Goal: Transaction & Acquisition: Purchase product/service

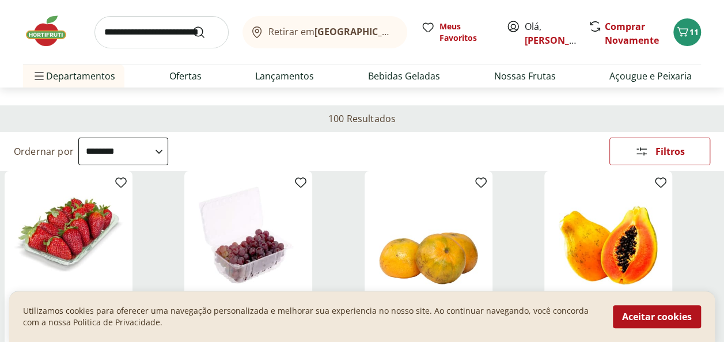
click at [168, 151] on select "**********" at bounding box center [123, 152] width 90 height 28
click at [78, 138] on select "**********" at bounding box center [123, 152] width 90 height 28
select select "**********"
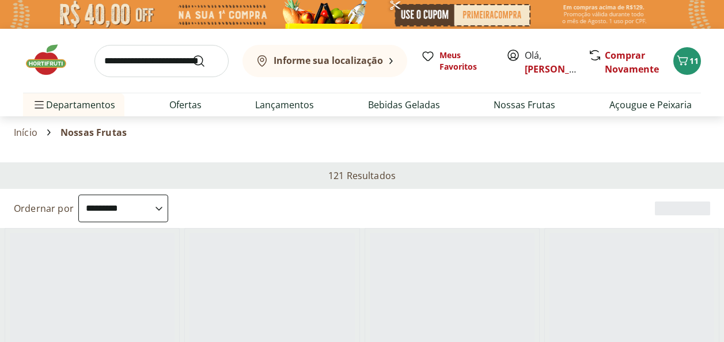
select select "********"
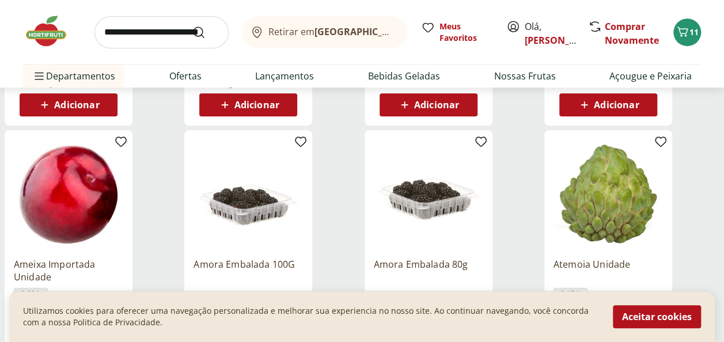
scroll to position [213, 0]
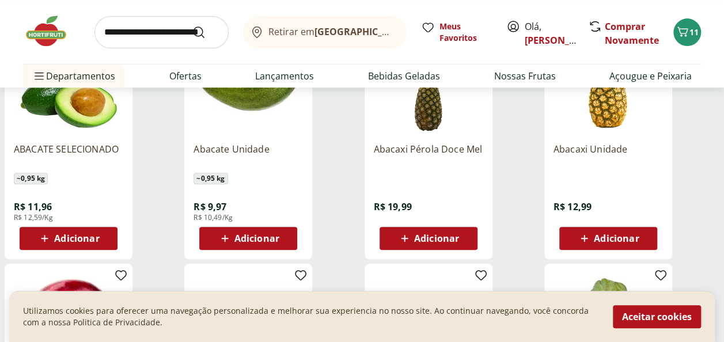
click at [625, 237] on span "Adicionar" at bounding box center [616, 238] width 45 height 9
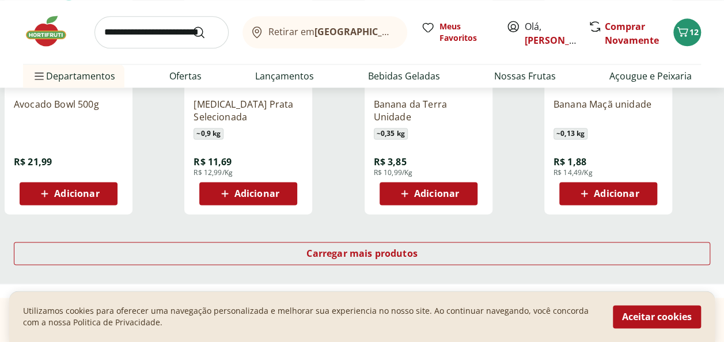
scroll to position [783, 0]
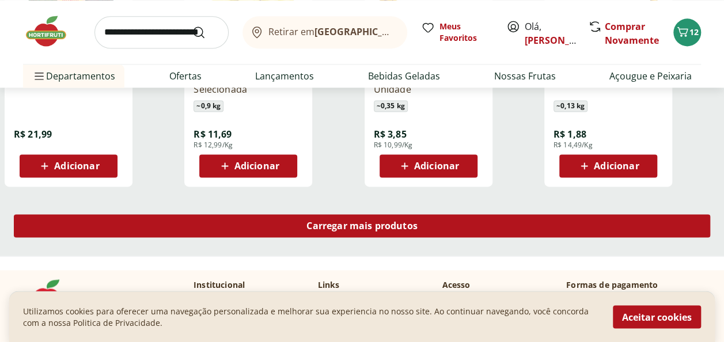
click at [350, 225] on span "Carregar mais produtos" at bounding box center [361, 225] width 111 height 9
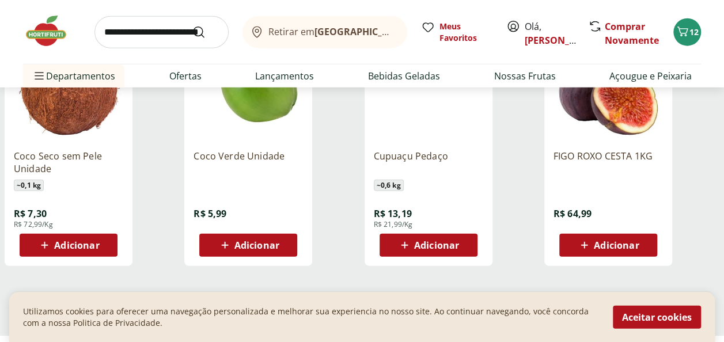
scroll to position [1512, 0]
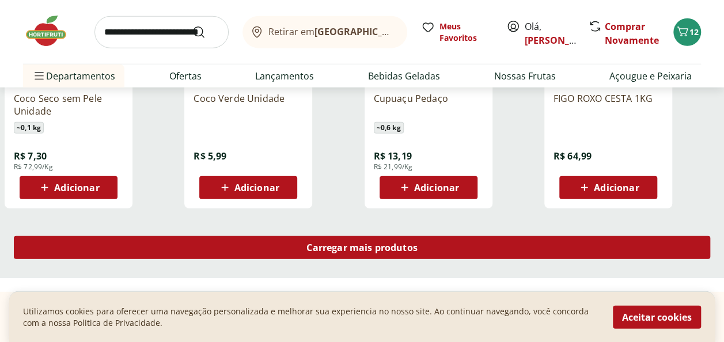
click at [359, 250] on span "Carregar mais produtos" at bounding box center [361, 247] width 111 height 9
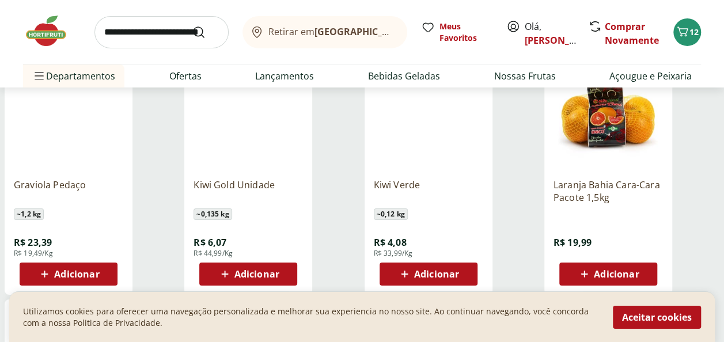
scroll to position [1941, 0]
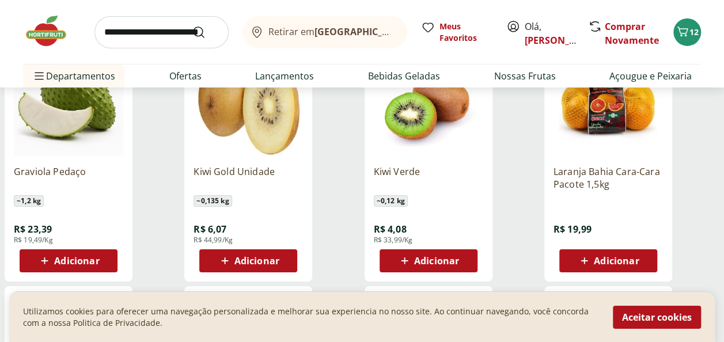
click at [428, 256] on span "Adicionar" at bounding box center [436, 260] width 45 height 9
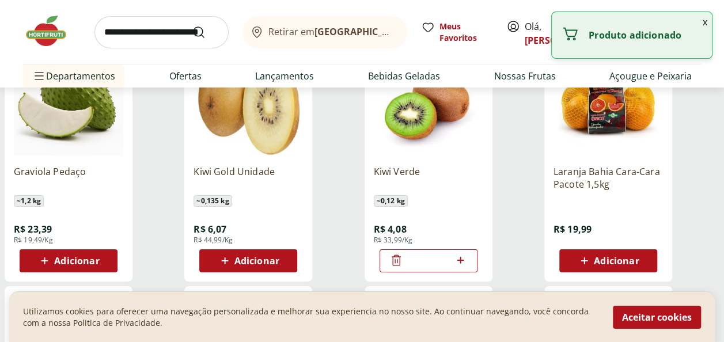
click at [459, 257] on icon at bounding box center [460, 260] width 14 height 14
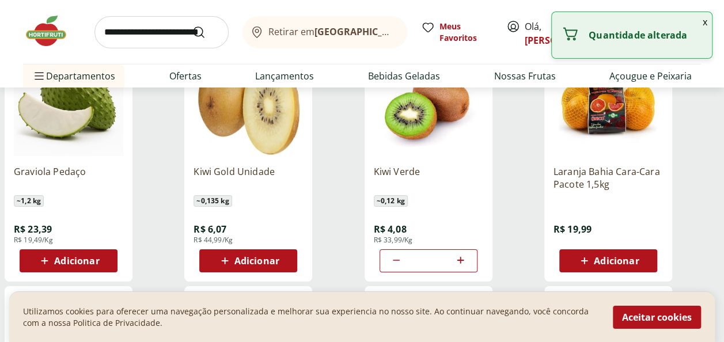
type input "*"
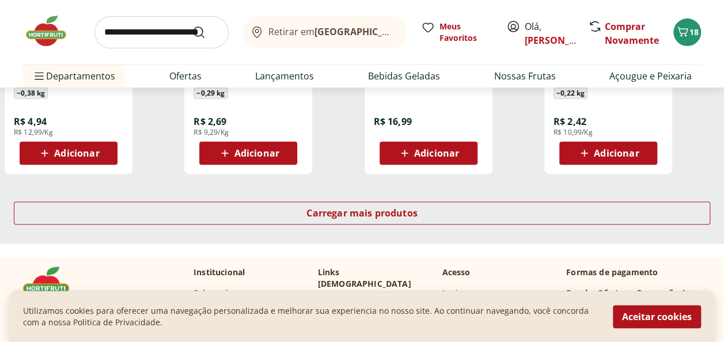
scroll to position [2315, 0]
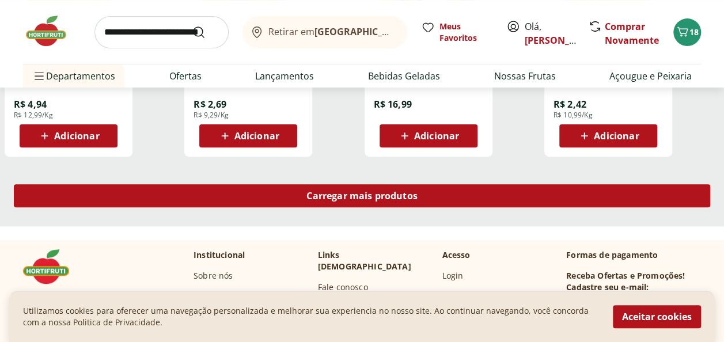
click at [363, 192] on span "Carregar mais produtos" at bounding box center [361, 195] width 111 height 9
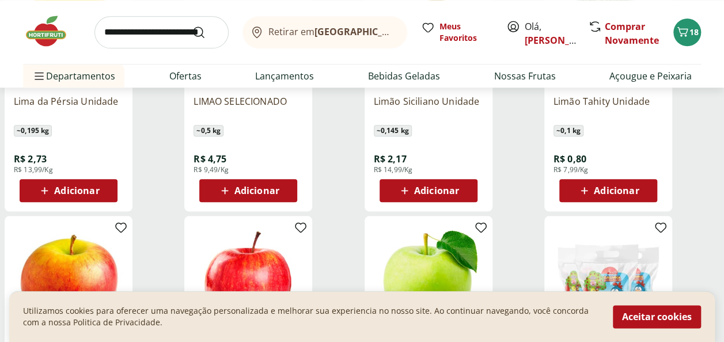
scroll to position [2778, 0]
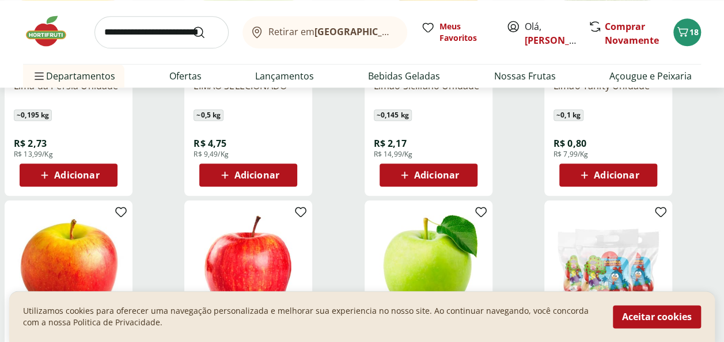
click at [626, 179] on span "Adicionar" at bounding box center [616, 174] width 45 height 9
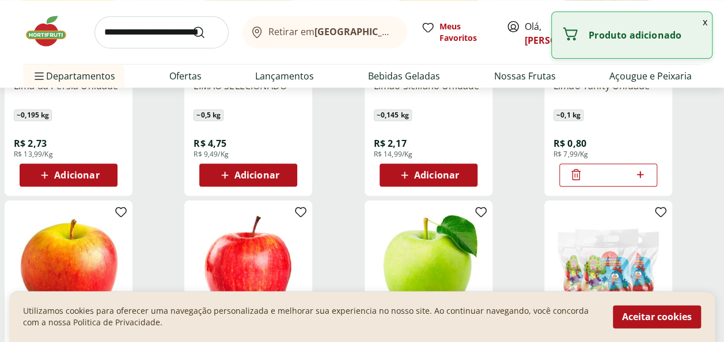
click at [633, 170] on icon at bounding box center [640, 175] width 14 height 14
click at [644, 170] on icon at bounding box center [640, 175] width 14 height 14
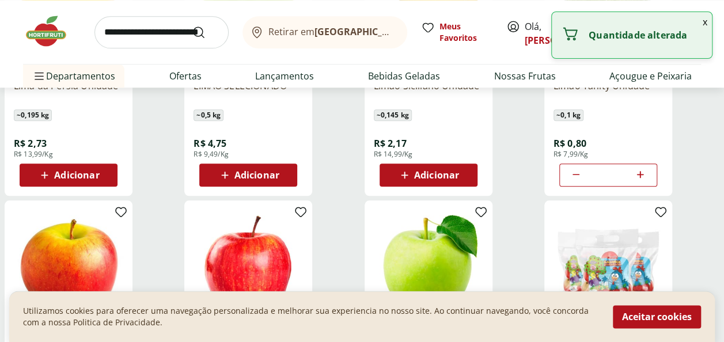
type input "*"
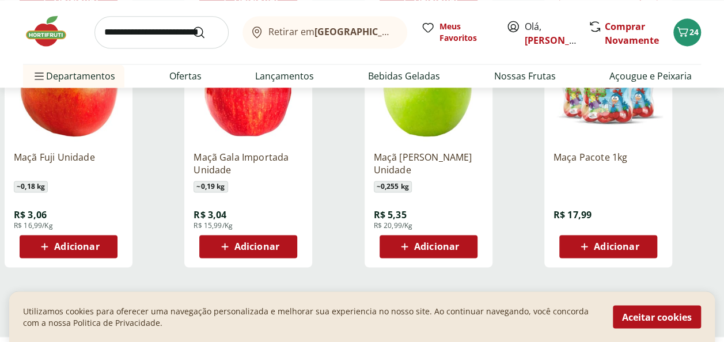
scroll to position [3044, 0]
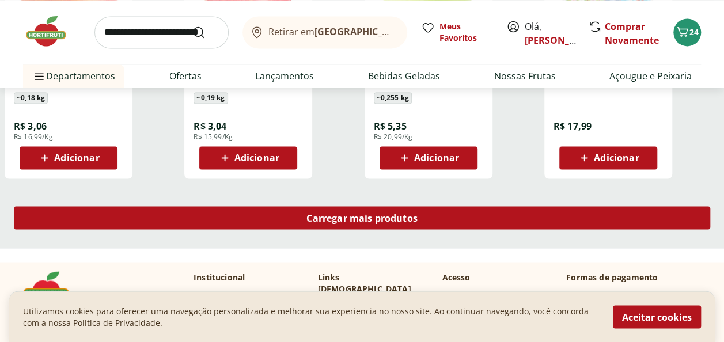
click at [386, 217] on span "Carregar mais produtos" at bounding box center [361, 217] width 111 height 9
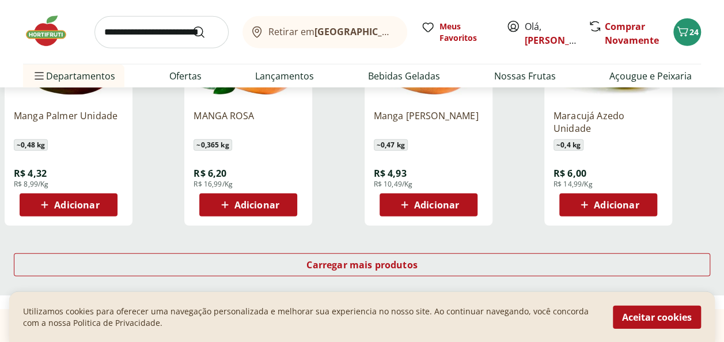
scroll to position [3778, 0]
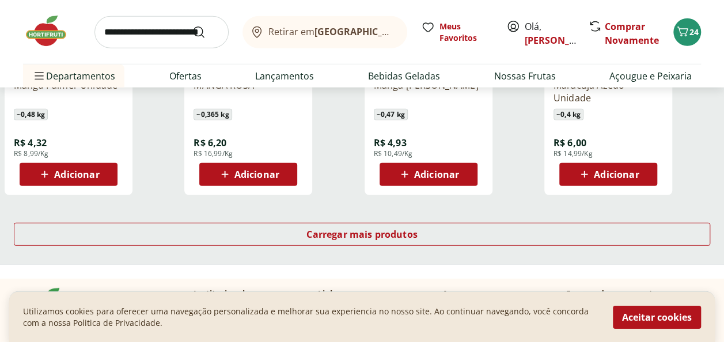
click at [64, 177] on span "Adicionar" at bounding box center [76, 174] width 45 height 9
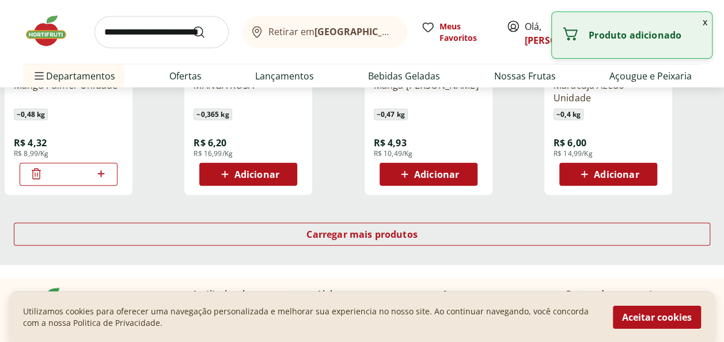
click at [103, 172] on icon at bounding box center [101, 174] width 14 height 14
type input "*"
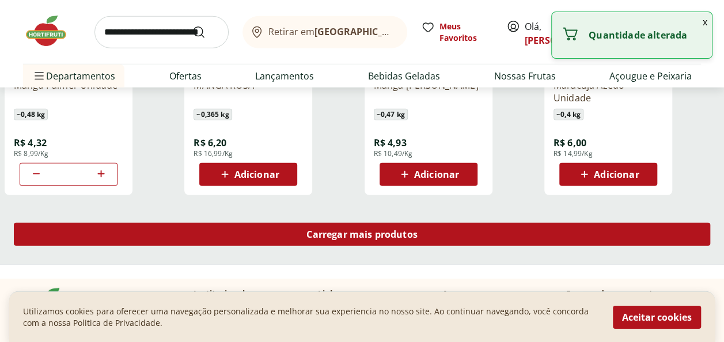
click at [412, 234] on span "Carregar mais produtos" at bounding box center [361, 234] width 111 height 9
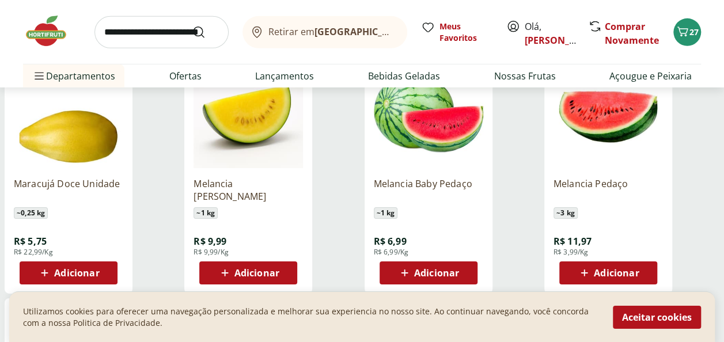
scroll to position [3954, 0]
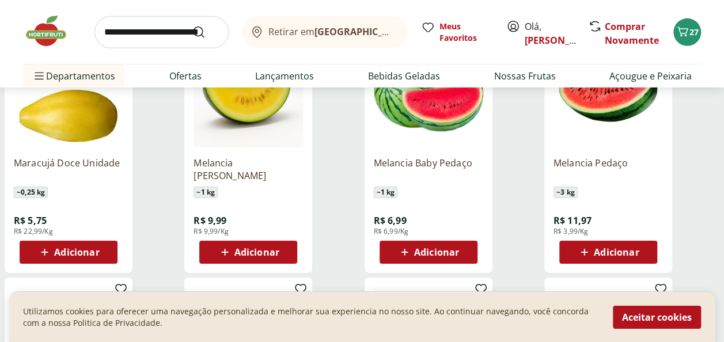
click at [596, 249] on span "Adicionar" at bounding box center [616, 252] width 45 height 9
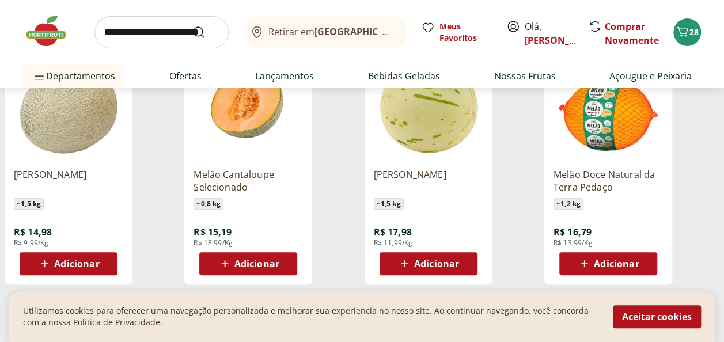
scroll to position [4460, 0]
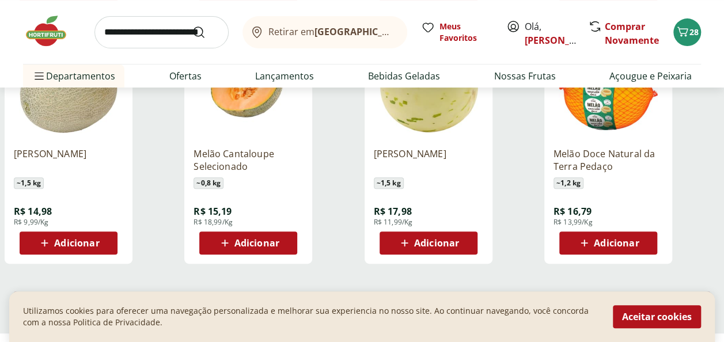
click at [609, 244] on span "Adicionar" at bounding box center [616, 242] width 45 height 9
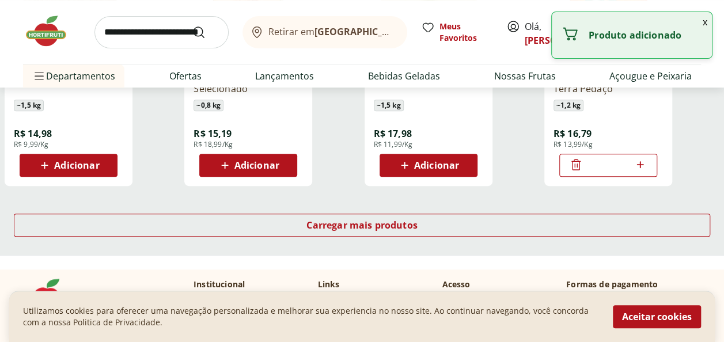
scroll to position [4573, 0]
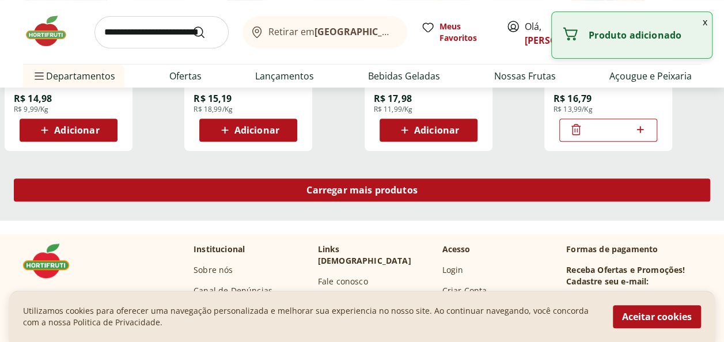
click at [336, 189] on span "Carregar mais produtos" at bounding box center [361, 189] width 111 height 9
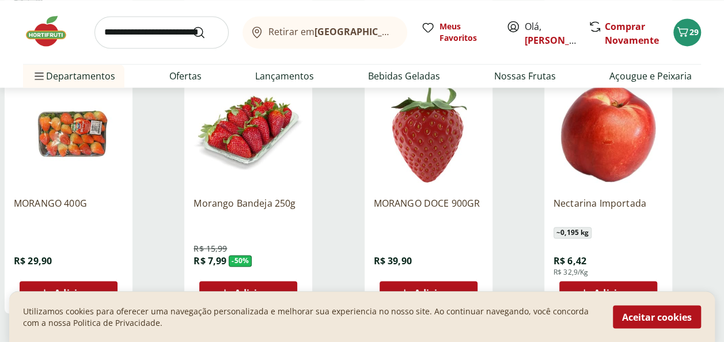
scroll to position [5272, 0]
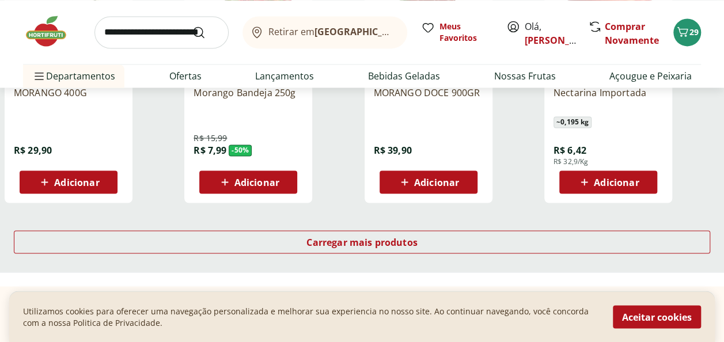
click at [253, 182] on span "Adicionar" at bounding box center [256, 181] width 45 height 9
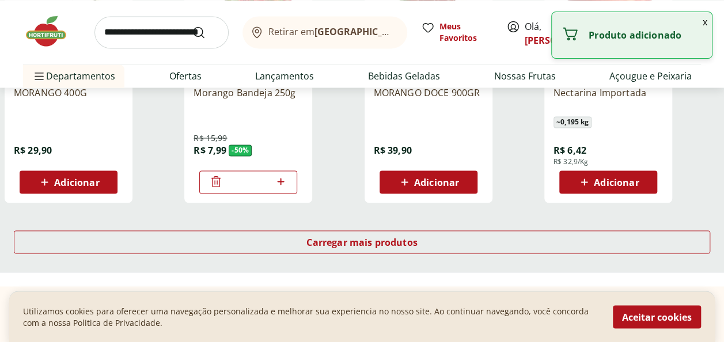
click at [278, 181] on icon at bounding box center [280, 181] width 7 height 7
type input "*"
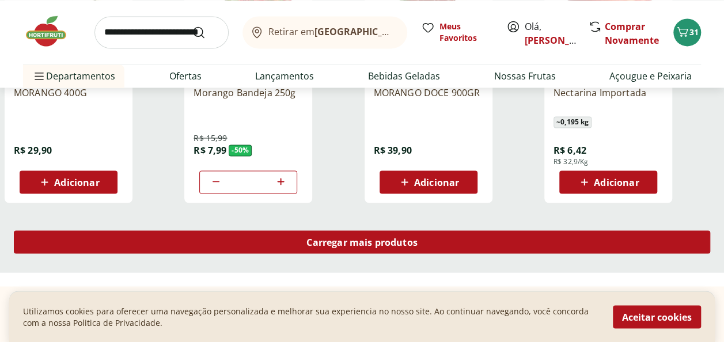
click at [374, 240] on span "Carregar mais produtos" at bounding box center [361, 241] width 111 height 9
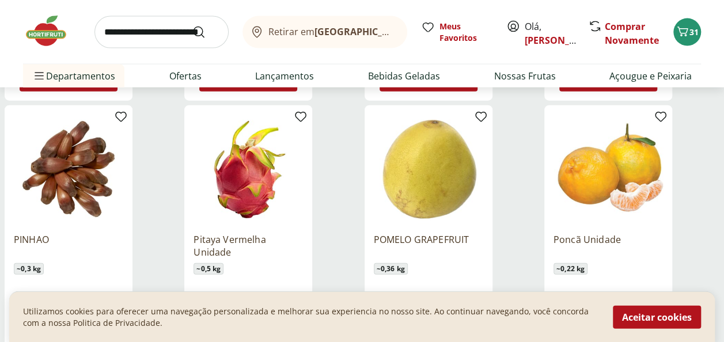
scroll to position [5707, 0]
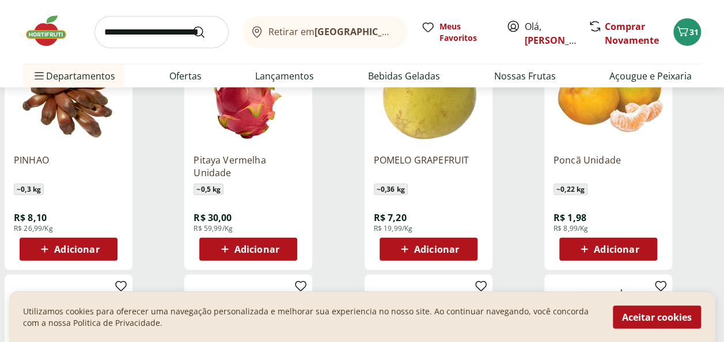
click at [616, 245] on span "Adicionar" at bounding box center [616, 249] width 45 height 9
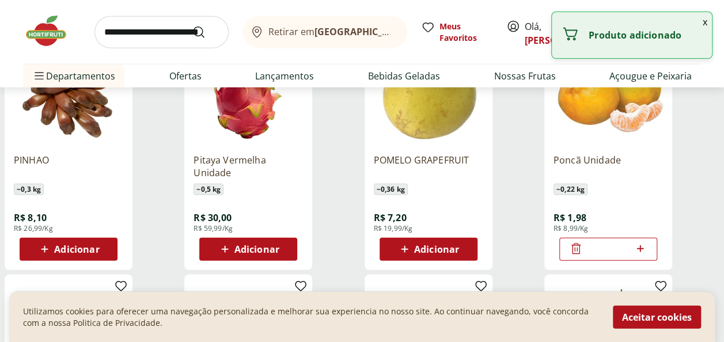
click at [641, 248] on icon at bounding box center [640, 248] width 7 height 7
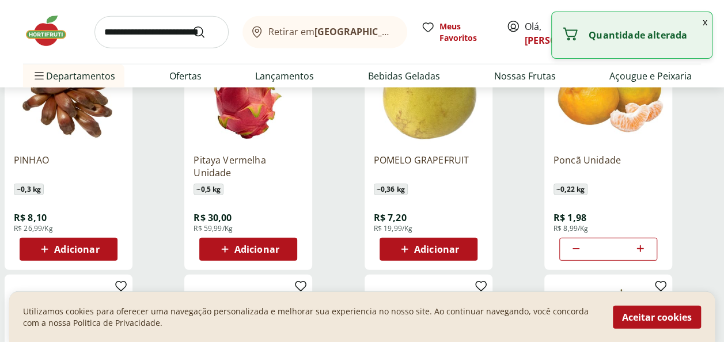
type input "*"
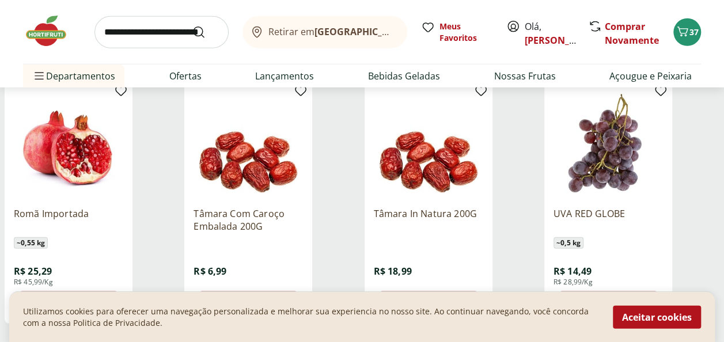
scroll to position [6009, 0]
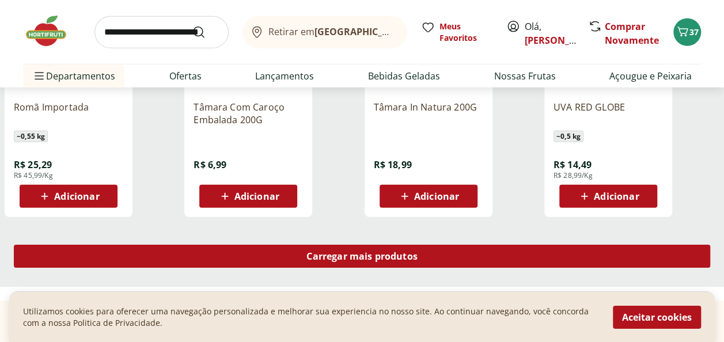
click at [337, 265] on div "Carregar mais produtos" at bounding box center [362, 256] width 696 height 23
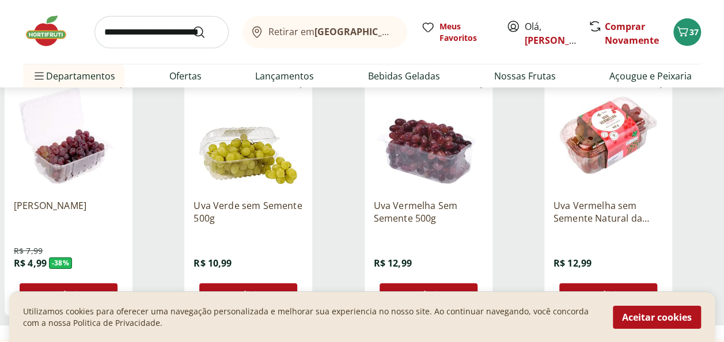
scroll to position [6254, 0]
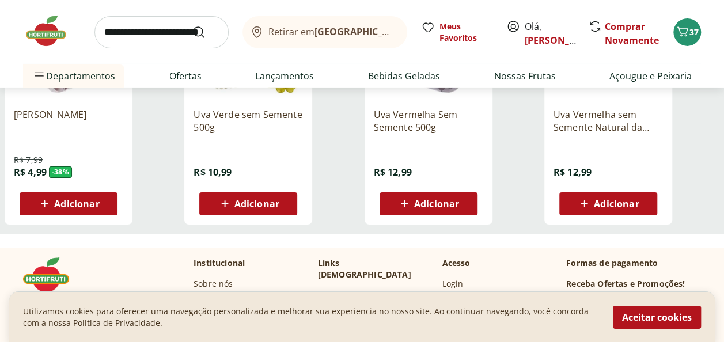
click at [249, 208] on span "Adicionar" at bounding box center [256, 203] width 45 height 9
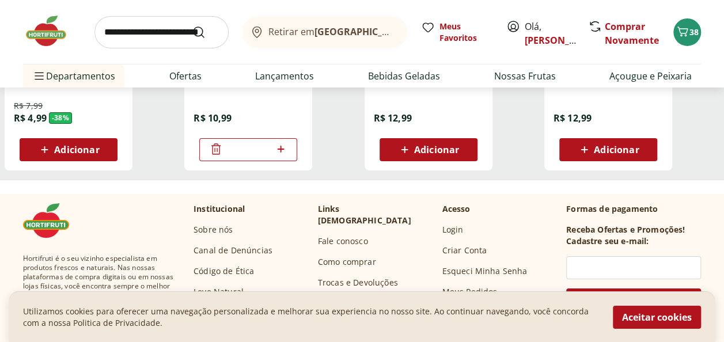
scroll to position [6300, 0]
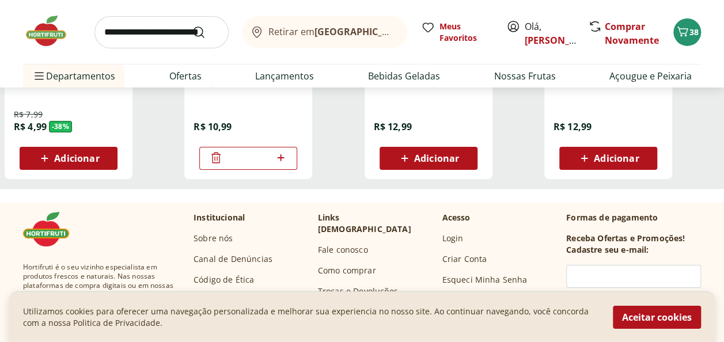
click at [79, 162] on span "Adicionar" at bounding box center [76, 158] width 45 height 9
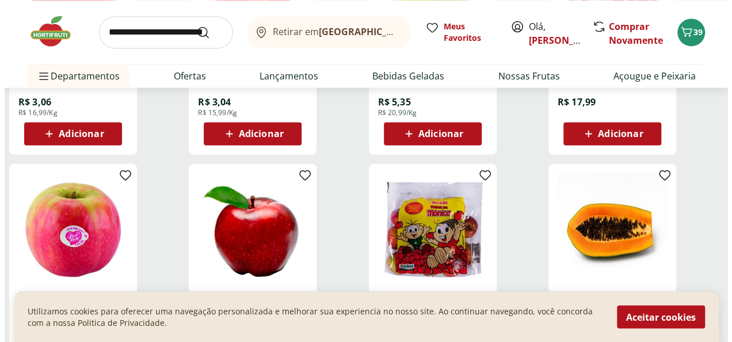
scroll to position [3049, 0]
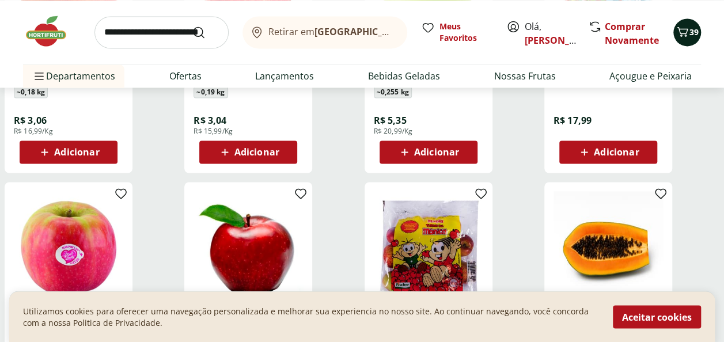
click at [689, 28] on span "39" at bounding box center [693, 31] width 9 height 11
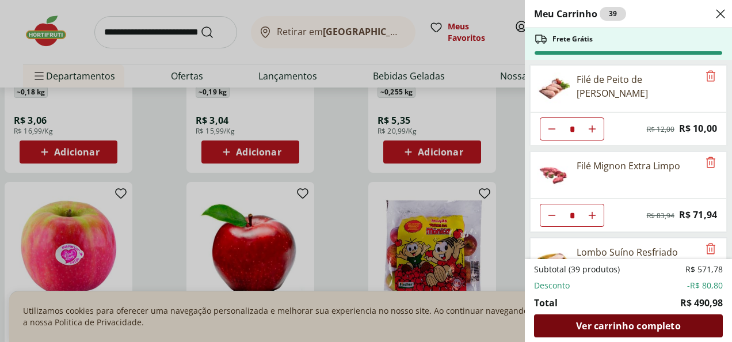
click at [616, 323] on span "Ver carrinho completo" at bounding box center [628, 325] width 104 height 9
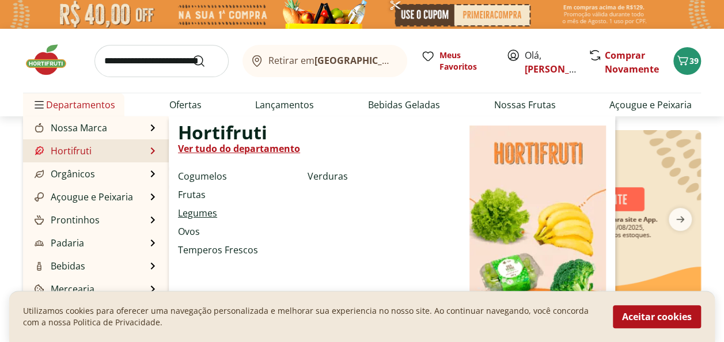
click at [203, 211] on link "Legumes" at bounding box center [197, 213] width 39 height 14
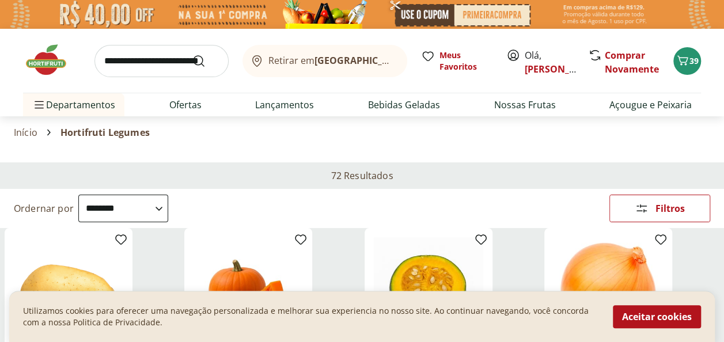
scroll to position [90, 0]
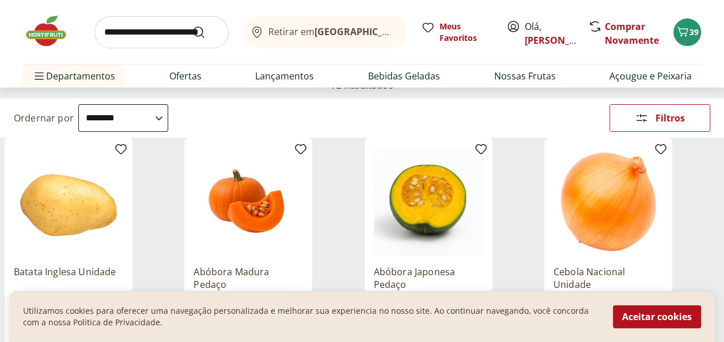
click at [168, 117] on select "**********" at bounding box center [123, 118] width 90 height 28
click at [78, 104] on select "**********" at bounding box center [123, 118] width 90 height 28
select select "********"
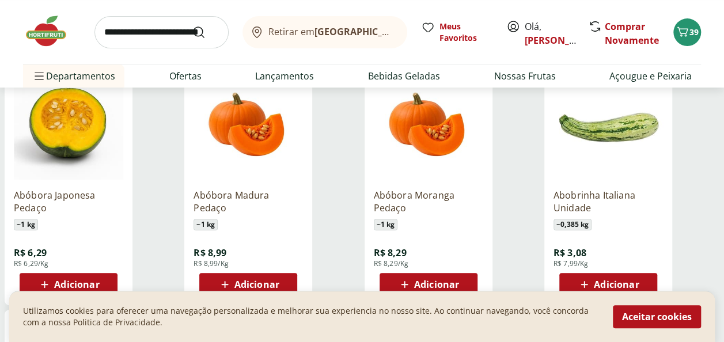
scroll to position [181, 0]
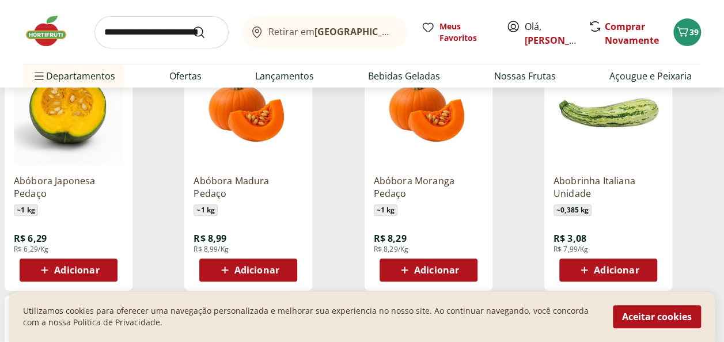
click at [249, 270] on span "Adicionar" at bounding box center [256, 269] width 45 height 9
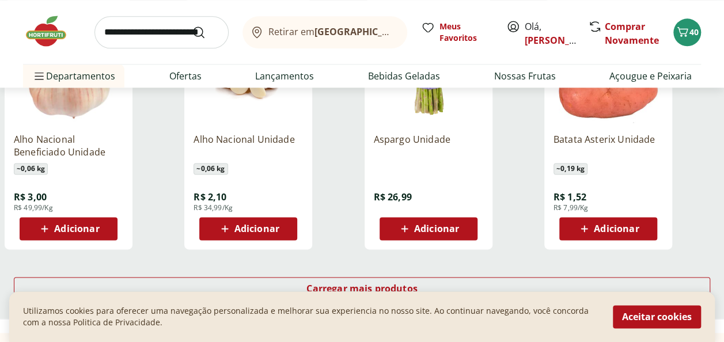
scroll to position [696, 0]
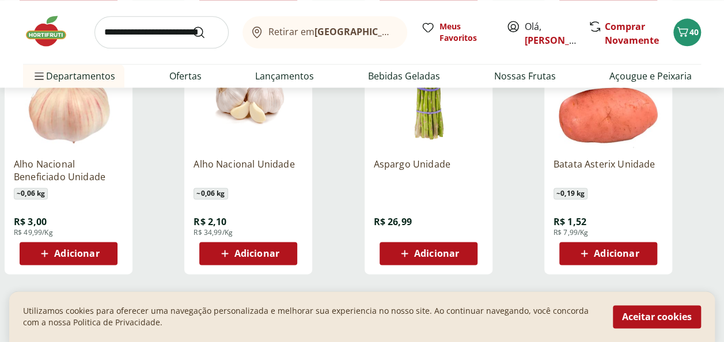
click at [58, 257] on span "Adicionar" at bounding box center [76, 253] width 45 height 9
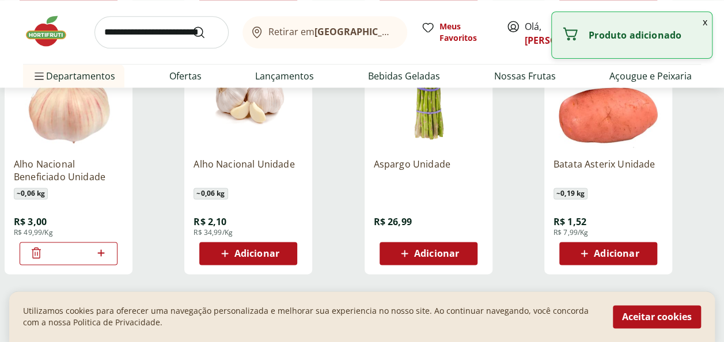
click at [101, 253] on icon at bounding box center [101, 253] width 14 height 14
click at [101, 253] on icon at bounding box center [100, 252] width 7 height 7
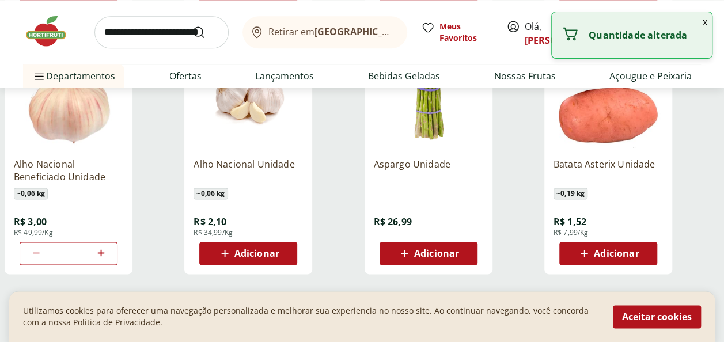
click at [101, 253] on icon at bounding box center [100, 252] width 7 height 7
type input "*"
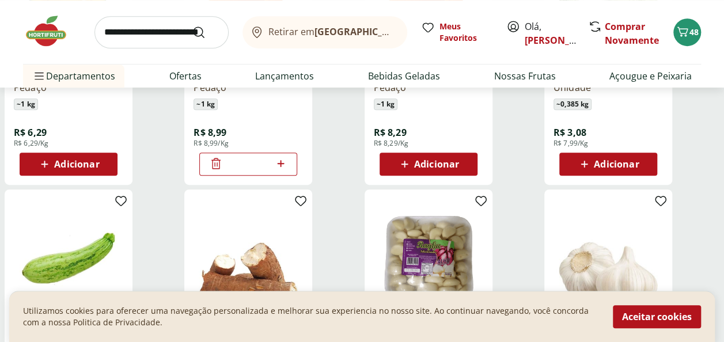
scroll to position [230, 0]
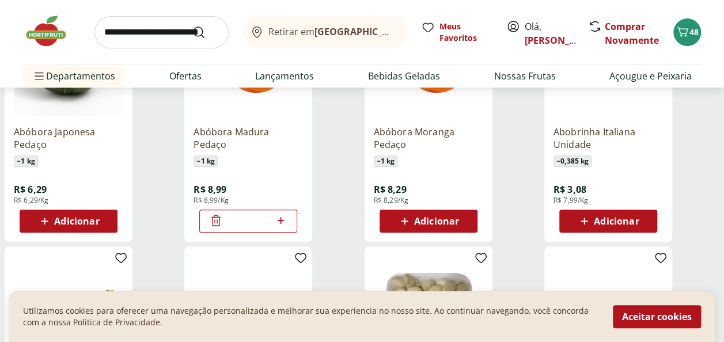
click at [212, 221] on icon at bounding box center [215, 220] width 9 height 11
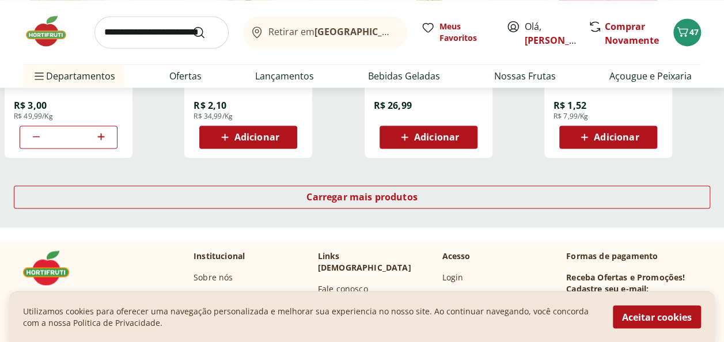
scroll to position [846, 0]
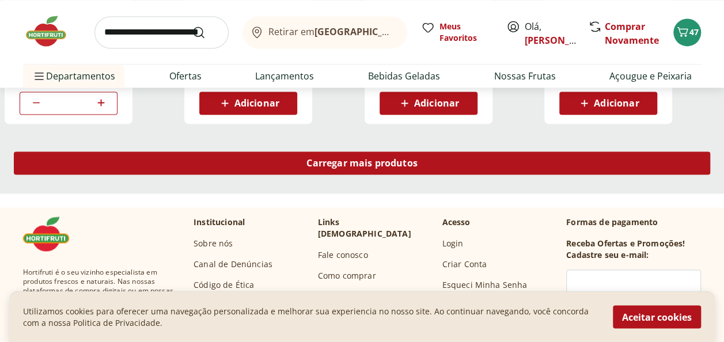
click at [337, 164] on span "Carregar mais produtos" at bounding box center [361, 162] width 111 height 9
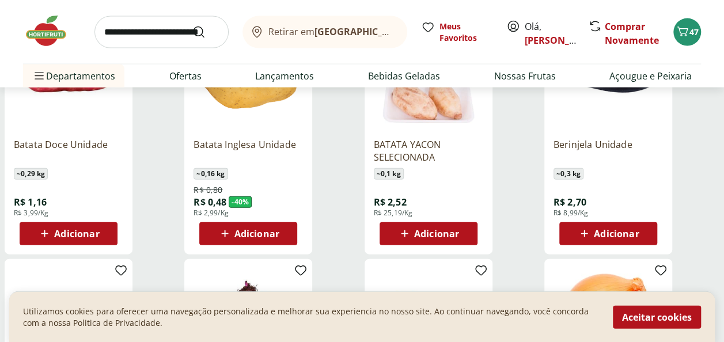
scroll to position [1221, 0]
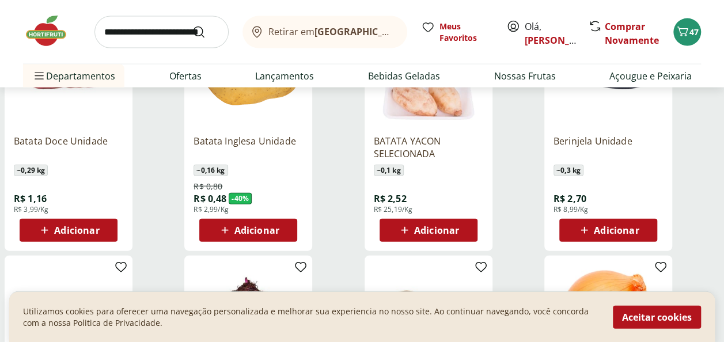
click at [240, 229] on span "Adicionar" at bounding box center [256, 230] width 45 height 9
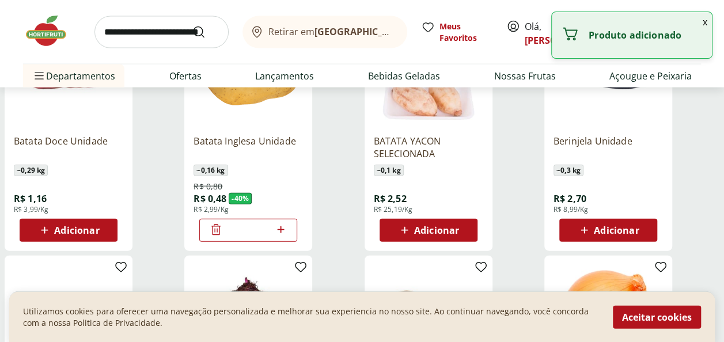
click at [280, 229] on icon at bounding box center [281, 230] width 14 height 14
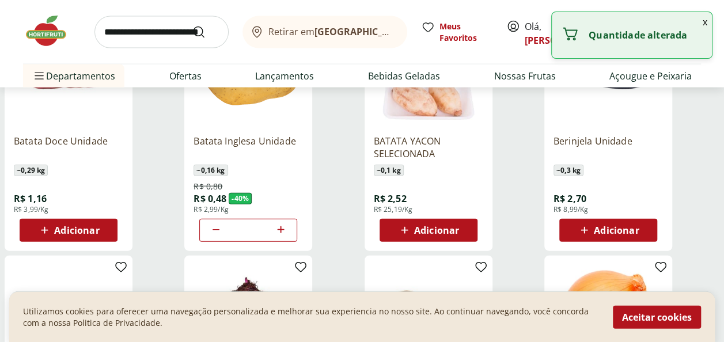
click at [280, 229] on icon at bounding box center [281, 230] width 14 height 14
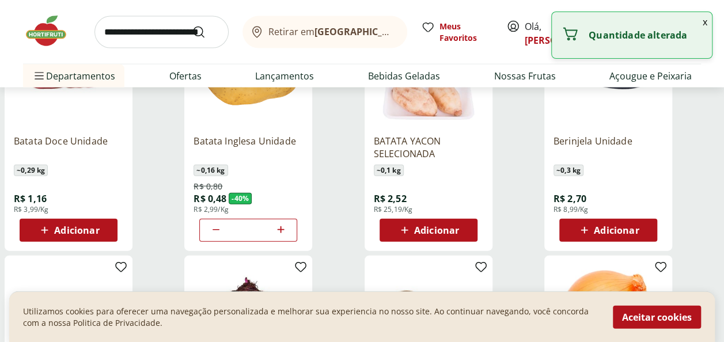
click at [280, 229] on icon at bounding box center [281, 230] width 14 height 14
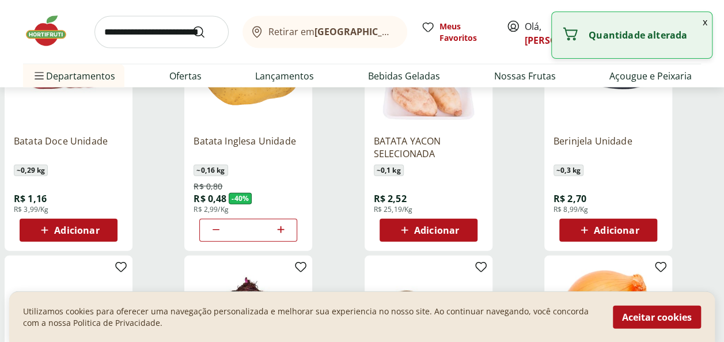
click at [280, 229] on icon at bounding box center [281, 230] width 14 height 14
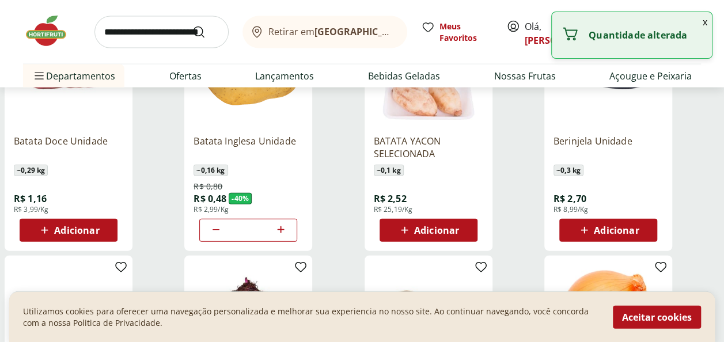
click at [280, 229] on icon at bounding box center [281, 230] width 14 height 14
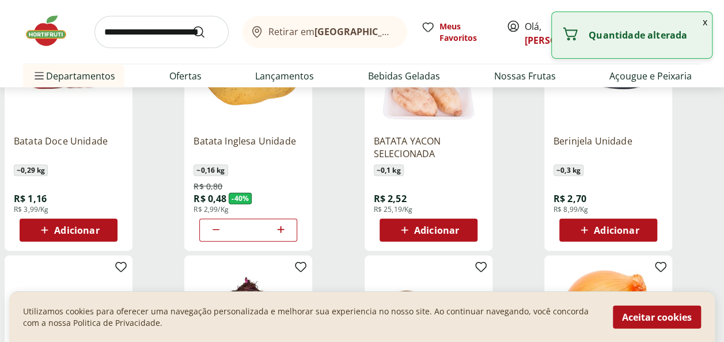
click at [280, 229] on icon at bounding box center [281, 230] width 14 height 14
type input "**"
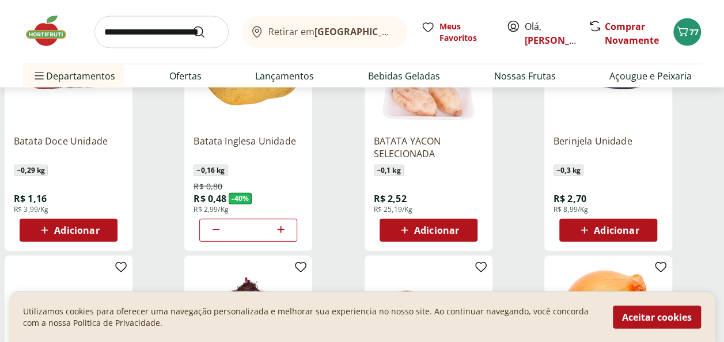
click at [96, 226] on span "Adicionar" at bounding box center [76, 230] width 45 height 9
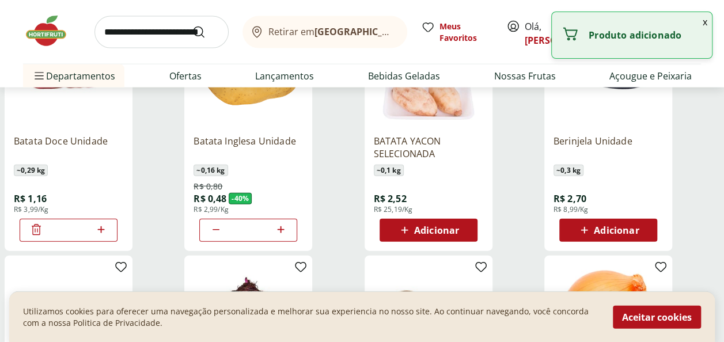
click at [101, 226] on icon at bounding box center [101, 230] width 14 height 14
type input "*"
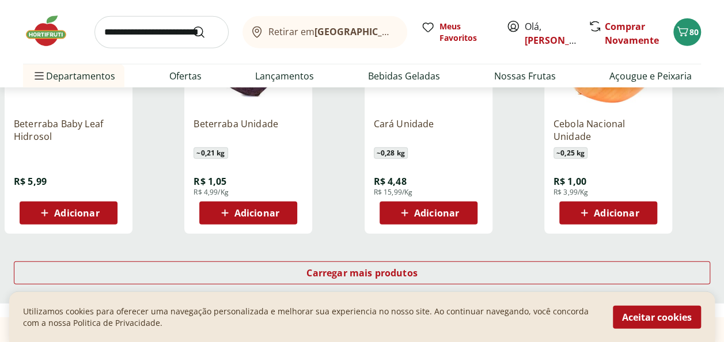
scroll to position [1471, 0]
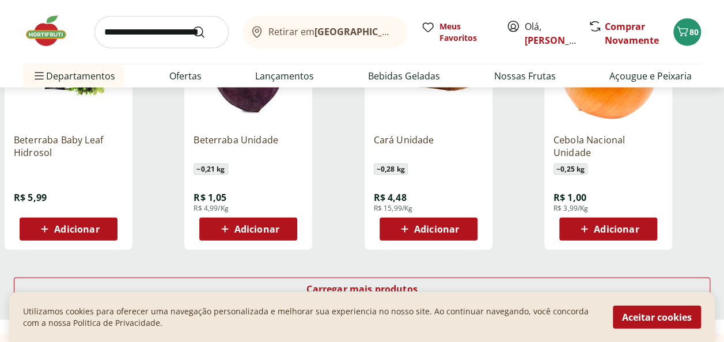
click at [635, 225] on span "Adicionar" at bounding box center [616, 229] width 45 height 9
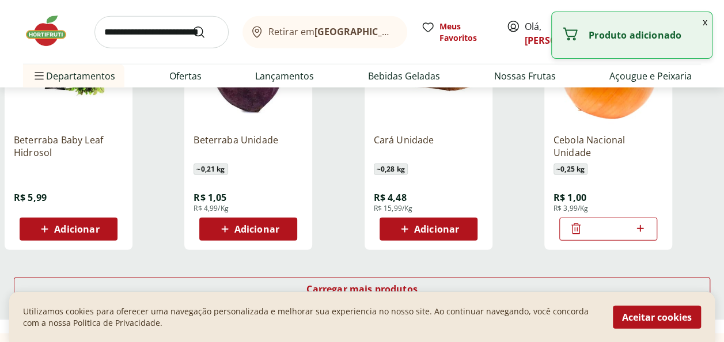
click at [644, 227] on icon at bounding box center [640, 229] width 14 height 14
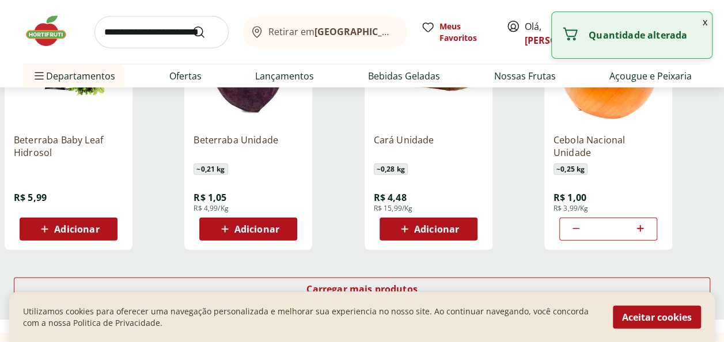
type input "*"
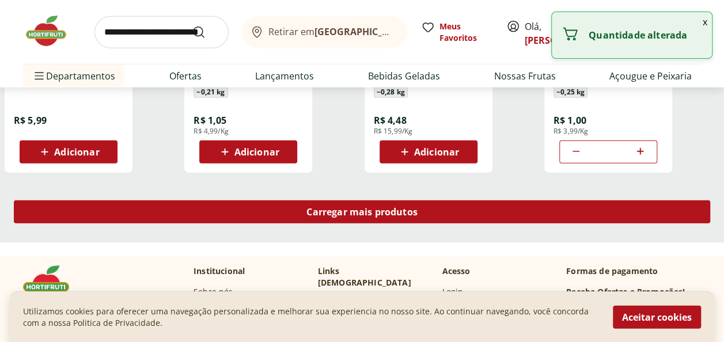
click at [408, 218] on div "Carregar mais produtos" at bounding box center [362, 211] width 696 height 23
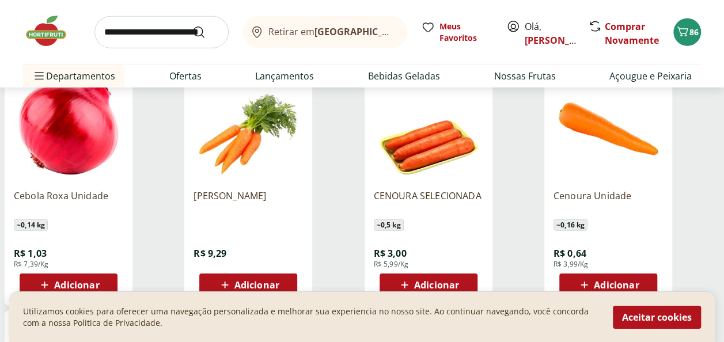
scroll to position [1715, 0]
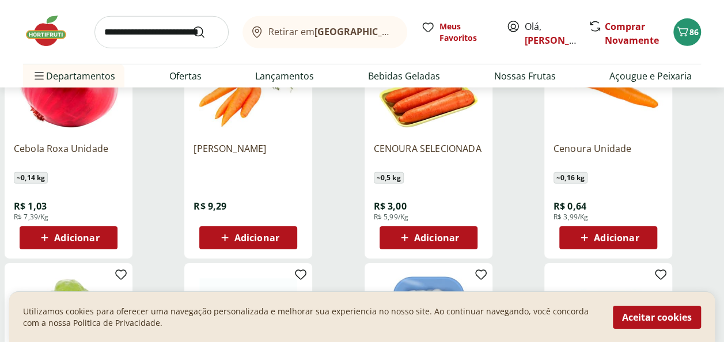
click at [613, 233] on span "Adicionar" at bounding box center [616, 237] width 45 height 9
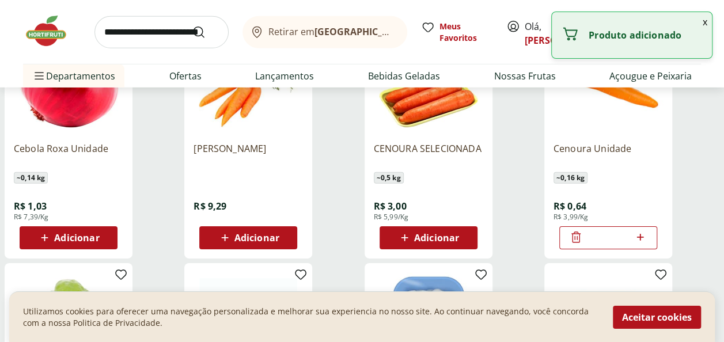
click at [637, 237] on icon at bounding box center [640, 237] width 14 height 14
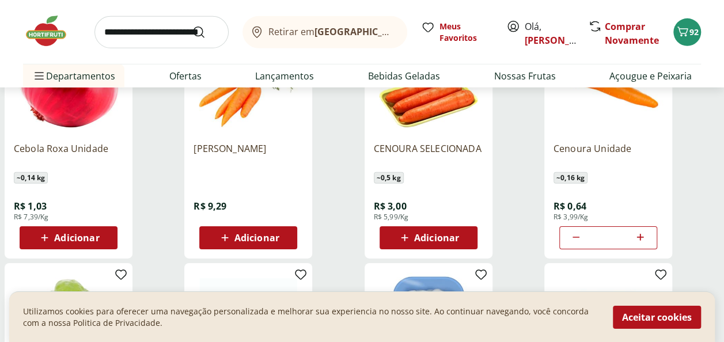
click at [638, 238] on icon at bounding box center [640, 237] width 14 height 14
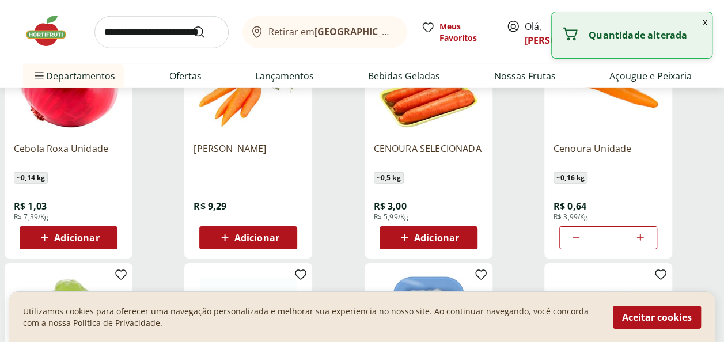
click at [638, 238] on icon at bounding box center [640, 237] width 14 height 14
type input "*"
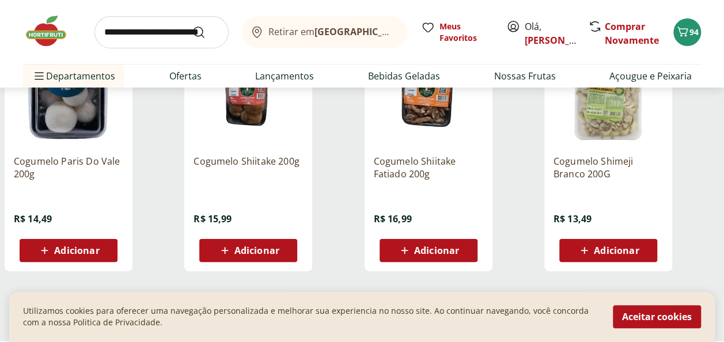
scroll to position [2325, 0]
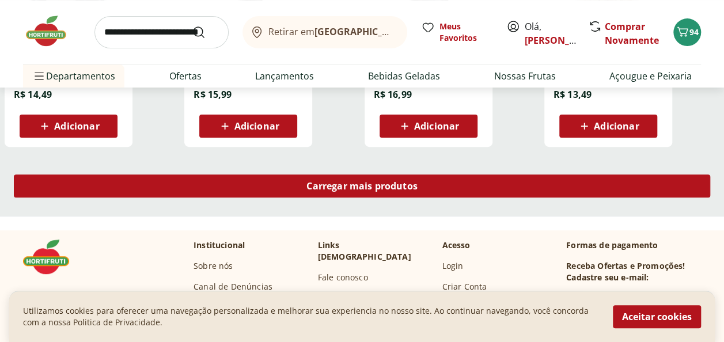
click at [342, 182] on span "Carregar mais produtos" at bounding box center [361, 185] width 111 height 9
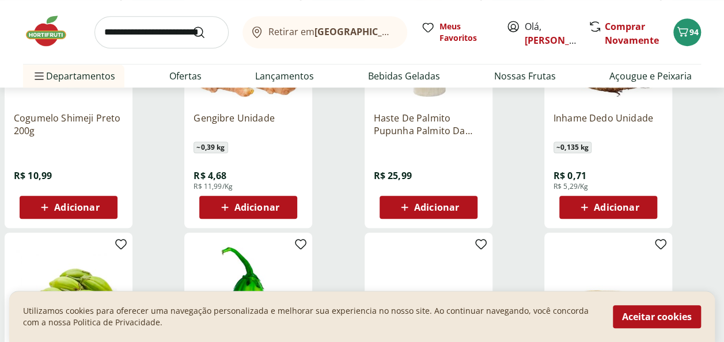
scroll to position [2481, 0]
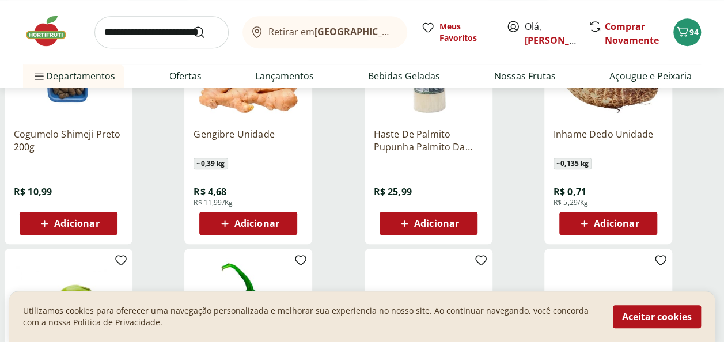
click at [585, 219] on icon at bounding box center [584, 224] width 14 height 14
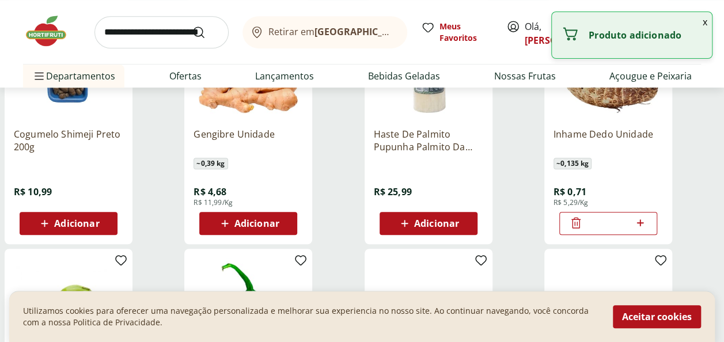
click at [639, 218] on icon at bounding box center [640, 223] width 14 height 14
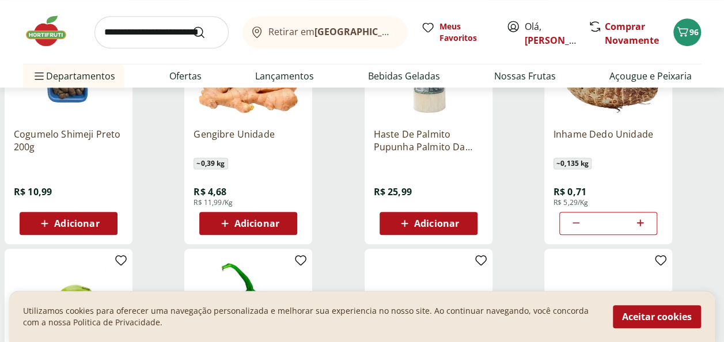
click at [639, 222] on icon at bounding box center [640, 222] width 7 height 7
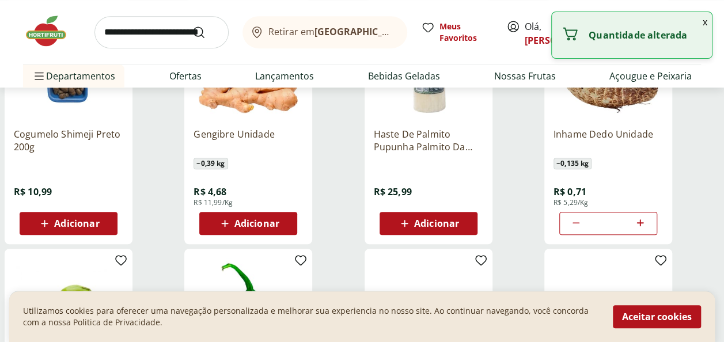
click at [639, 222] on icon at bounding box center [640, 222] width 7 height 7
type input "*"
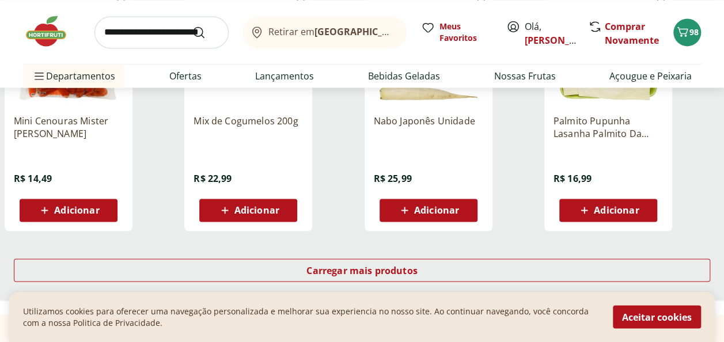
scroll to position [3064, 0]
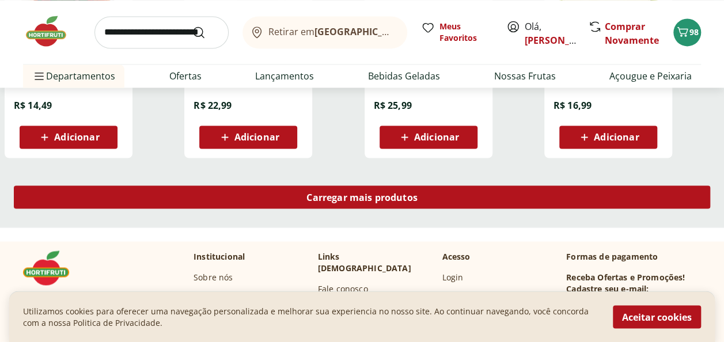
click at [373, 193] on span "Carregar mais produtos" at bounding box center [361, 196] width 111 height 9
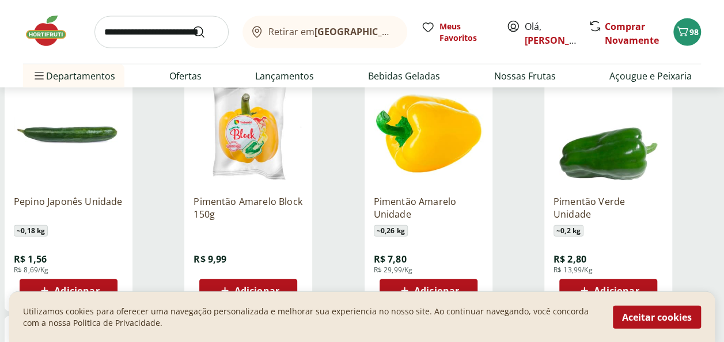
scroll to position [3425, 0]
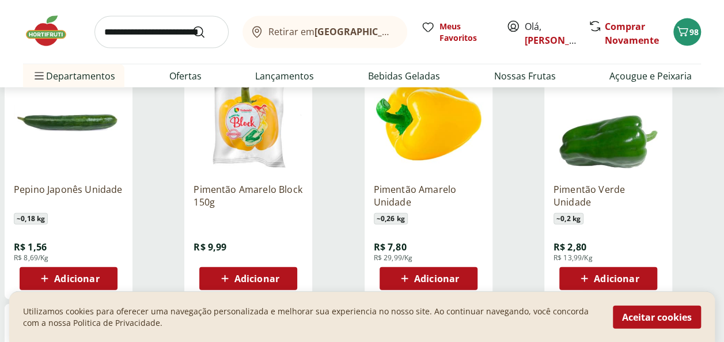
click at [107, 273] on div "Adicionar" at bounding box center [68, 278] width 79 height 21
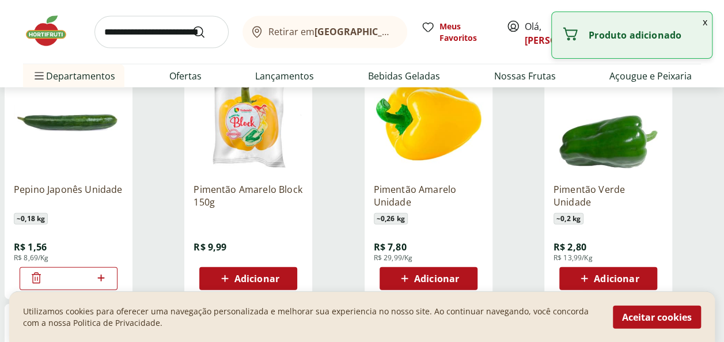
click at [102, 279] on icon at bounding box center [101, 278] width 14 height 14
type input "*"
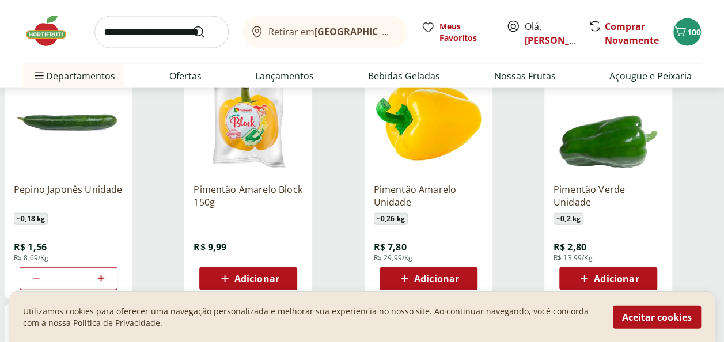
scroll to position [3443, 0]
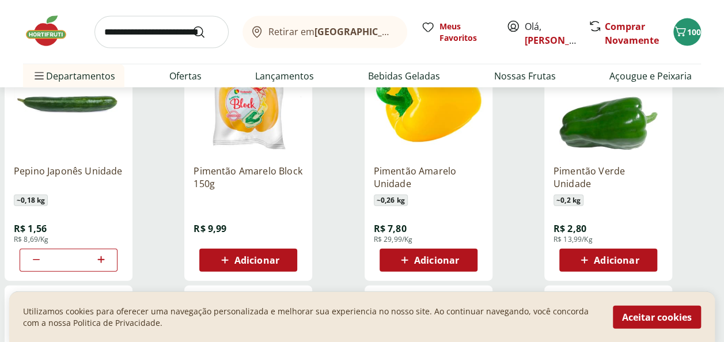
click at [445, 263] on span "Adicionar" at bounding box center [436, 260] width 45 height 9
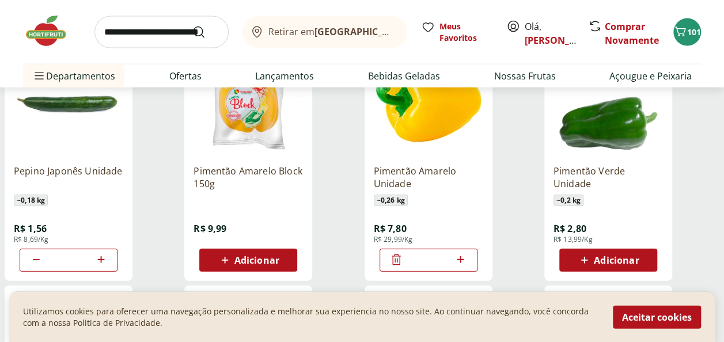
click at [624, 259] on span "Adicionar" at bounding box center [616, 260] width 45 height 9
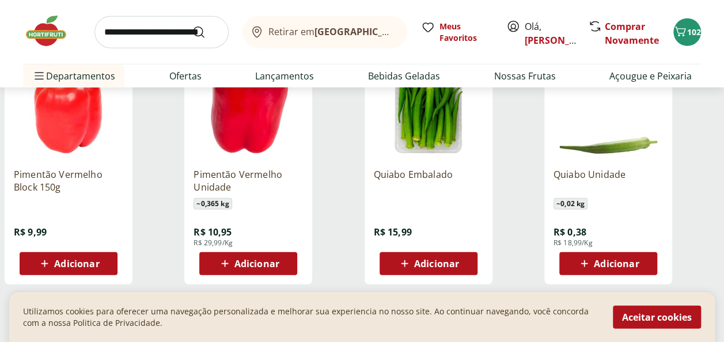
scroll to position [3682, 0]
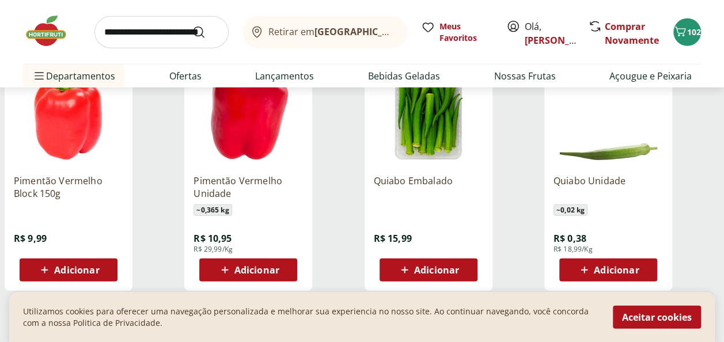
click at [240, 269] on span "Adicionar" at bounding box center [256, 269] width 45 height 9
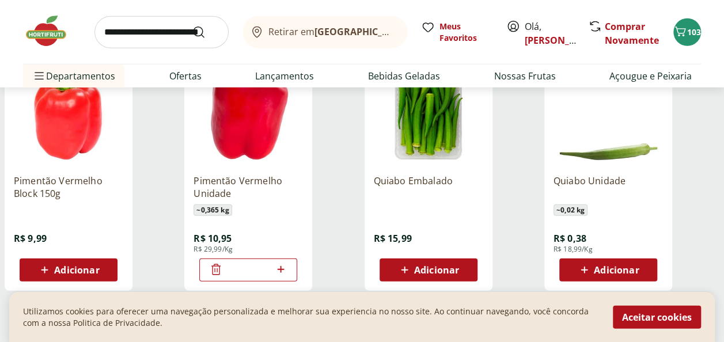
click at [446, 273] on span "Adicionar" at bounding box center [436, 269] width 45 height 9
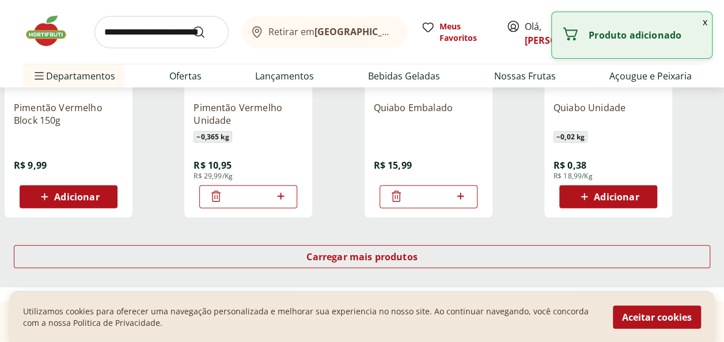
scroll to position [3780, 0]
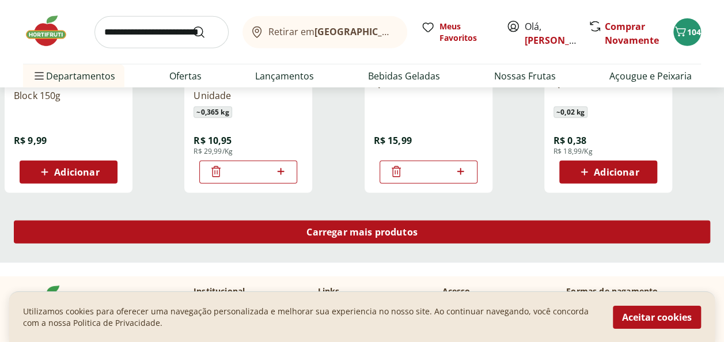
click at [393, 234] on span "Carregar mais produtos" at bounding box center [361, 231] width 111 height 9
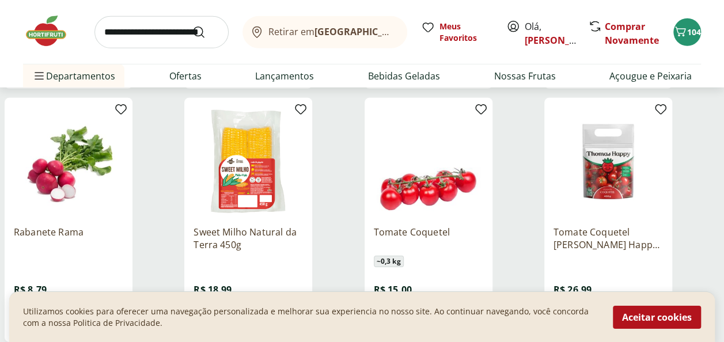
scroll to position [3926, 0]
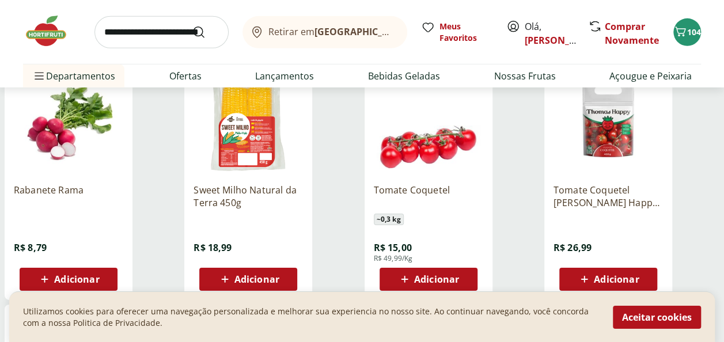
click at [101, 278] on div "Adicionar" at bounding box center [68, 279] width 79 height 21
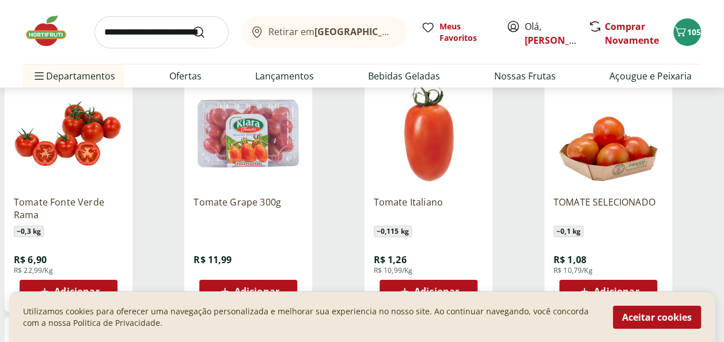
scroll to position [4211, 0]
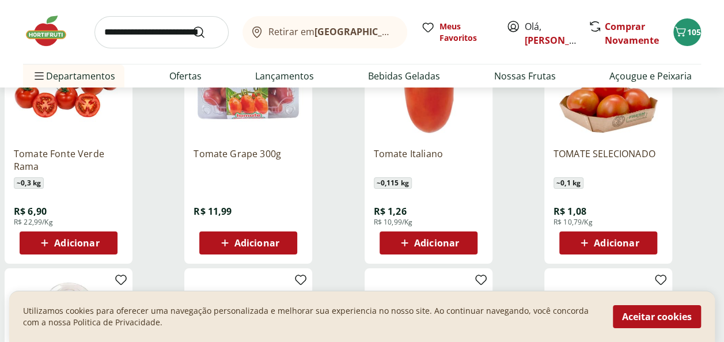
click at [442, 242] on span "Adicionar" at bounding box center [436, 242] width 45 height 9
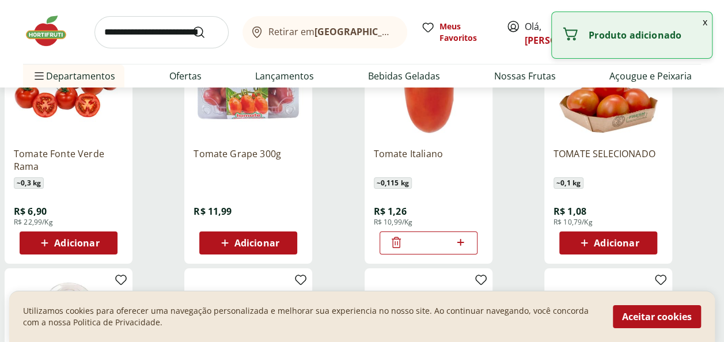
click at [468, 246] on div "*" at bounding box center [428, 242] width 98 height 23
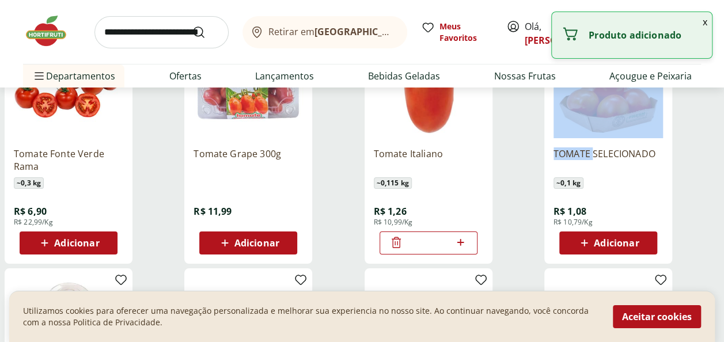
click at [468, 246] on div "*" at bounding box center [428, 242] width 98 height 23
click at [459, 238] on icon at bounding box center [460, 243] width 14 height 14
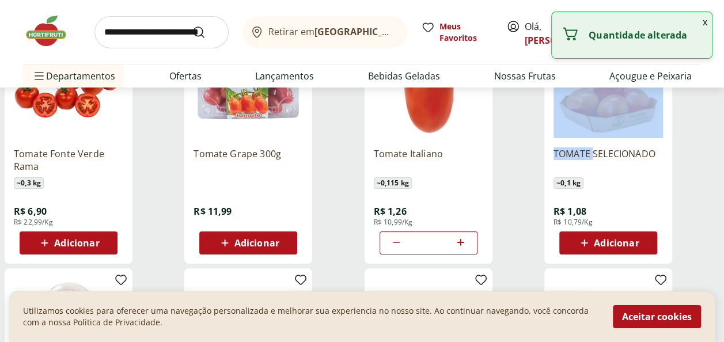
click at [459, 238] on icon at bounding box center [460, 243] width 14 height 14
type input "*"
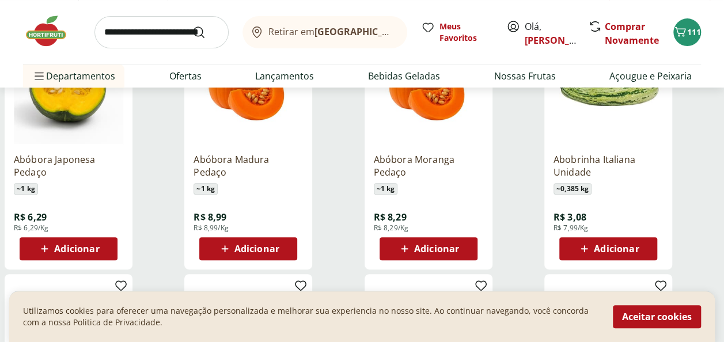
scroll to position [189, 0]
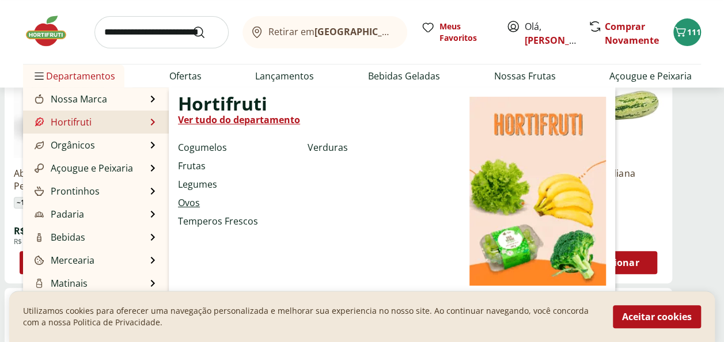
click at [188, 204] on link "Ovos" at bounding box center [189, 203] width 22 height 14
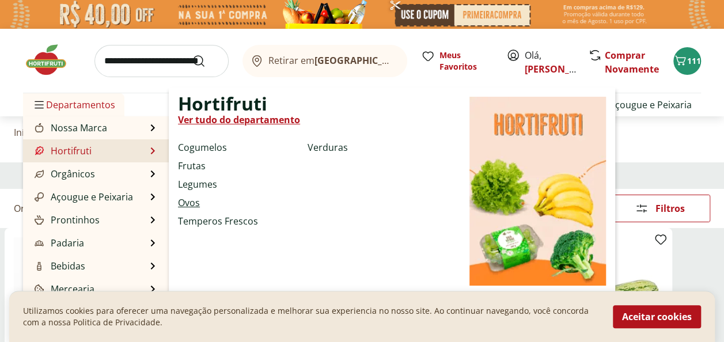
select select "**********"
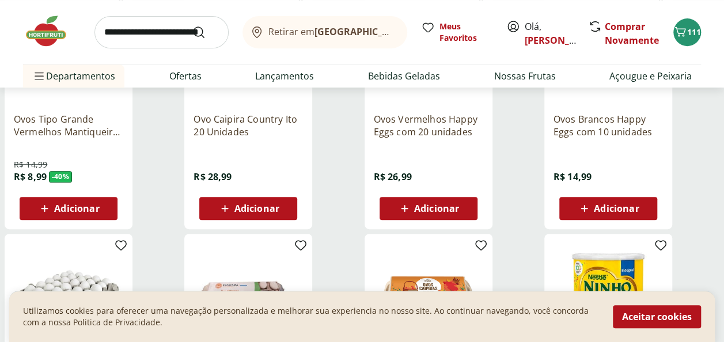
scroll to position [225, 0]
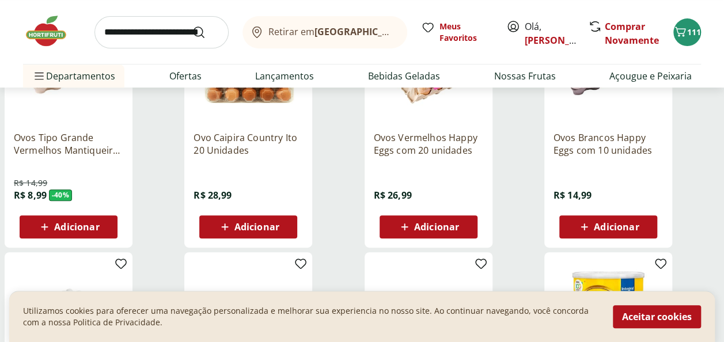
click at [93, 228] on span "Adicionar" at bounding box center [76, 226] width 45 height 9
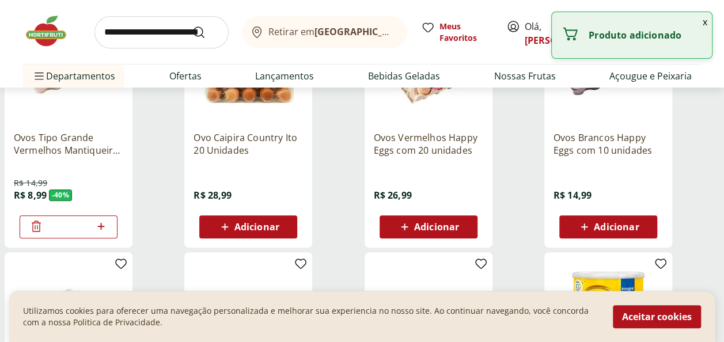
click at [102, 225] on icon at bounding box center [101, 226] width 14 height 14
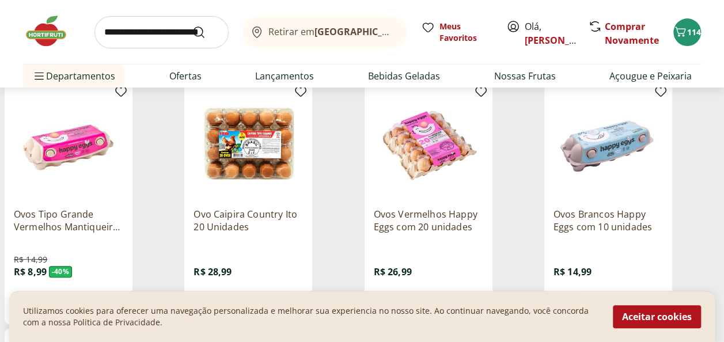
scroll to position [181, 0]
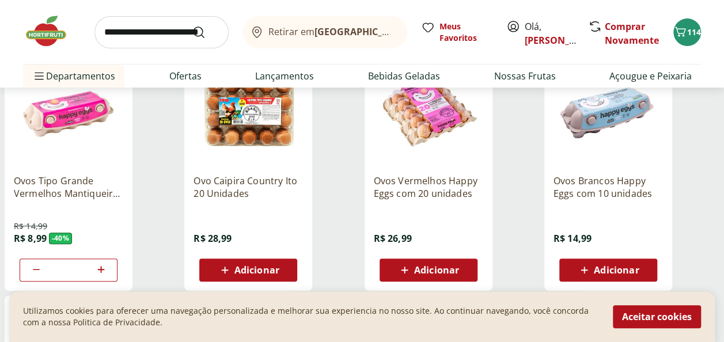
click at [99, 269] on icon at bounding box center [101, 270] width 14 height 14
type input "*"
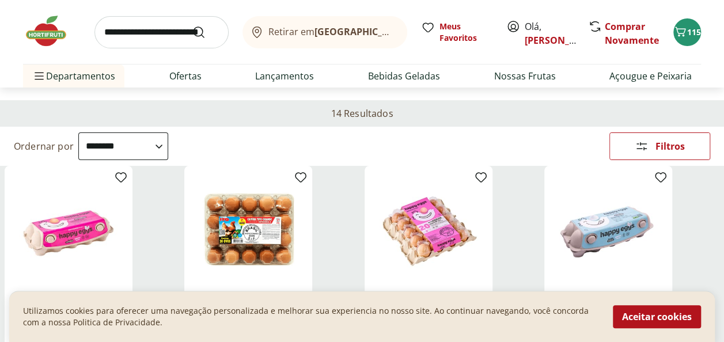
scroll to position [0, 0]
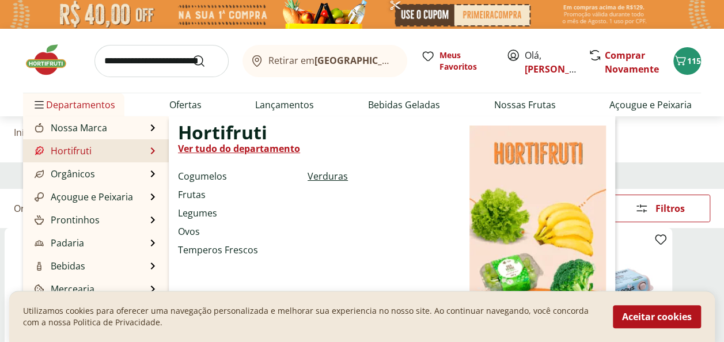
click at [332, 175] on link "Verduras" at bounding box center [327, 176] width 40 height 14
select select "**********"
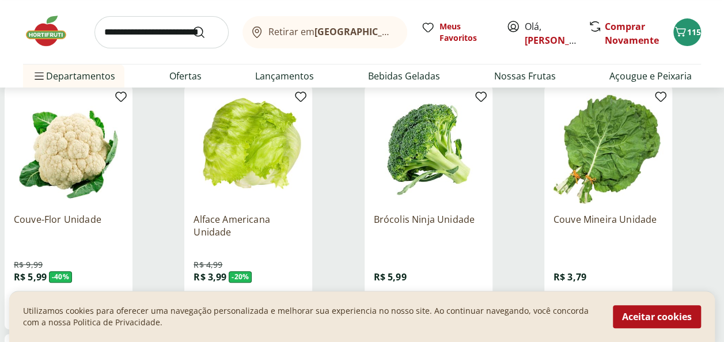
scroll to position [219, 0]
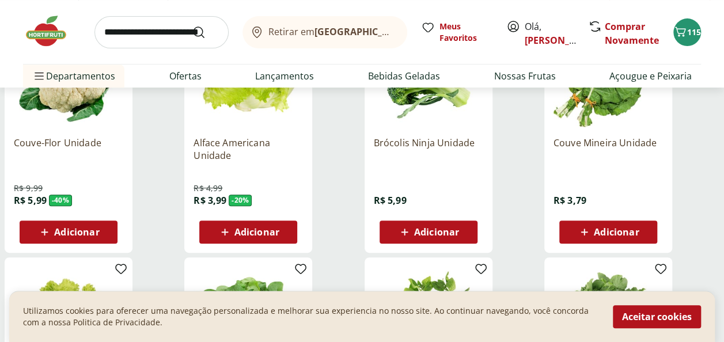
click at [68, 229] on span "Adicionar" at bounding box center [76, 231] width 45 height 9
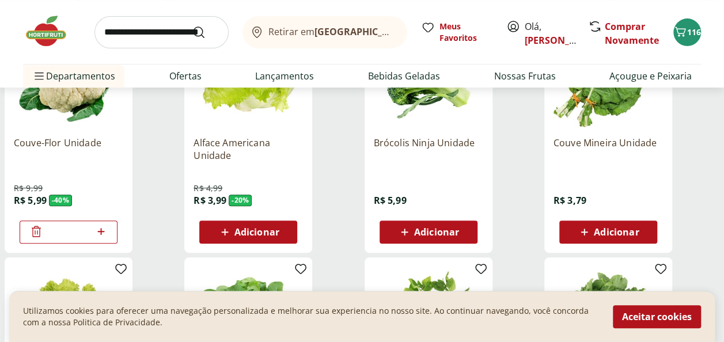
click at [455, 230] on span "Adicionar" at bounding box center [436, 231] width 45 height 9
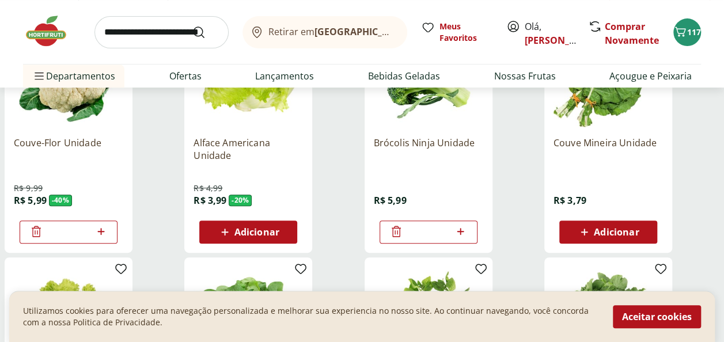
click at [635, 229] on span "Adicionar" at bounding box center [616, 231] width 45 height 9
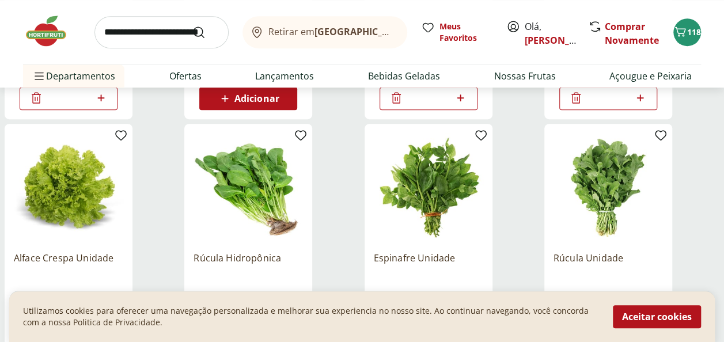
scroll to position [443, 0]
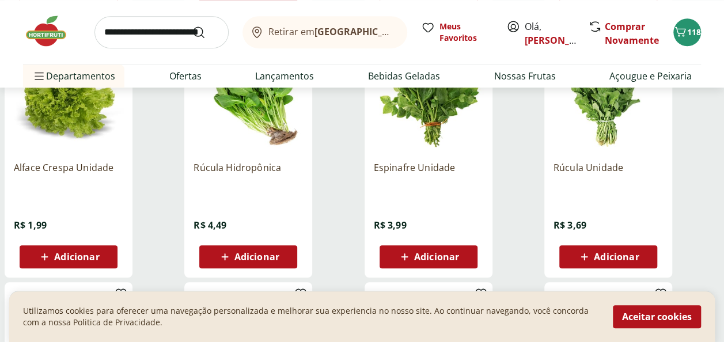
click at [63, 255] on span "Adicionar" at bounding box center [76, 256] width 45 height 9
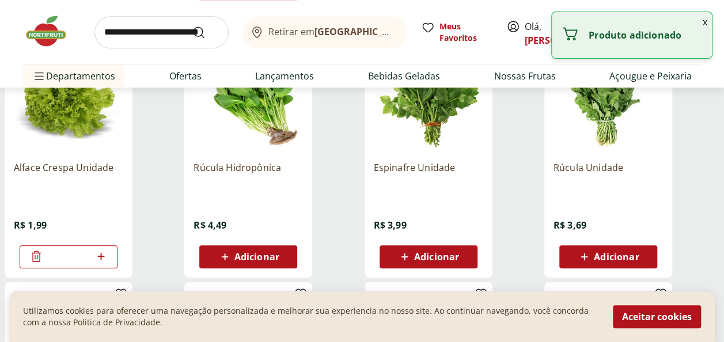
click at [101, 256] on icon at bounding box center [100, 256] width 7 height 7
type input "*"
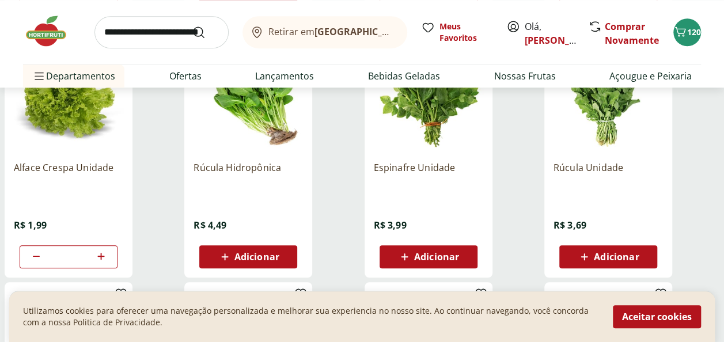
click at [610, 257] on span "Adicionar" at bounding box center [616, 256] width 45 height 9
click at [641, 254] on icon at bounding box center [640, 256] width 14 height 14
type input "*"
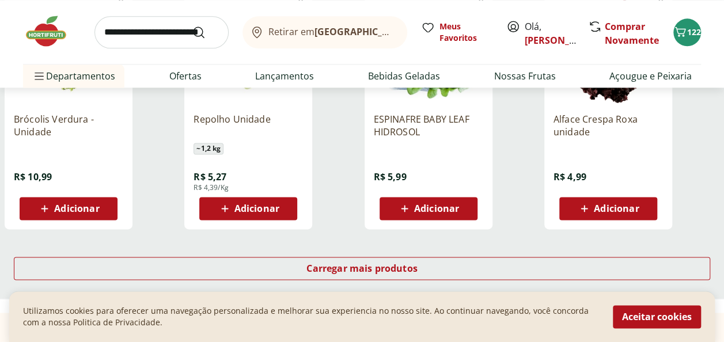
scroll to position [755, 0]
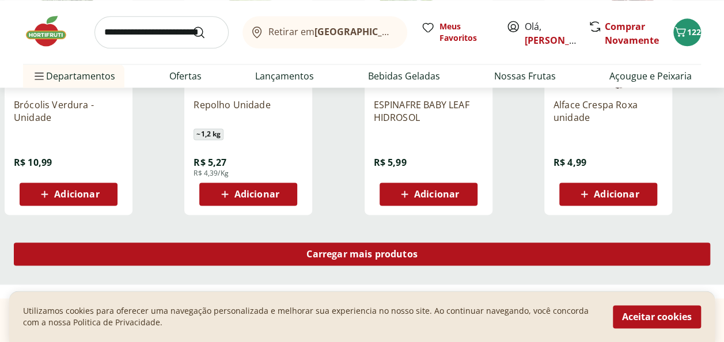
click at [369, 255] on span "Carregar mais produtos" at bounding box center [361, 253] width 111 height 9
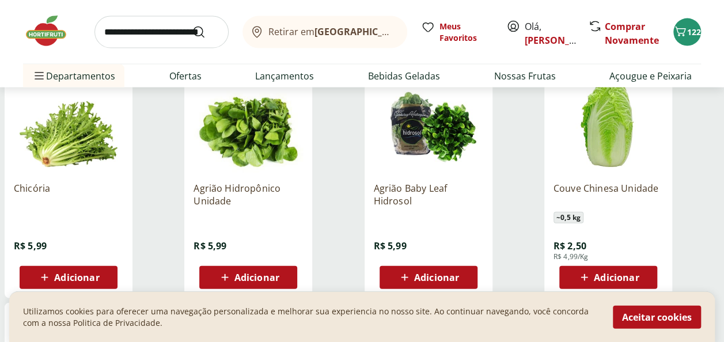
scroll to position [1197, 0]
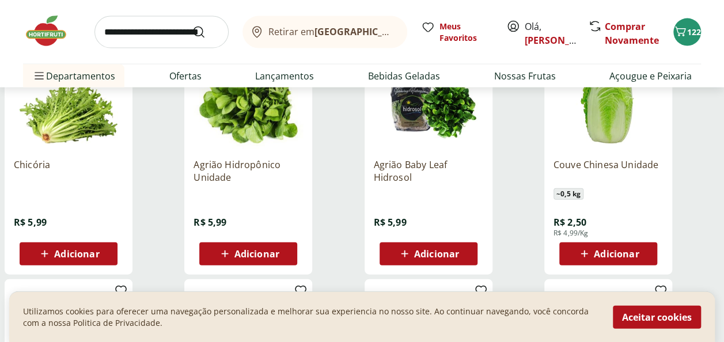
click at [438, 258] on span "Adicionar" at bounding box center [436, 253] width 45 height 9
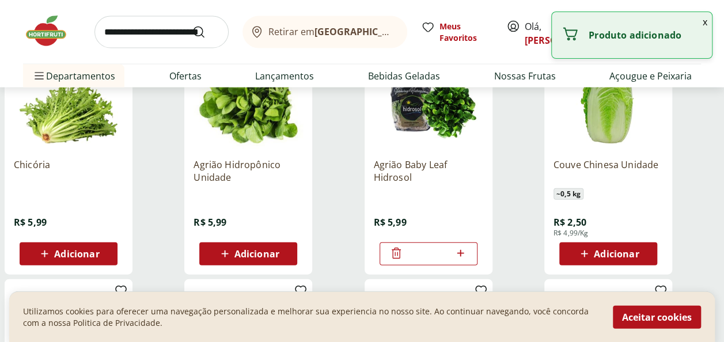
click at [462, 253] on icon at bounding box center [460, 253] width 14 height 14
type input "*"
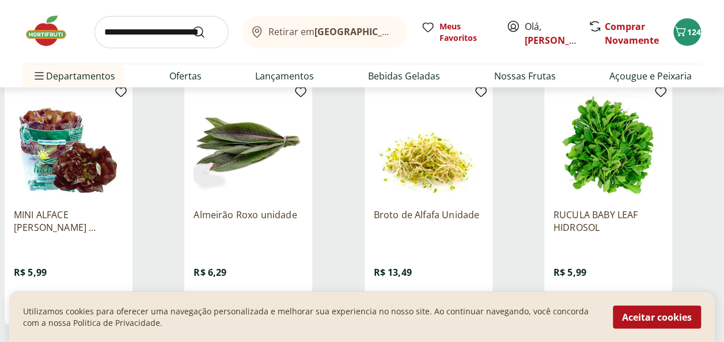
scroll to position [1460, 0]
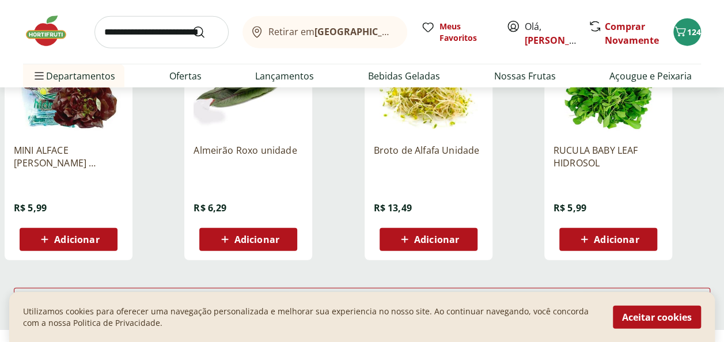
click at [596, 244] on span "Adicionar" at bounding box center [616, 239] width 45 height 9
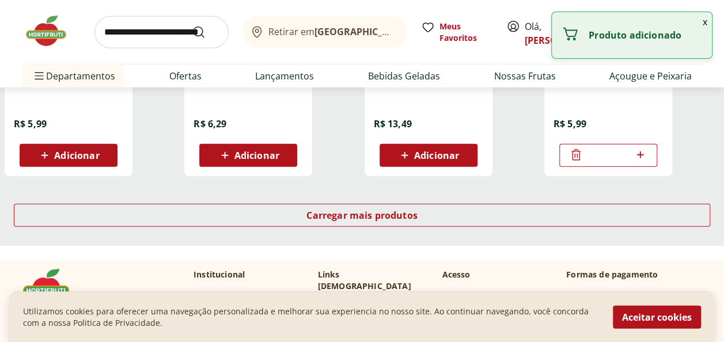
scroll to position [1548, 0]
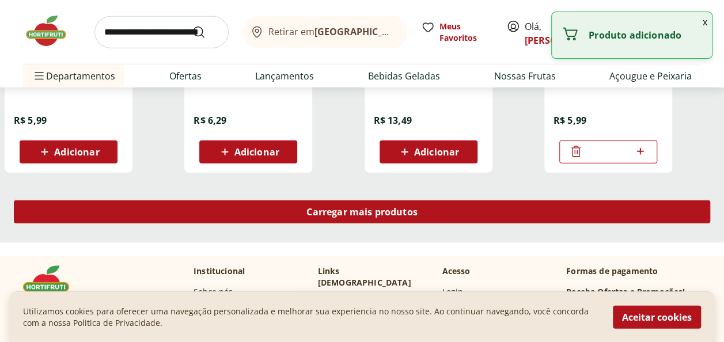
click at [378, 218] on div "Carregar mais produtos" at bounding box center [362, 211] width 696 height 23
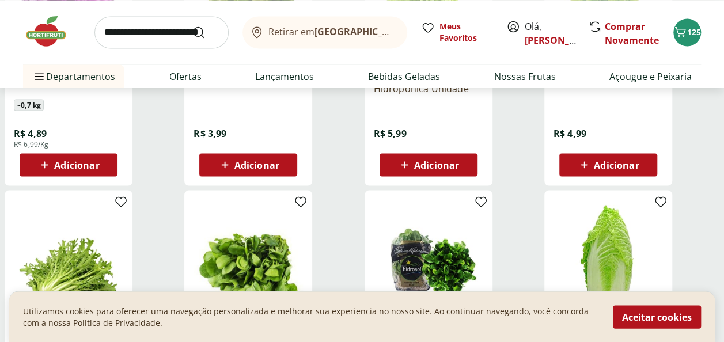
scroll to position [186, 0]
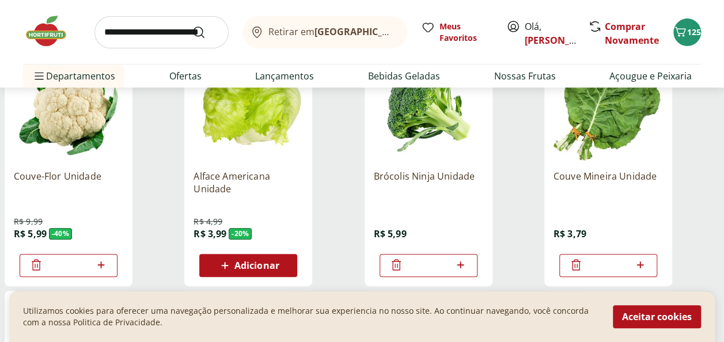
click at [51, 33] on img at bounding box center [52, 31] width 58 height 35
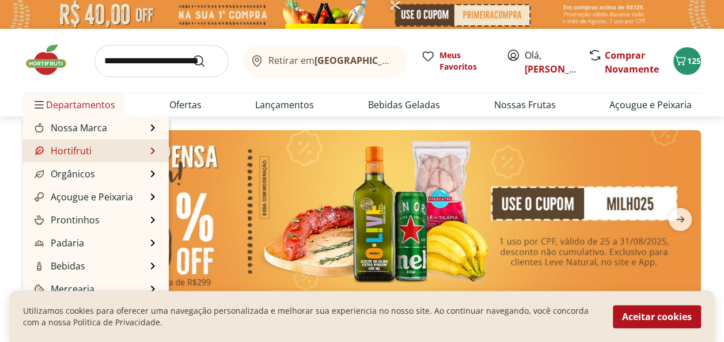
click at [135, 149] on li "Hortifruti Hortifruti Ver tudo do departamento Cogumelos Frutas Legumes Ovos Te…" at bounding box center [96, 150] width 146 height 23
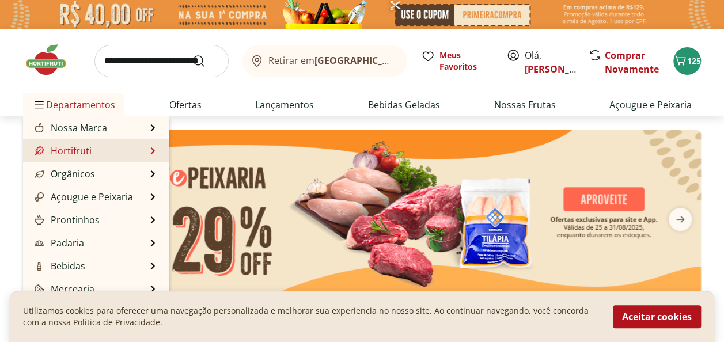
click at [85, 155] on link "Hortifruti" at bounding box center [61, 151] width 59 height 14
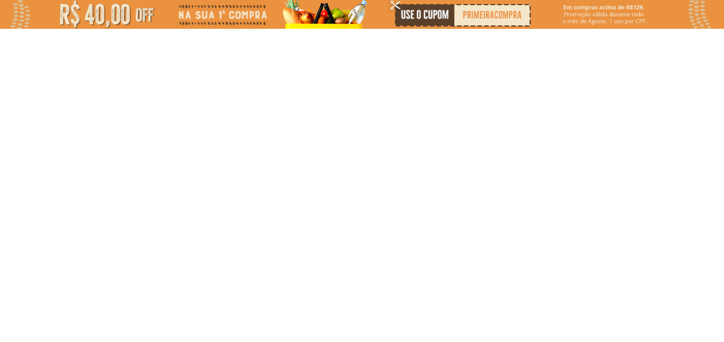
select select "**********"
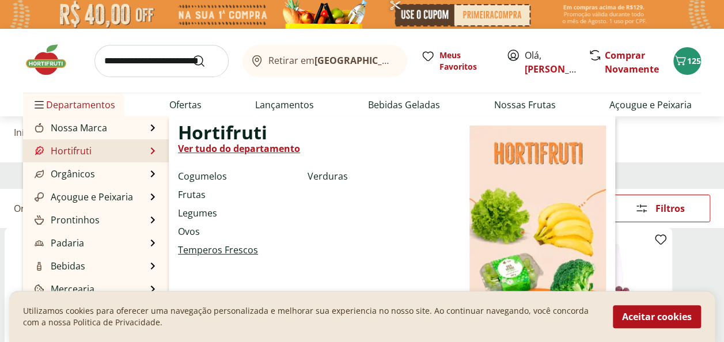
click at [227, 255] on link "Temperos Frescos" at bounding box center [218, 250] width 80 height 14
select select "**********"
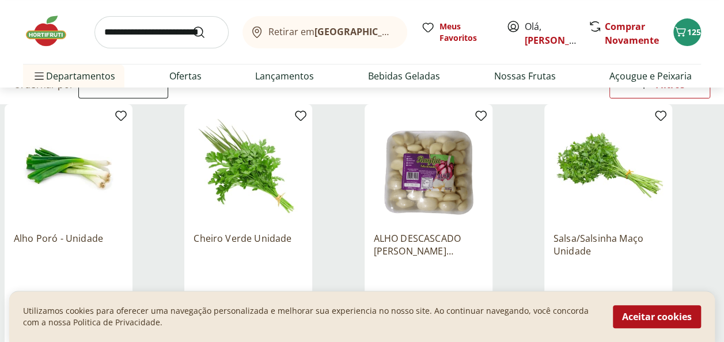
scroll to position [181, 0]
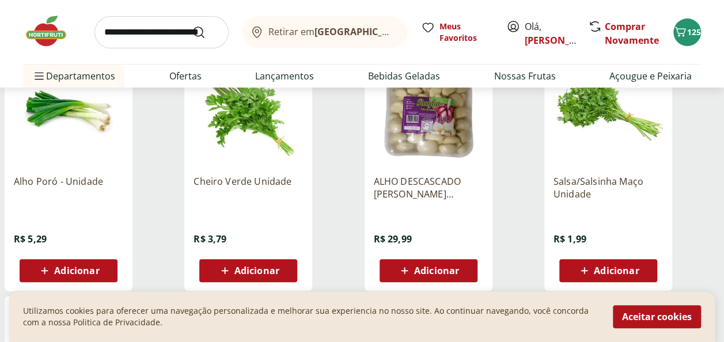
click at [57, 266] on span "Adicionar" at bounding box center [76, 270] width 45 height 9
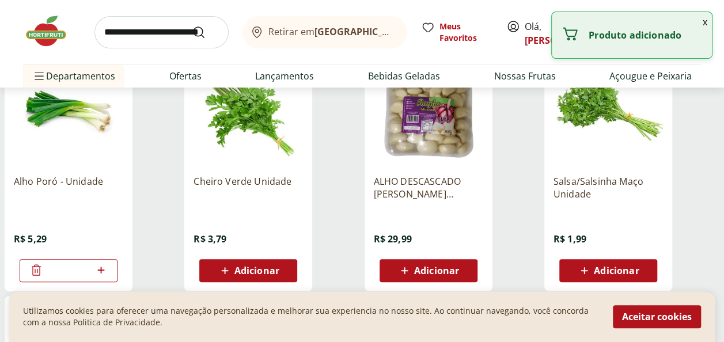
click at [102, 268] on icon at bounding box center [101, 270] width 14 height 14
type input "*"
click at [274, 273] on span "Adicionar" at bounding box center [256, 270] width 45 height 9
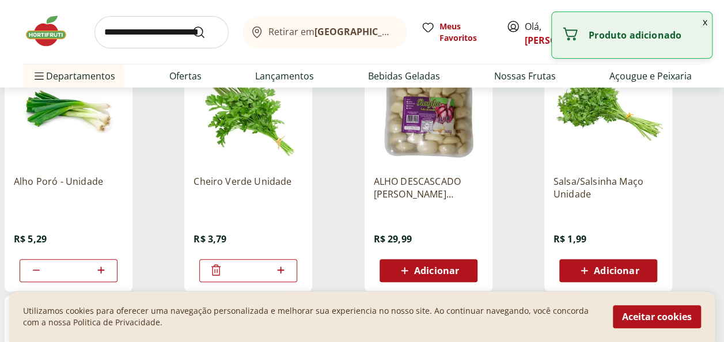
click at [283, 263] on icon at bounding box center [281, 270] width 14 height 14
type input "*"
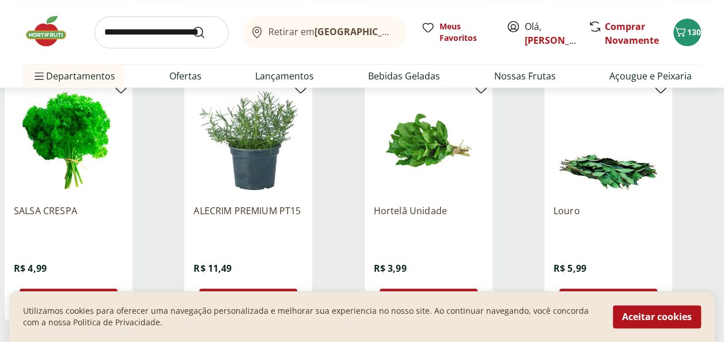
scroll to position [744, 0]
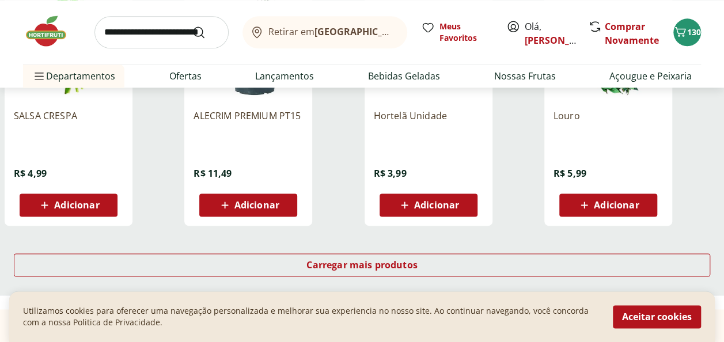
click at [451, 204] on span "Adicionar" at bounding box center [436, 204] width 45 height 9
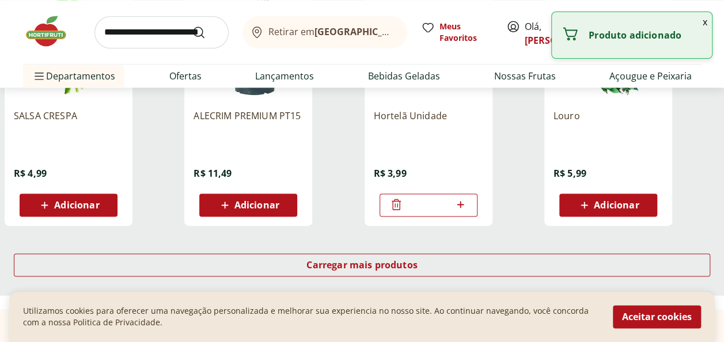
scroll to position [772, 0]
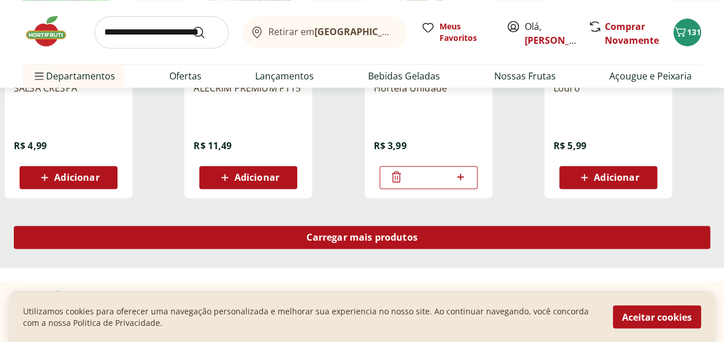
click at [348, 233] on span "Carregar mais produtos" at bounding box center [361, 237] width 111 height 9
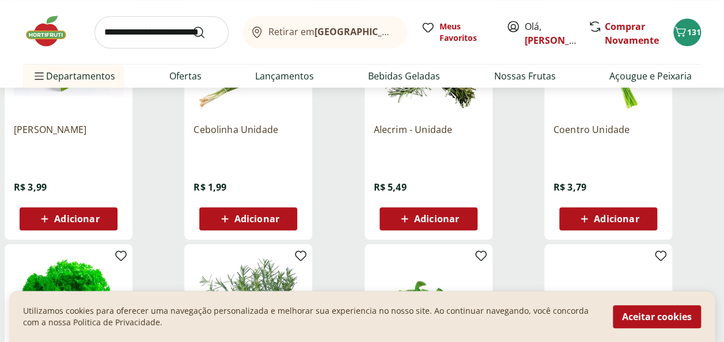
scroll to position [0, 0]
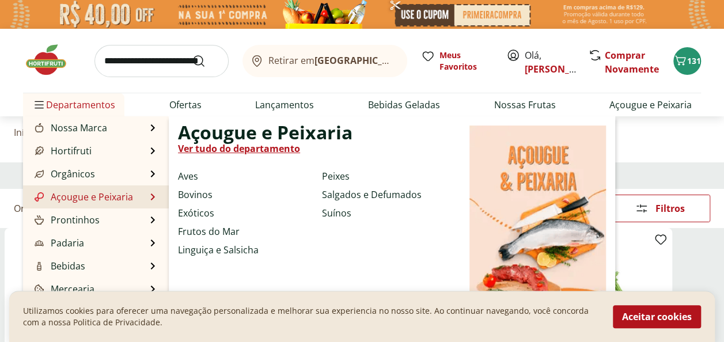
click at [198, 174] on li "Aves" at bounding box center [247, 176] width 139 height 14
click at [187, 177] on link "Aves" at bounding box center [188, 176] width 20 height 14
select select "**********"
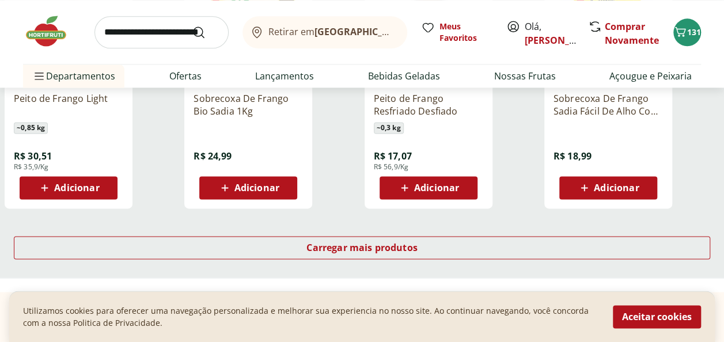
scroll to position [791, 0]
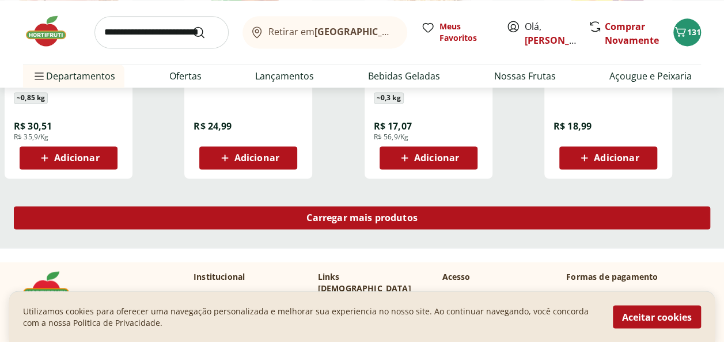
click at [382, 225] on div "Carregar mais produtos" at bounding box center [362, 217] width 696 height 23
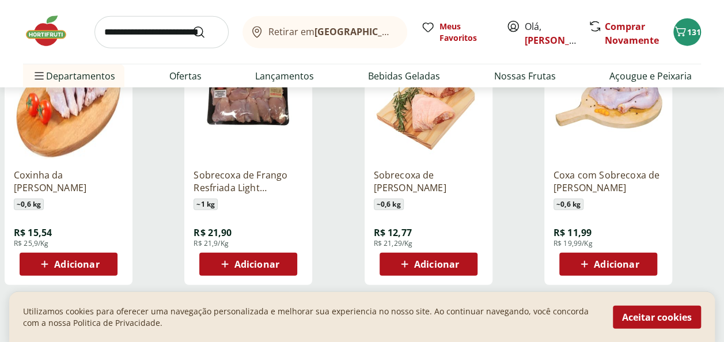
scroll to position [1506, 0]
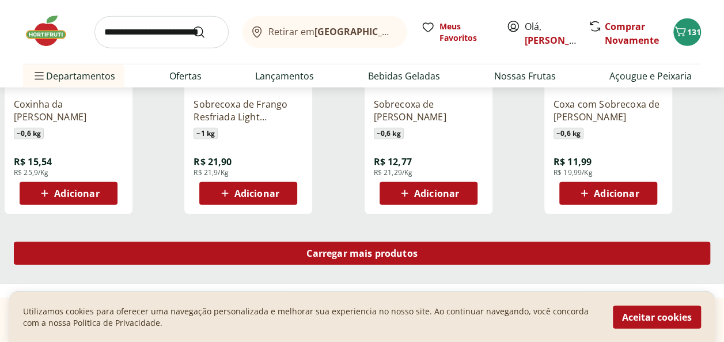
click at [355, 256] on span "Carregar mais produtos" at bounding box center [361, 253] width 111 height 9
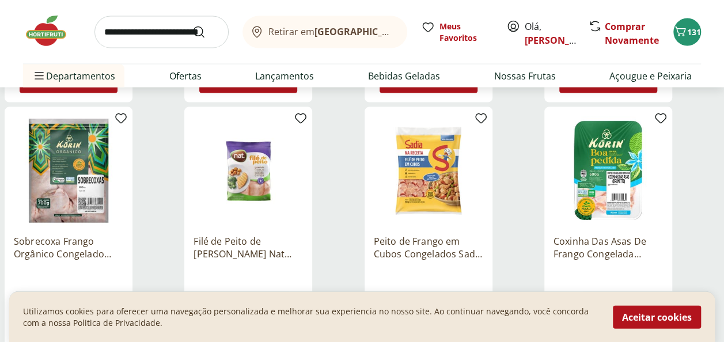
scroll to position [1090, 0]
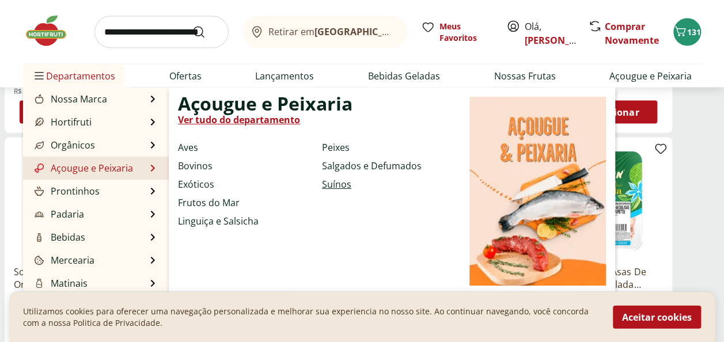
click at [327, 183] on link "Suínos" at bounding box center [336, 184] width 29 height 14
select select "**********"
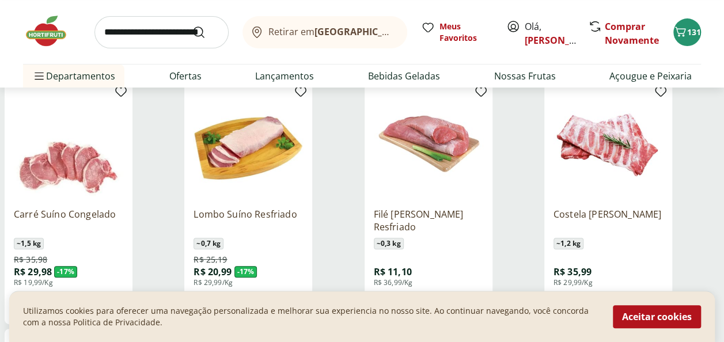
scroll to position [176, 0]
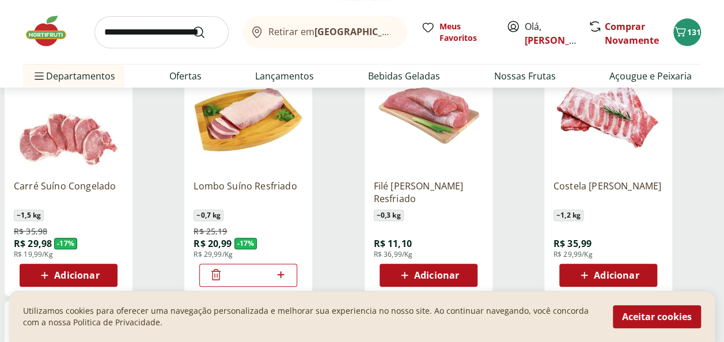
click at [449, 275] on span "Adicionar" at bounding box center [436, 275] width 45 height 9
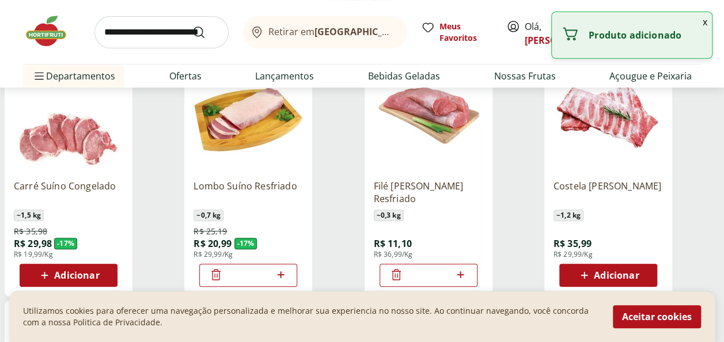
click at [456, 273] on icon at bounding box center [460, 275] width 14 height 14
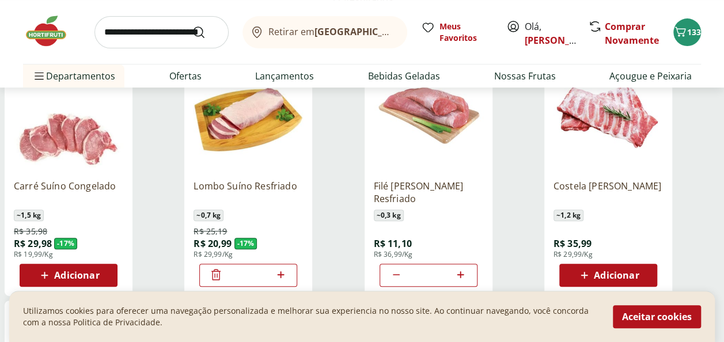
click at [397, 272] on icon at bounding box center [396, 275] width 14 height 14
type input "*"
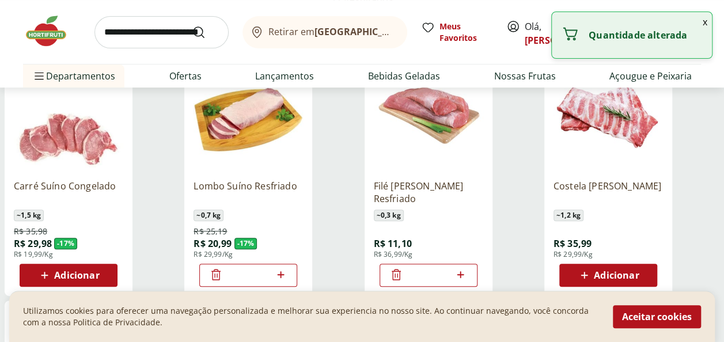
click at [397, 272] on icon at bounding box center [396, 275] width 14 height 14
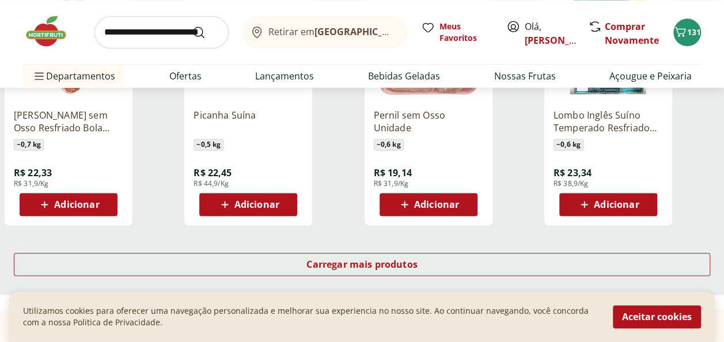
scroll to position [0, 0]
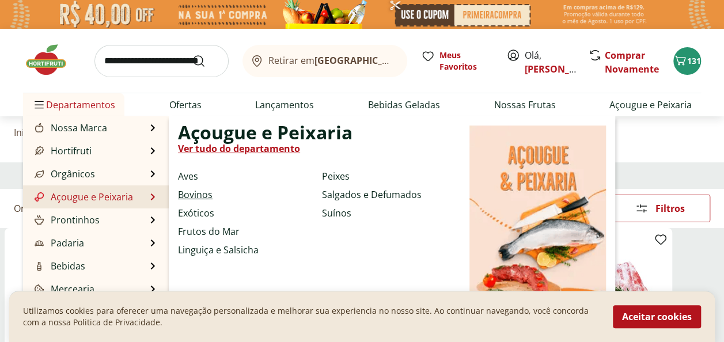
click at [189, 193] on link "Bovinos" at bounding box center [195, 195] width 35 height 14
select select "**********"
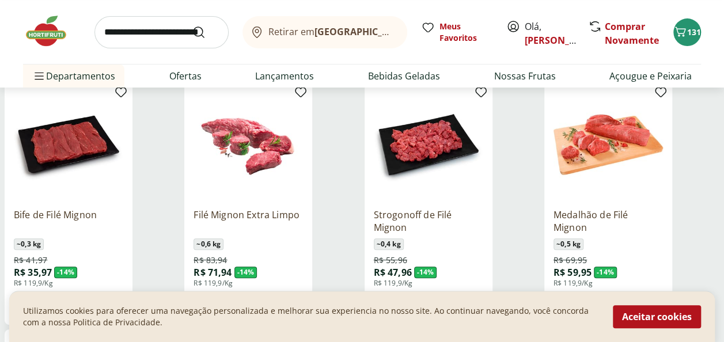
scroll to position [214, 0]
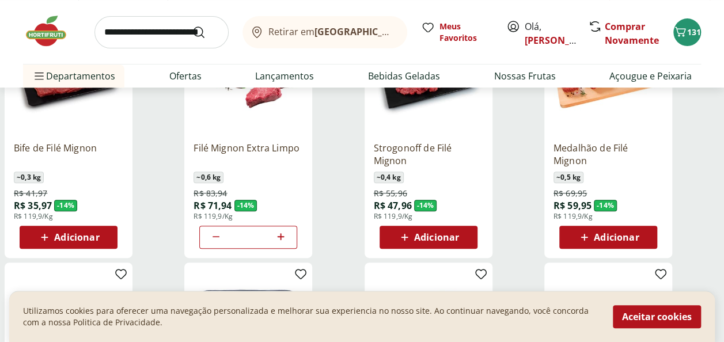
click at [211, 232] on icon at bounding box center [216, 237] width 14 height 14
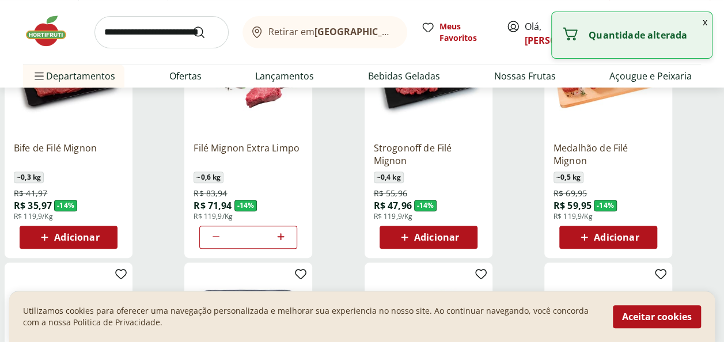
click at [211, 232] on icon at bounding box center [216, 237] width 14 height 14
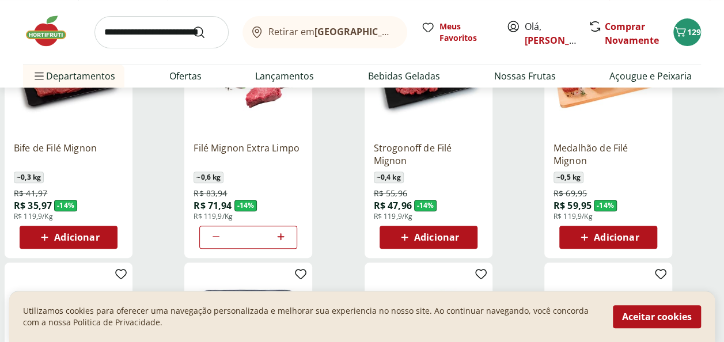
click at [279, 236] on icon at bounding box center [280, 236] width 7 height 7
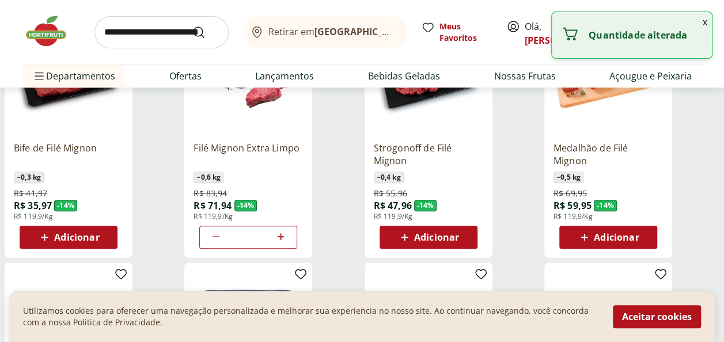
click at [279, 236] on icon at bounding box center [280, 236] width 7 height 7
type input "*"
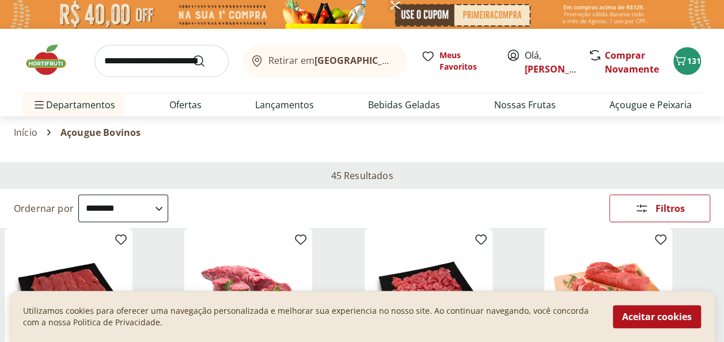
click at [168, 206] on select "**********" at bounding box center [123, 209] width 90 height 28
click at [78, 195] on select "**********" at bounding box center [123, 209] width 90 height 28
select select "********"
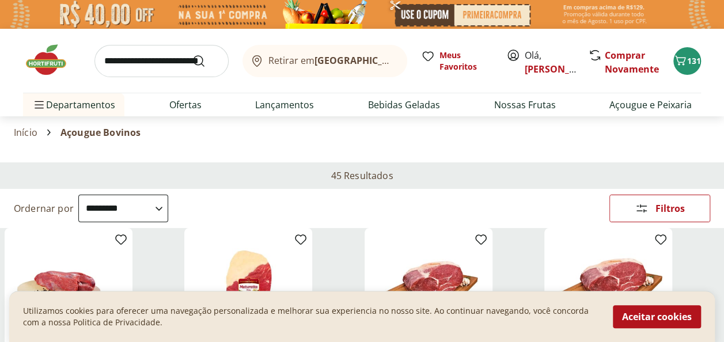
scroll to position [67, 0]
select select "********"
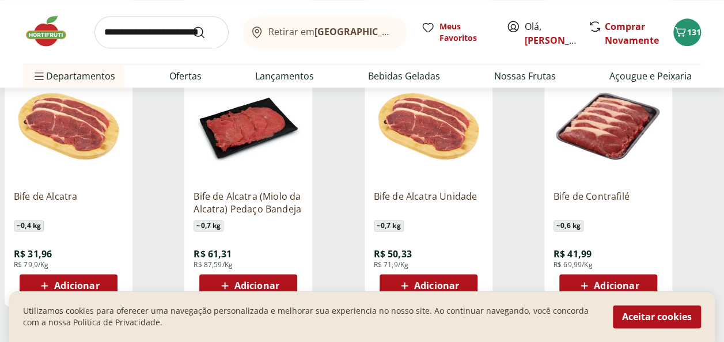
scroll to position [743, 0]
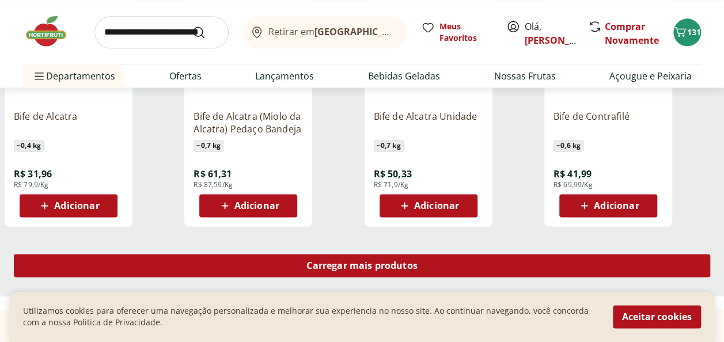
click at [375, 263] on span "Carregar mais produtos" at bounding box center [361, 265] width 111 height 9
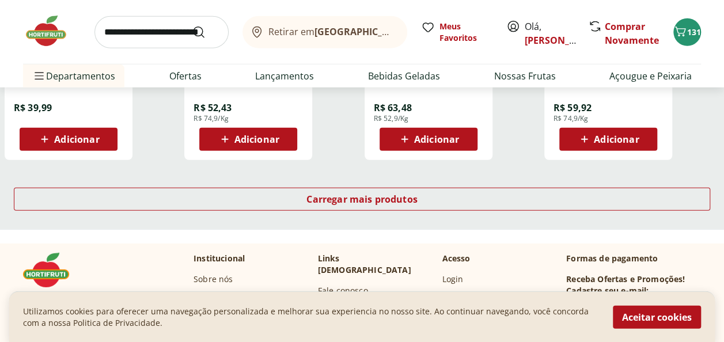
scroll to position [1594, 0]
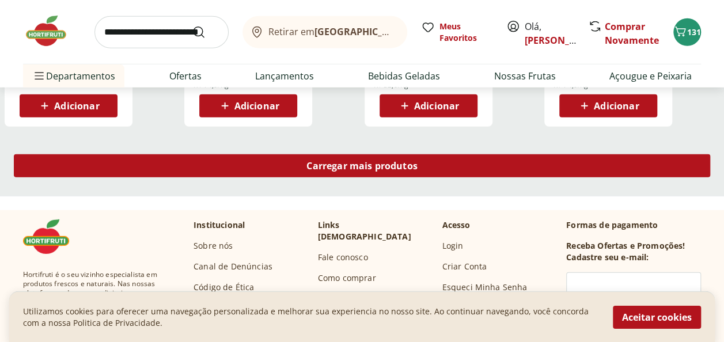
click at [355, 168] on span "Carregar mais produtos" at bounding box center [361, 165] width 111 height 9
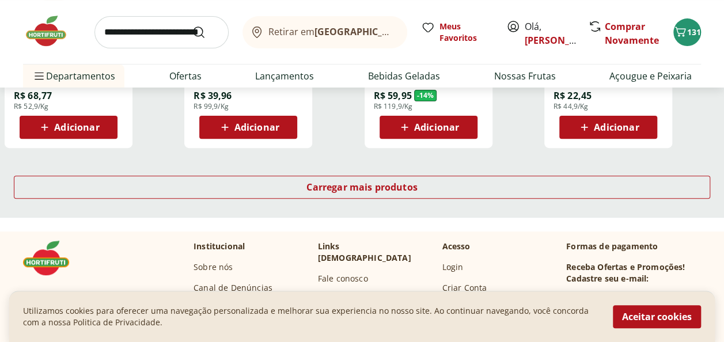
scroll to position [2375, 0]
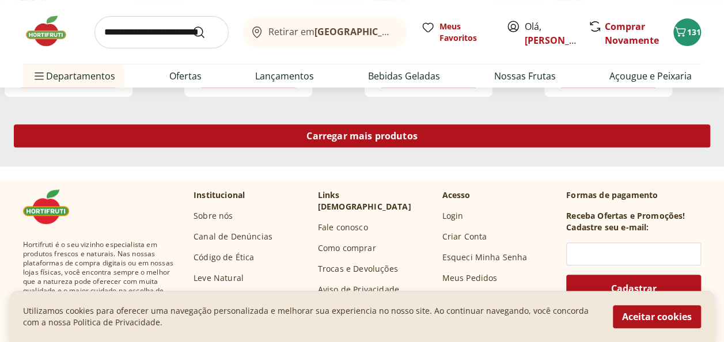
click at [346, 142] on div "Carregar mais produtos" at bounding box center [362, 135] width 696 height 23
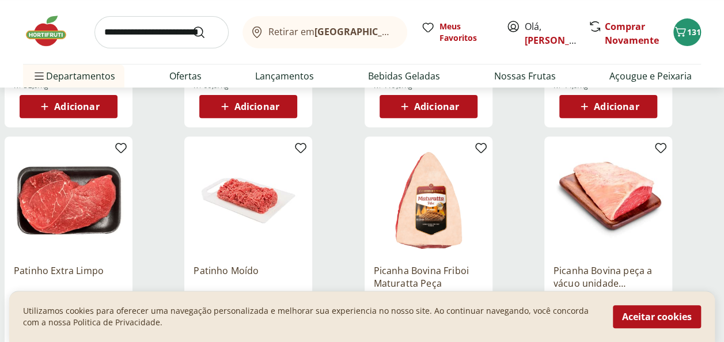
scroll to position [2437, 0]
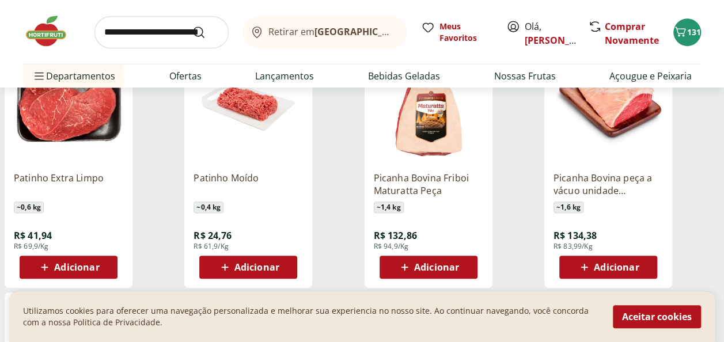
click at [262, 263] on span "Adicionar" at bounding box center [256, 267] width 45 height 9
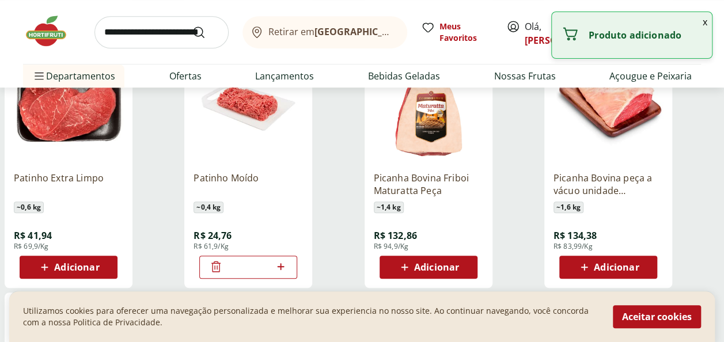
click at [280, 264] on icon at bounding box center [280, 266] width 7 height 7
type input "*"
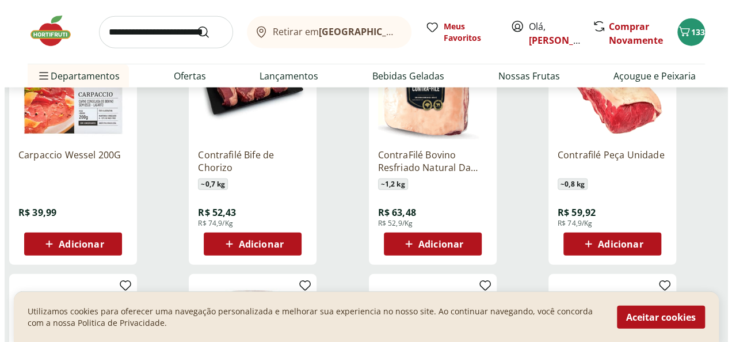
scroll to position [1425, 0]
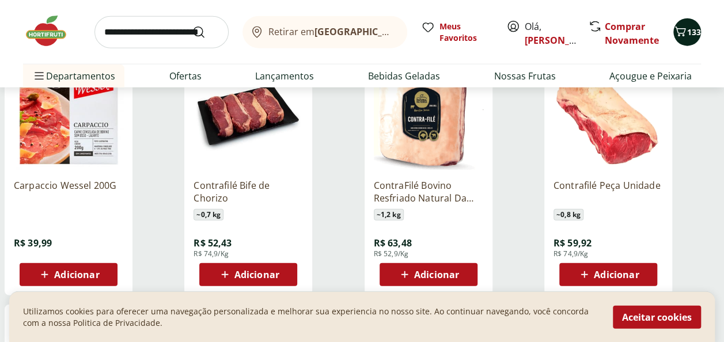
click at [685, 31] on icon "Carrinho" at bounding box center [680, 32] width 14 height 14
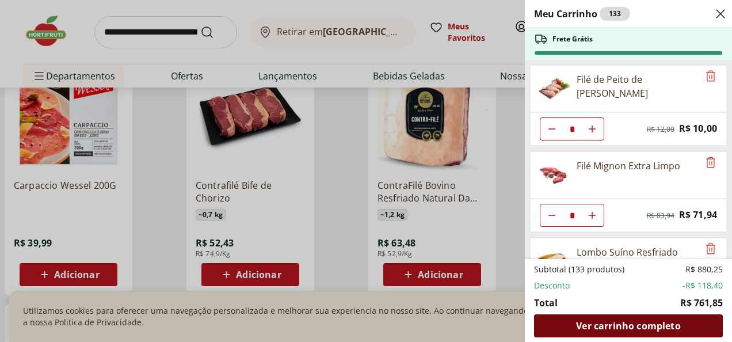
click at [652, 324] on span "Ver carrinho completo" at bounding box center [628, 325] width 104 height 9
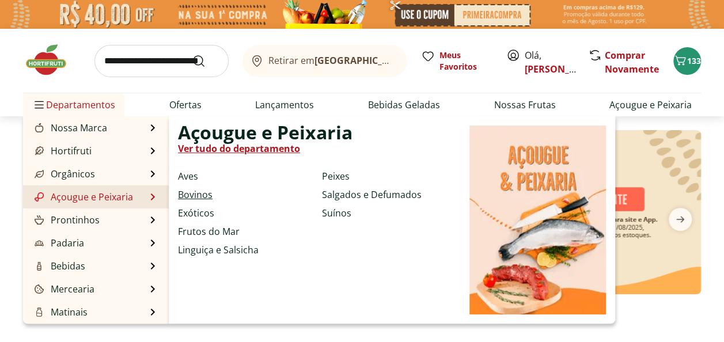
click at [205, 197] on link "Bovinos" at bounding box center [195, 195] width 35 height 14
select select "**********"
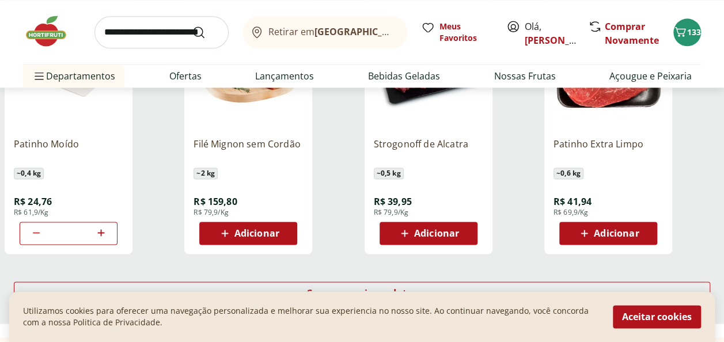
scroll to position [765, 0]
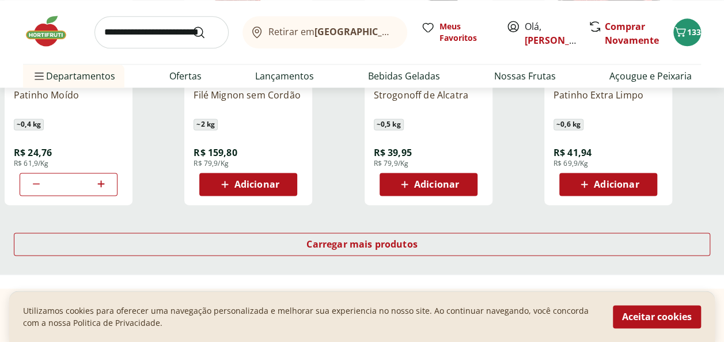
click at [58, 149] on div "Patinho Moído ~ 0,4 kg R$ 24,76 R$ 61,9/Kg *" at bounding box center [68, 137] width 109 height 116
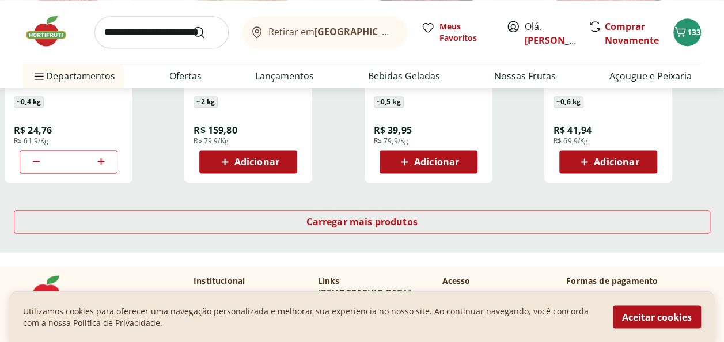
scroll to position [807, 0]
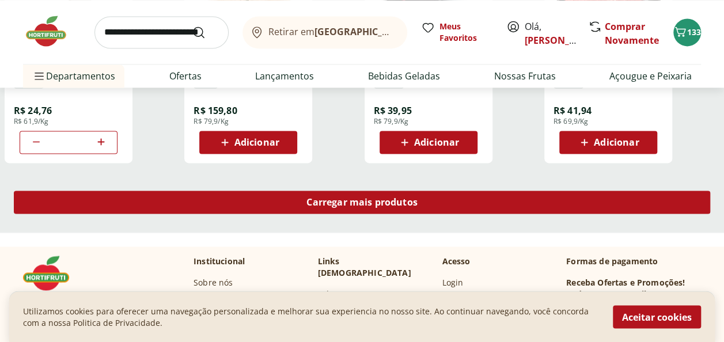
click at [343, 204] on span "Carregar mais produtos" at bounding box center [361, 202] width 111 height 9
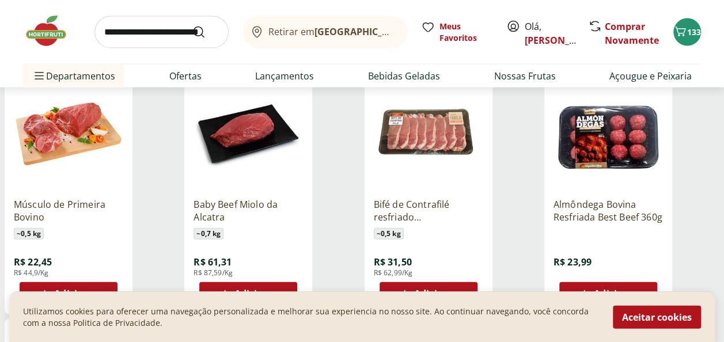
scroll to position [1184, 0]
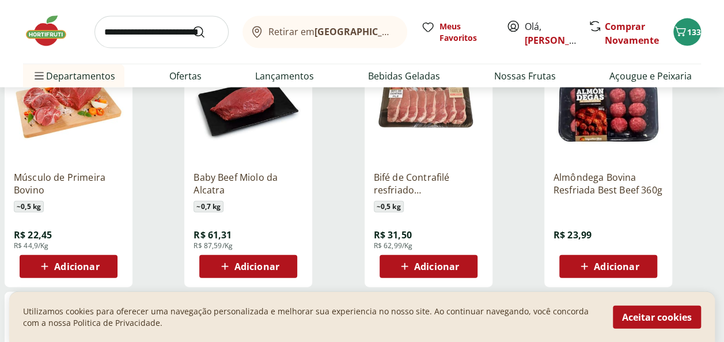
click at [268, 262] on span "Adicionar" at bounding box center [256, 266] width 45 height 9
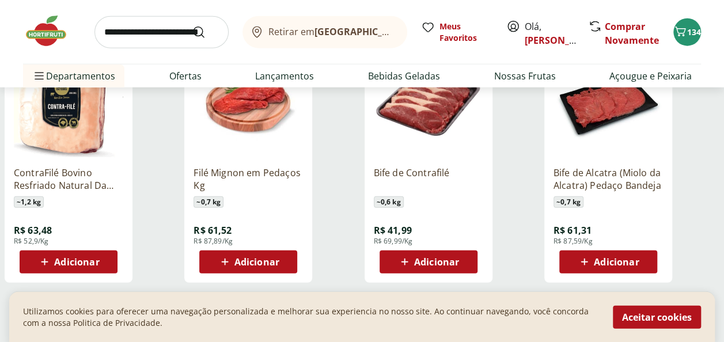
scroll to position [1522, 0]
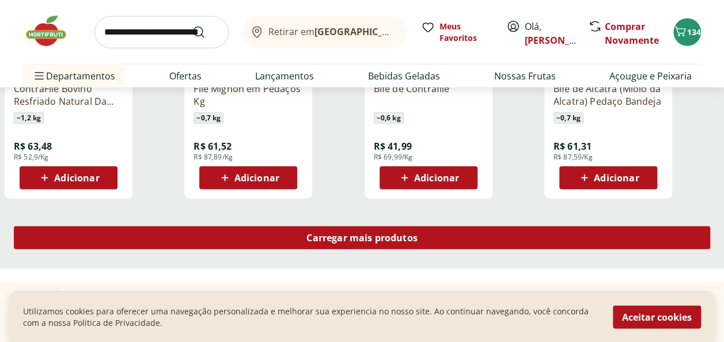
click at [353, 237] on span "Carregar mais produtos" at bounding box center [361, 237] width 111 height 9
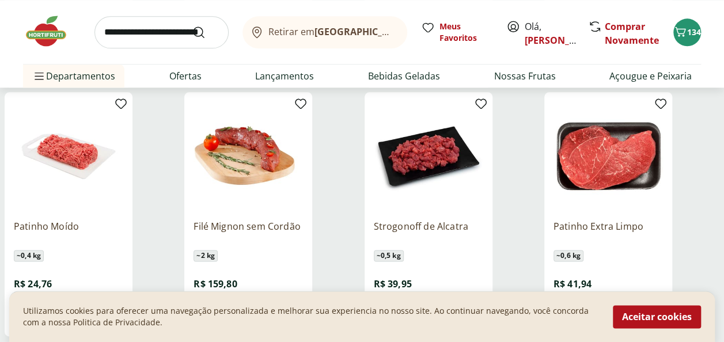
scroll to position [479, 0]
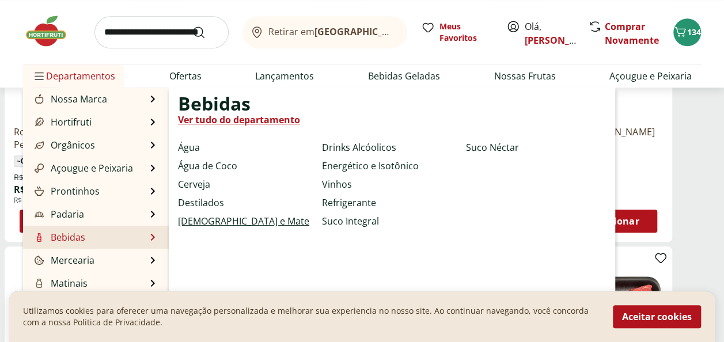
click at [204, 221] on link "[DEMOGRAPHIC_DATA] e Mate" at bounding box center [243, 221] width 131 height 14
select select "**********"
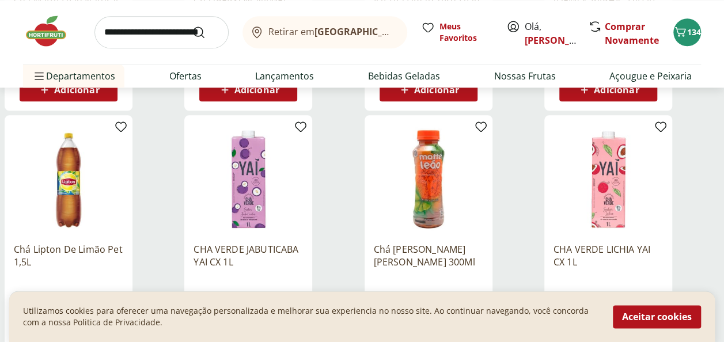
scroll to position [477, 0]
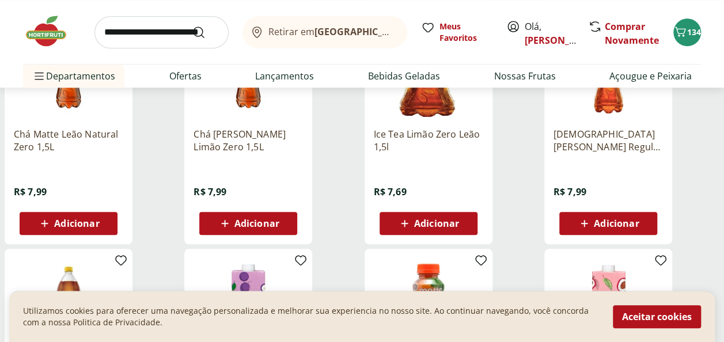
click at [415, 219] on span "Adicionar" at bounding box center [436, 223] width 45 height 9
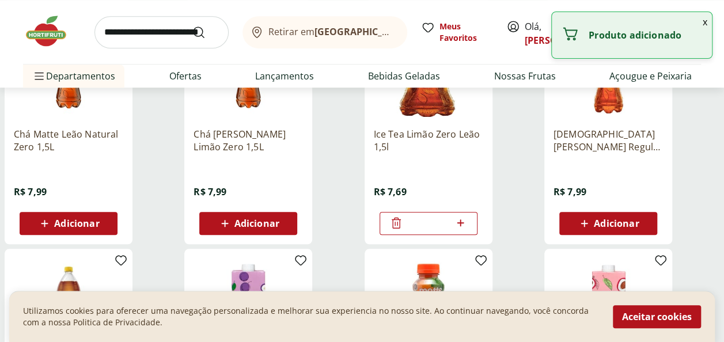
click at [461, 221] on icon at bounding box center [460, 223] width 14 height 14
type input "*"
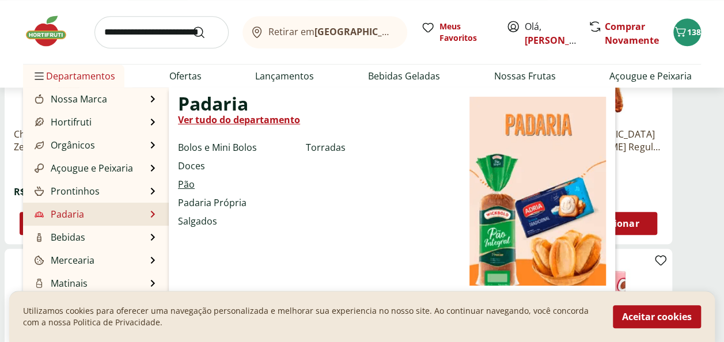
click at [191, 180] on link "Pão" at bounding box center [186, 184] width 17 height 14
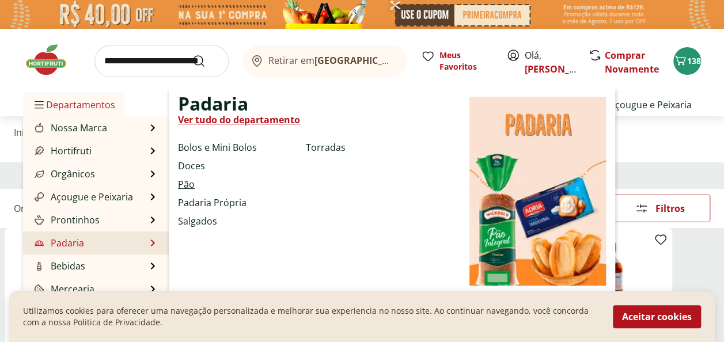
select select "**********"
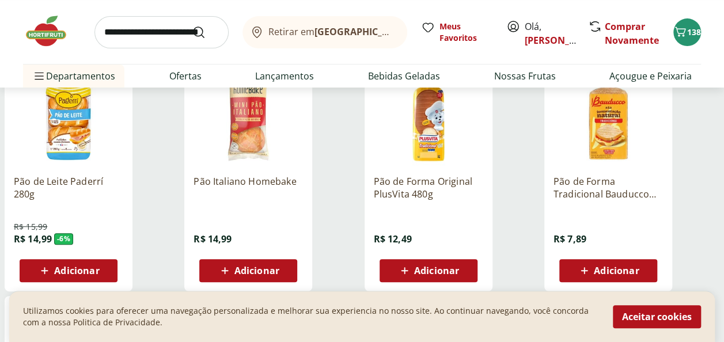
scroll to position [200, 0]
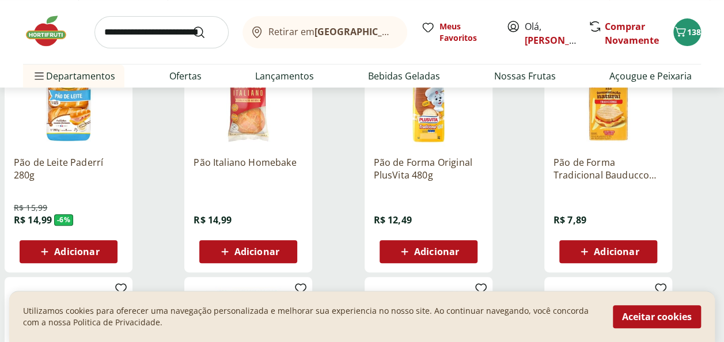
click at [615, 253] on span "Adicionar" at bounding box center [616, 251] width 45 height 9
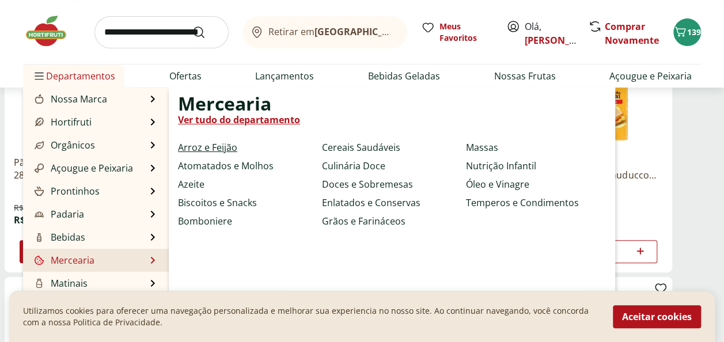
click at [228, 148] on link "Arroz e Feijão" at bounding box center [207, 147] width 59 height 14
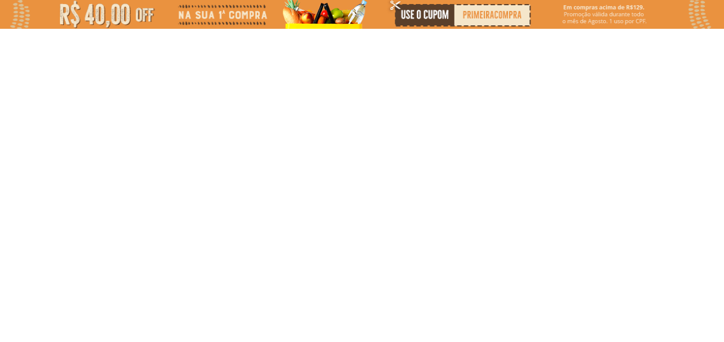
select select "**********"
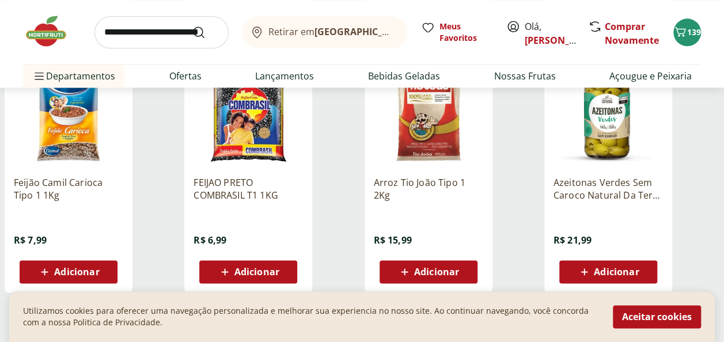
scroll to position [726, 0]
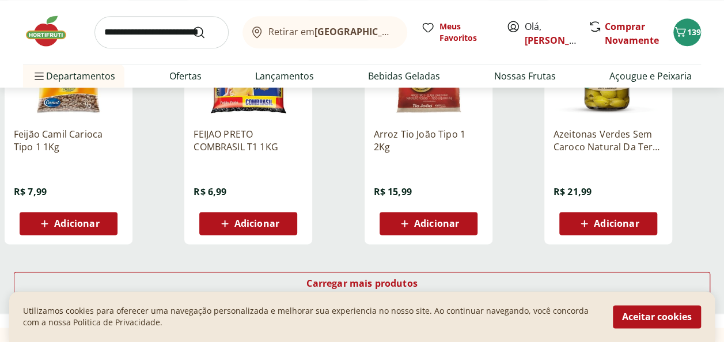
click at [244, 226] on span "Adicionar" at bounding box center [256, 223] width 45 height 9
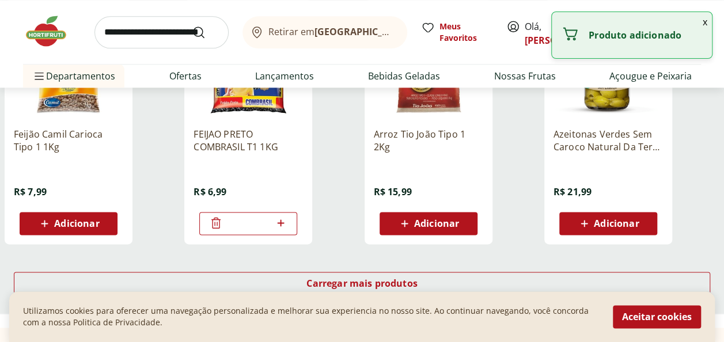
click at [282, 225] on icon at bounding box center [281, 223] width 14 height 14
type input "*"
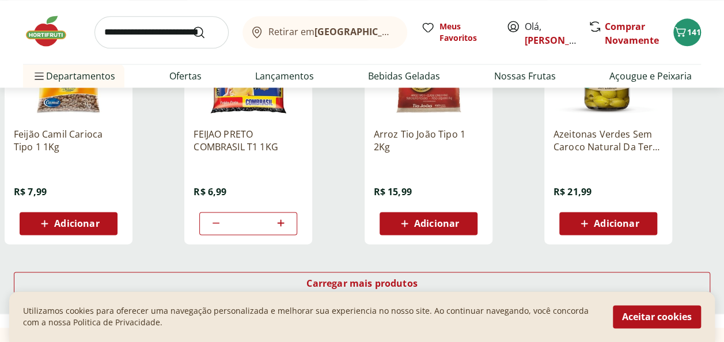
click at [454, 221] on span "Adicionar" at bounding box center [436, 223] width 45 height 9
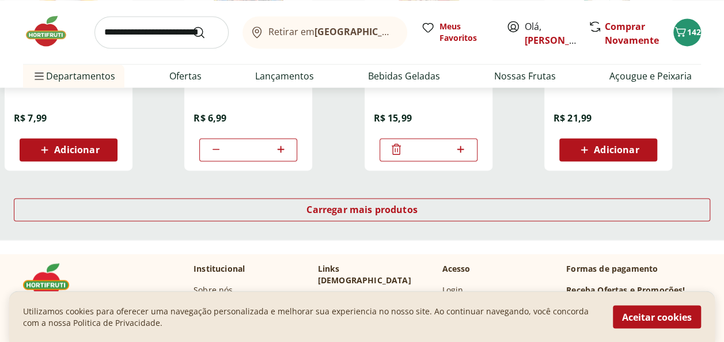
scroll to position [797, 0]
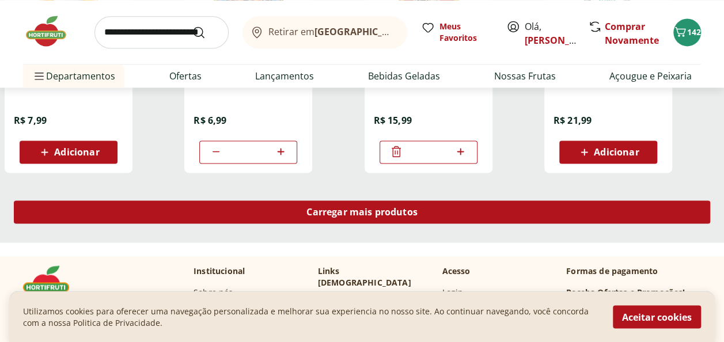
click at [385, 218] on div "Carregar mais produtos" at bounding box center [362, 211] width 696 height 23
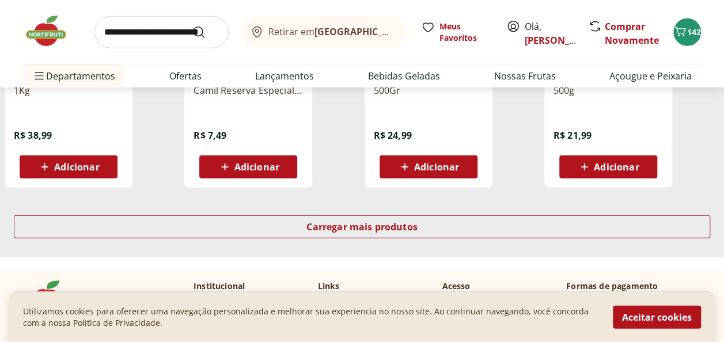
scroll to position [1552, 0]
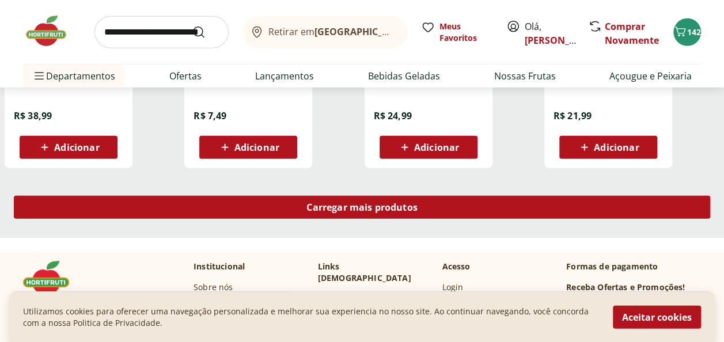
click at [379, 208] on span "Carregar mais produtos" at bounding box center [361, 207] width 111 height 9
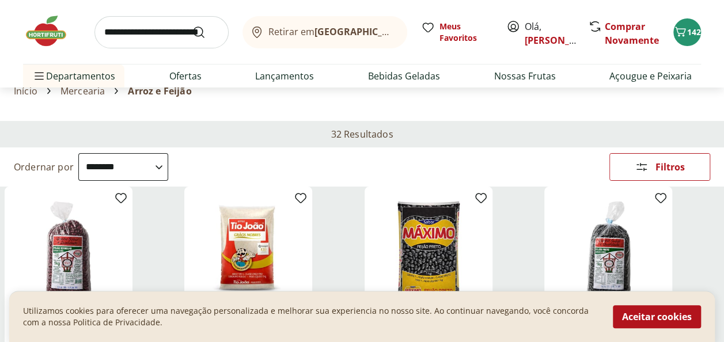
scroll to position [0, 0]
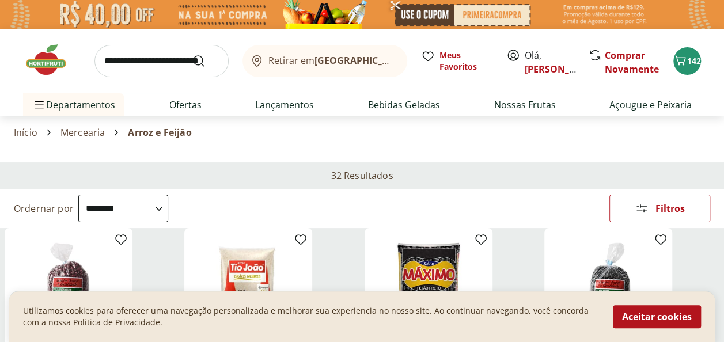
click at [168, 67] on input "search" at bounding box center [161, 61] width 134 height 32
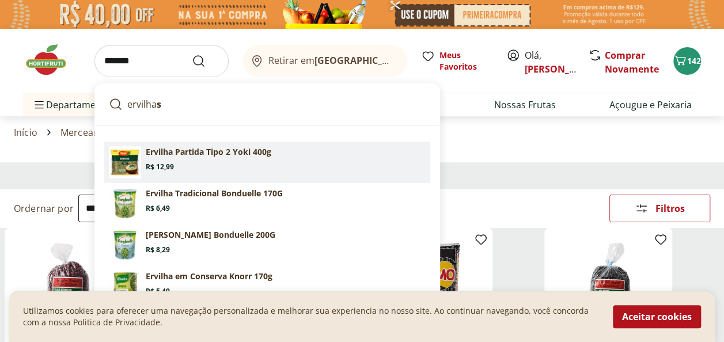
click at [205, 153] on p "Ervilha Partida Tipo 2 Yoki 400g" at bounding box center [209, 152] width 126 height 12
type input "**********"
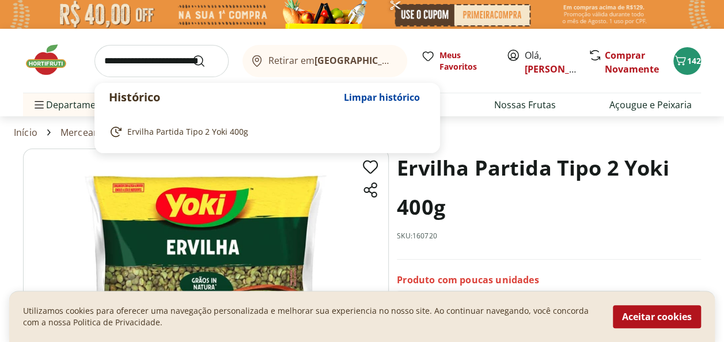
click at [160, 59] on input "search" at bounding box center [161, 61] width 134 height 32
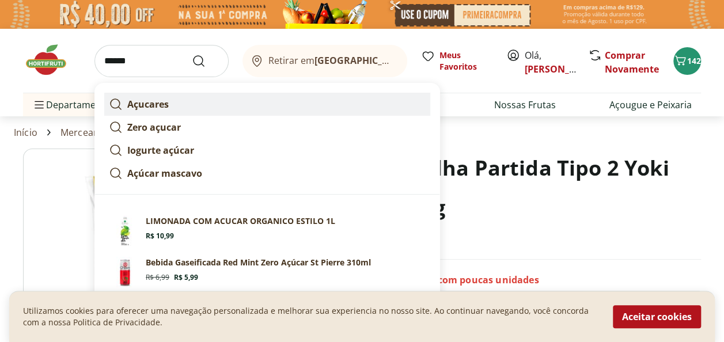
click at [149, 104] on strong "Açucares" at bounding box center [147, 104] width 41 height 13
type input "********"
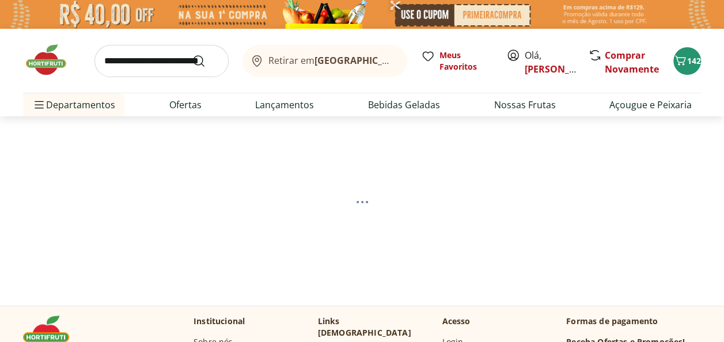
select select "**********"
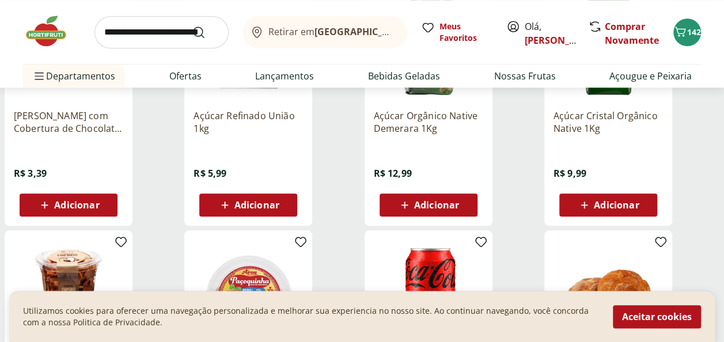
scroll to position [449, 0]
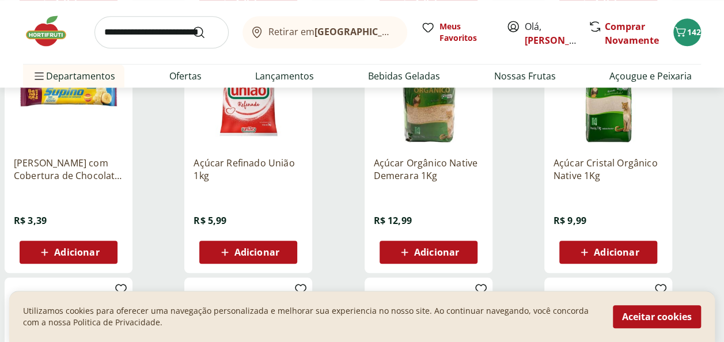
click at [280, 253] on div "Adicionar" at bounding box center [247, 252] width 79 height 21
click at [137, 32] on input "search" at bounding box center [161, 32] width 134 height 32
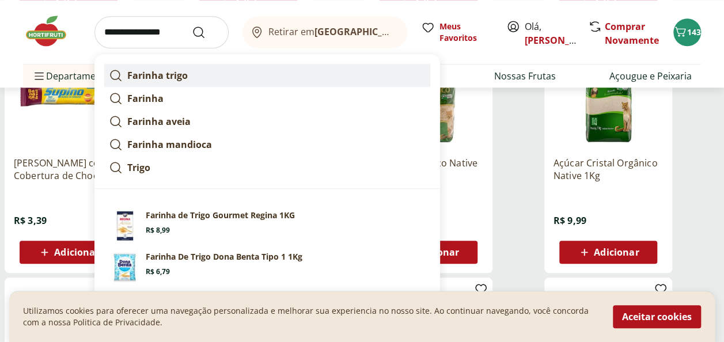
click at [159, 74] on strong "Farinha trigo" at bounding box center [157, 75] width 60 height 13
type input "**********"
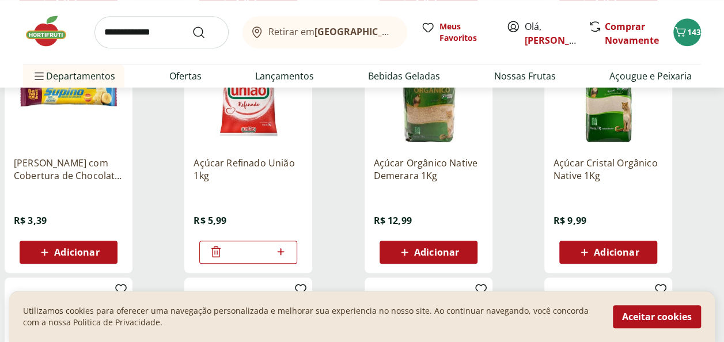
scroll to position [478, 0]
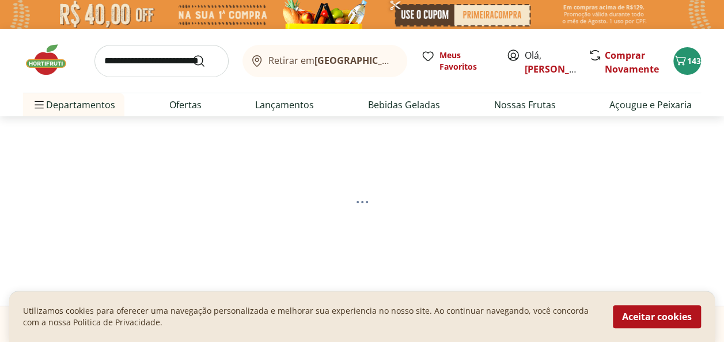
select select "**********"
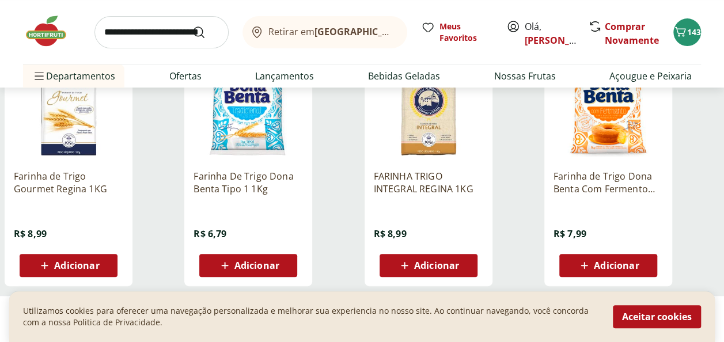
scroll to position [189, 0]
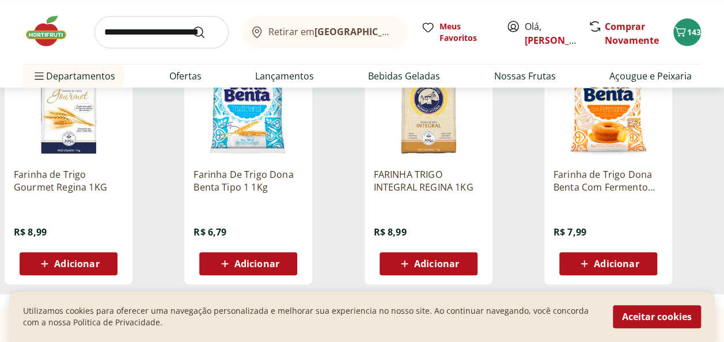
click at [273, 266] on span "Adicionar" at bounding box center [256, 263] width 45 height 9
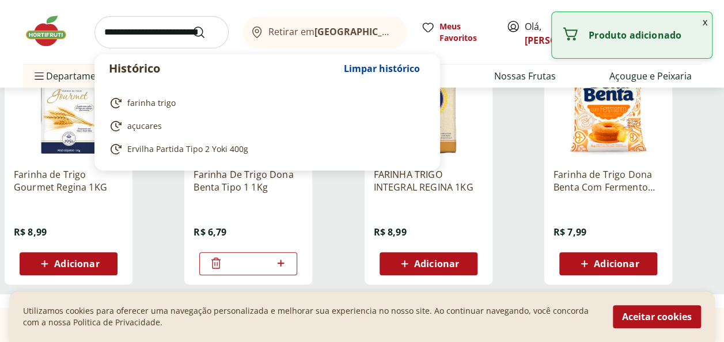
click at [159, 36] on input "search" at bounding box center [161, 32] width 134 height 32
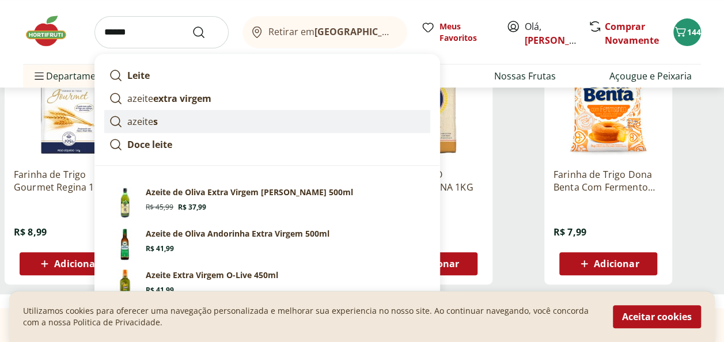
click at [147, 119] on p "azeite s" at bounding box center [142, 122] width 31 height 14
type input "*******"
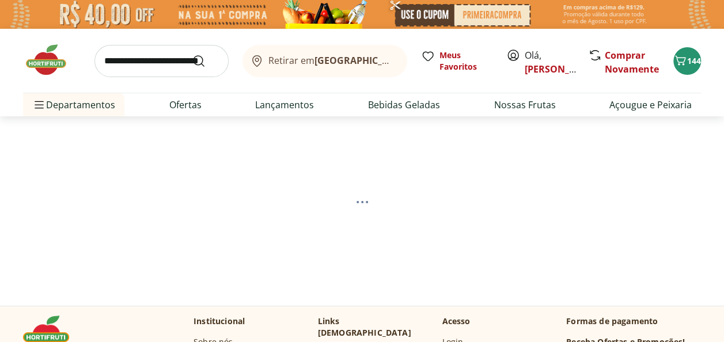
select select "**********"
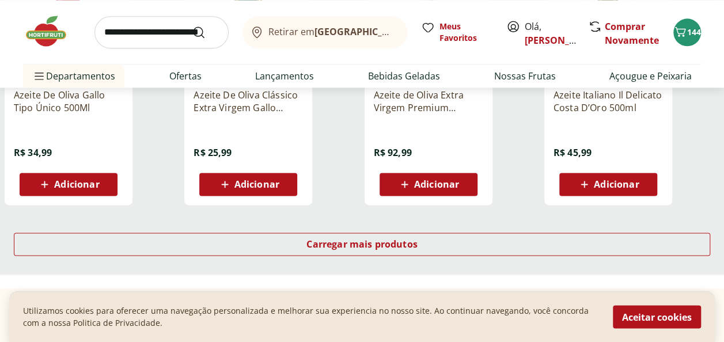
scroll to position [788, 0]
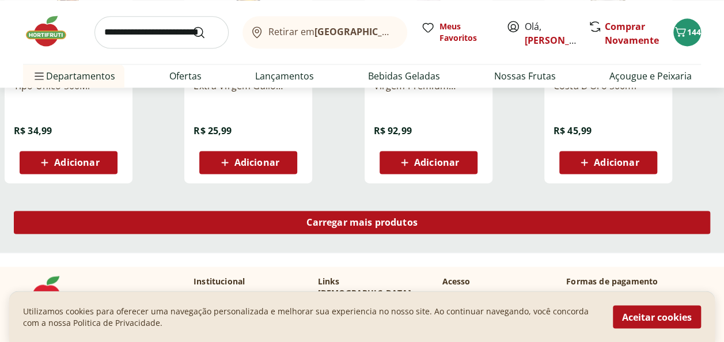
click at [331, 218] on span "Carregar mais produtos" at bounding box center [361, 222] width 111 height 9
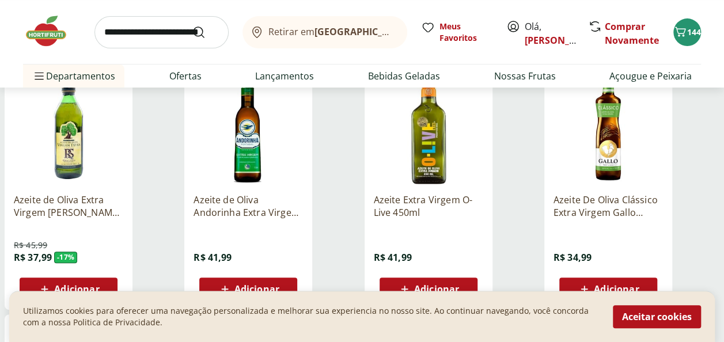
scroll to position [204, 0]
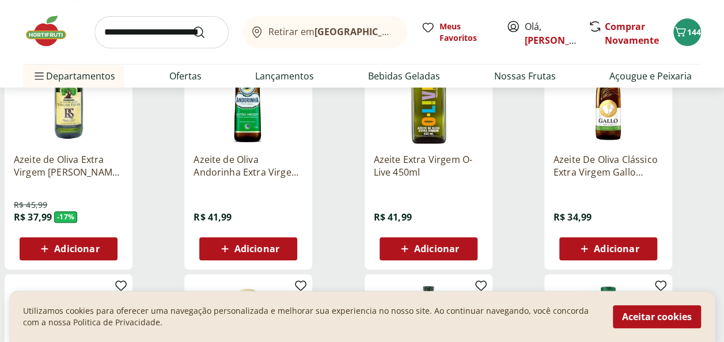
click at [76, 246] on span "Adicionar" at bounding box center [76, 248] width 45 height 9
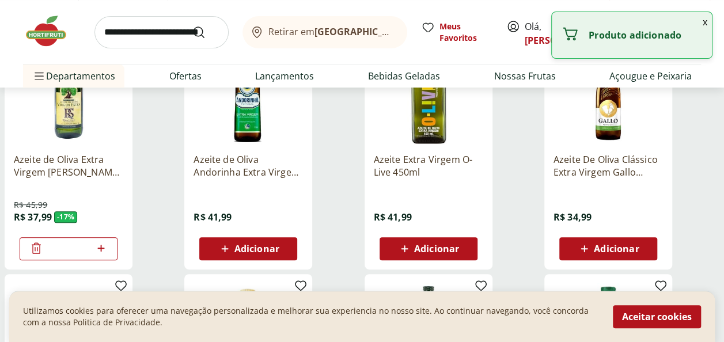
click at [98, 246] on icon at bounding box center [101, 248] width 14 height 14
type input "*"
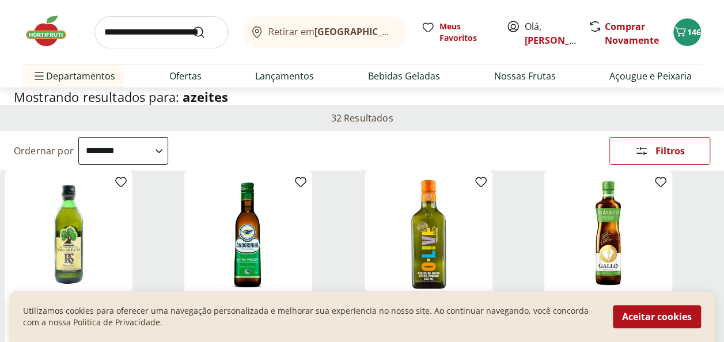
scroll to position [0, 0]
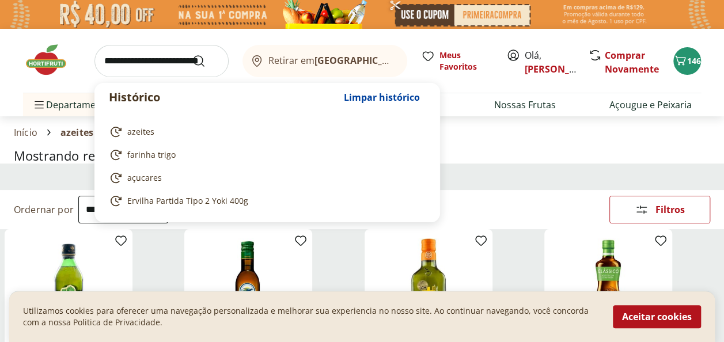
click at [151, 60] on input "search" at bounding box center [161, 61] width 134 height 32
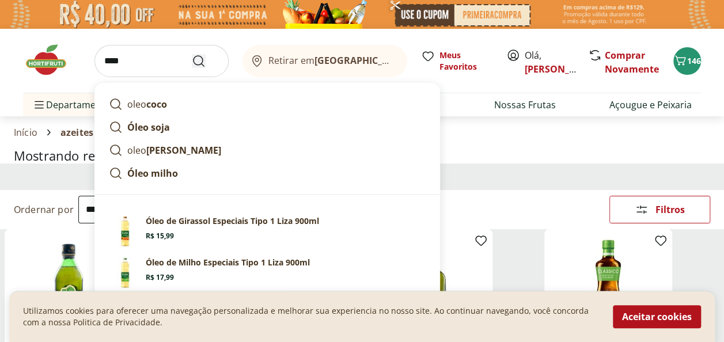
type input "****"
click at [205, 55] on button "Submit Search" at bounding box center [206, 61] width 28 height 14
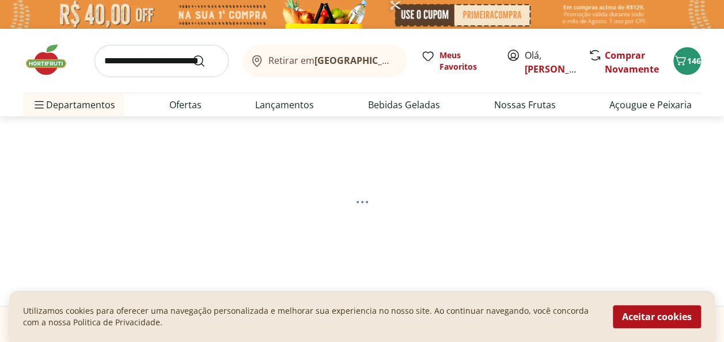
select select "**********"
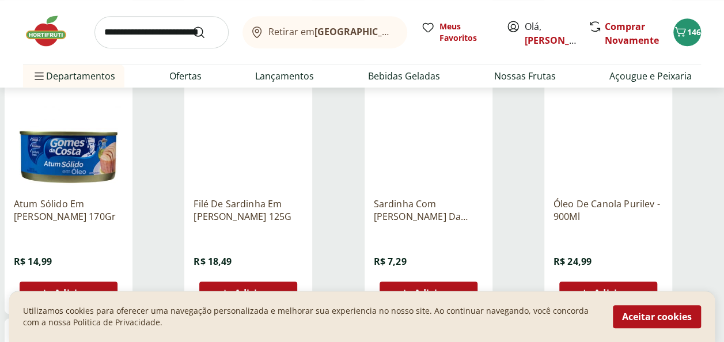
scroll to position [439, 0]
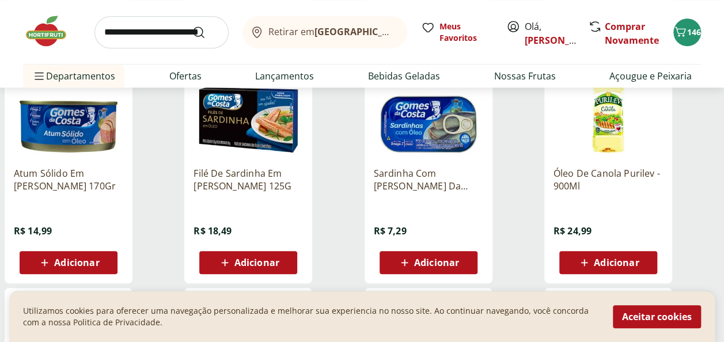
click at [607, 259] on span "Adicionar" at bounding box center [616, 262] width 45 height 9
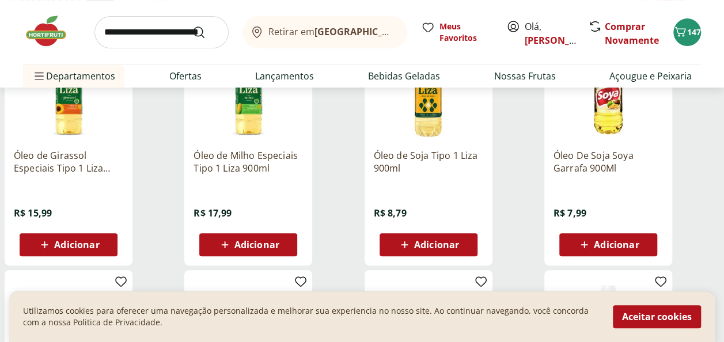
scroll to position [189, 0]
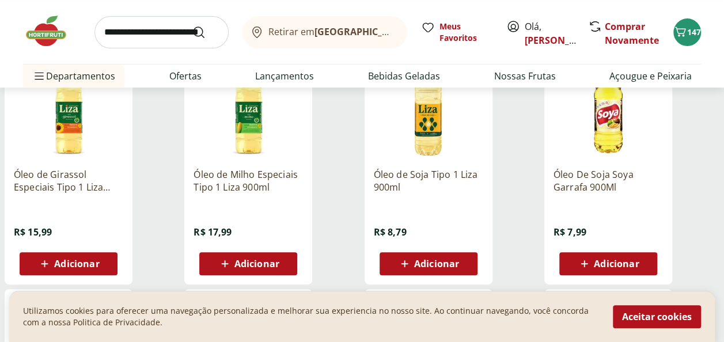
click at [78, 262] on span "Adicionar" at bounding box center [76, 263] width 45 height 9
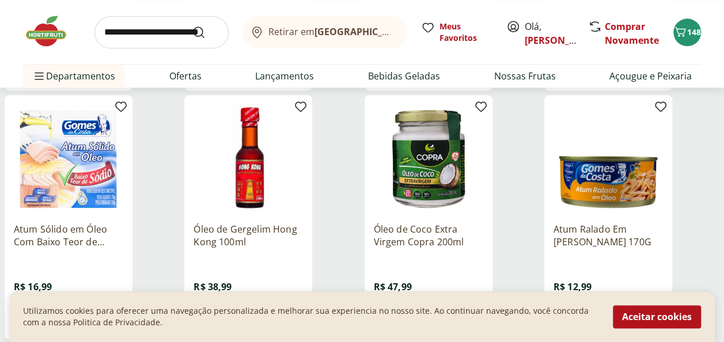
scroll to position [655, 0]
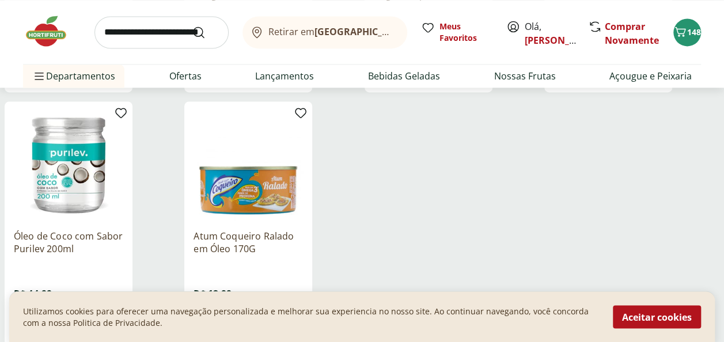
scroll to position [350, 0]
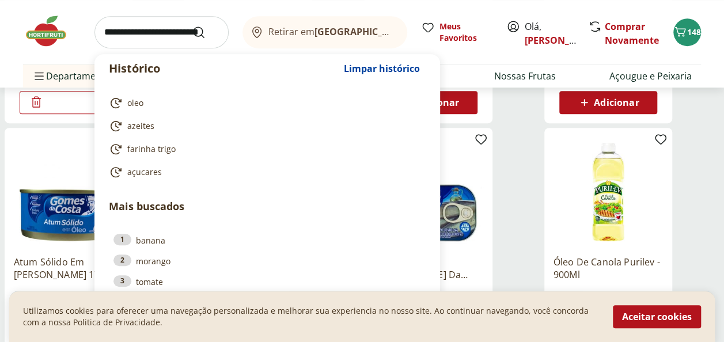
click at [172, 33] on input "search" at bounding box center [161, 32] width 134 height 32
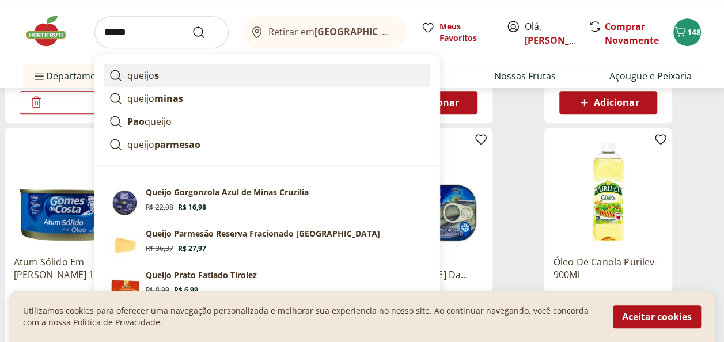
click at [151, 76] on p "queijo s" at bounding box center [143, 76] width 32 height 14
type input "*******"
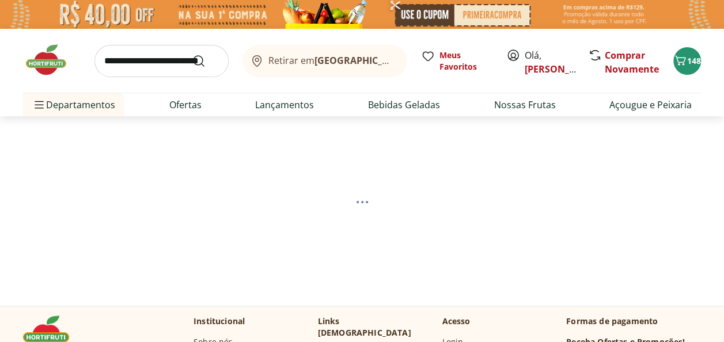
select select "**********"
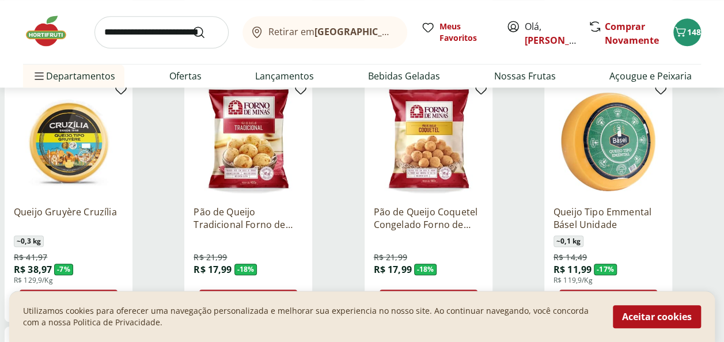
scroll to position [426, 0]
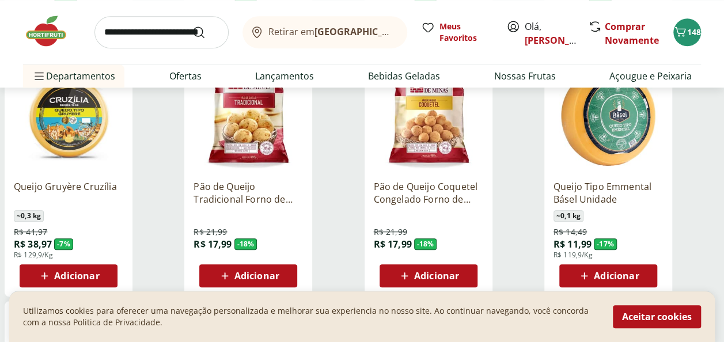
click at [260, 272] on span "Adicionar" at bounding box center [256, 275] width 45 height 9
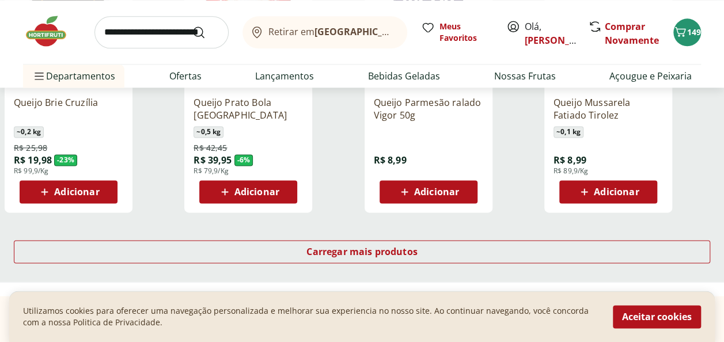
scroll to position [763, 0]
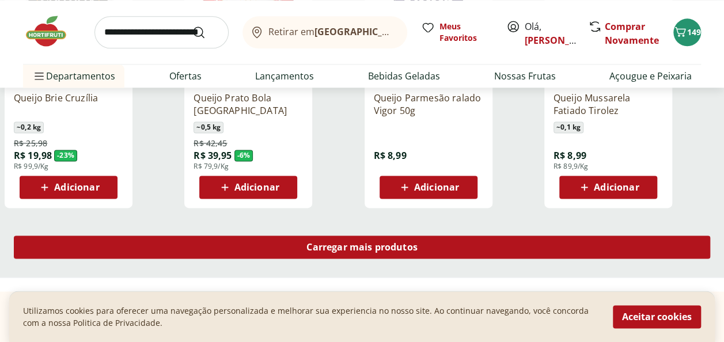
click at [331, 246] on span "Carregar mais produtos" at bounding box center [361, 246] width 111 height 9
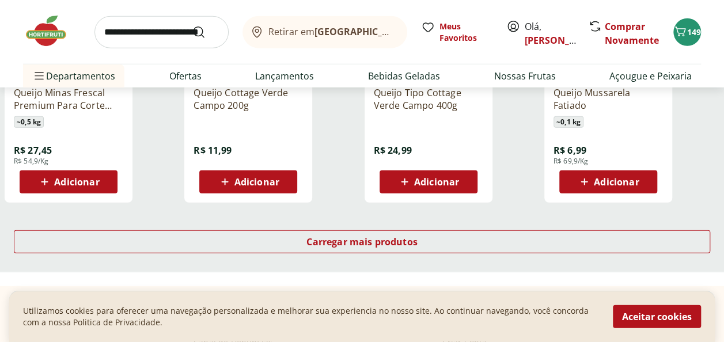
scroll to position [1546, 0]
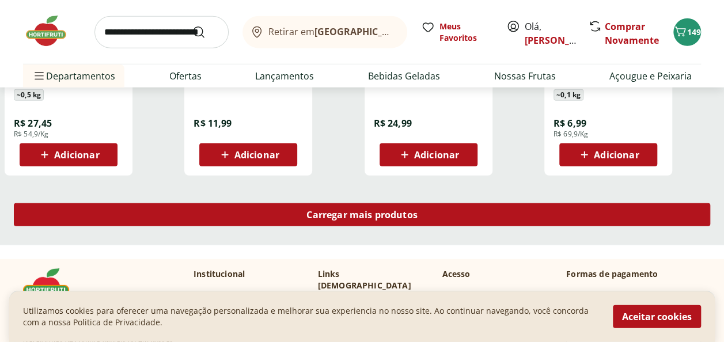
click at [337, 217] on span "Carregar mais produtos" at bounding box center [361, 214] width 111 height 9
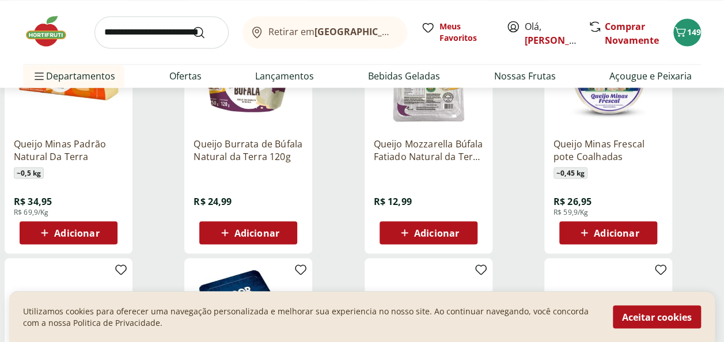
scroll to position [988, 0]
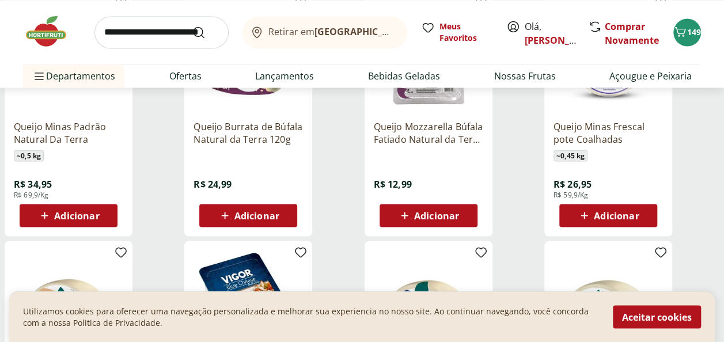
click at [67, 214] on span "Adicionar" at bounding box center [76, 215] width 45 height 9
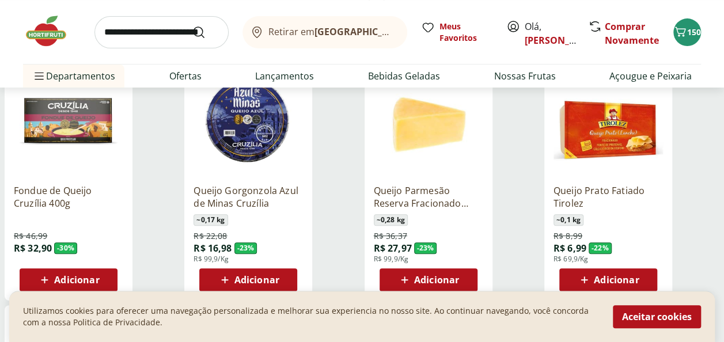
scroll to position [203, 0]
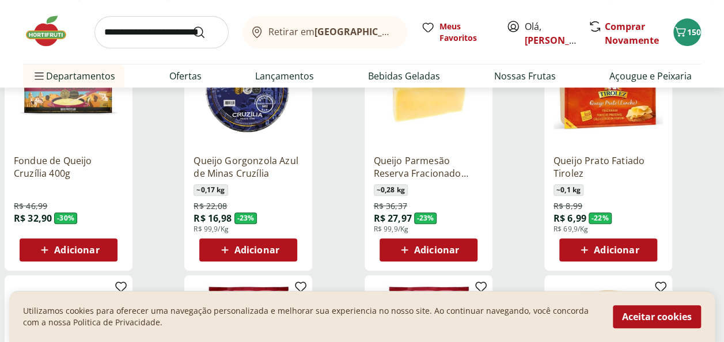
click at [428, 246] on span "Adicionar" at bounding box center [436, 249] width 45 height 9
click at [610, 245] on span "Adicionar" at bounding box center [616, 249] width 45 height 9
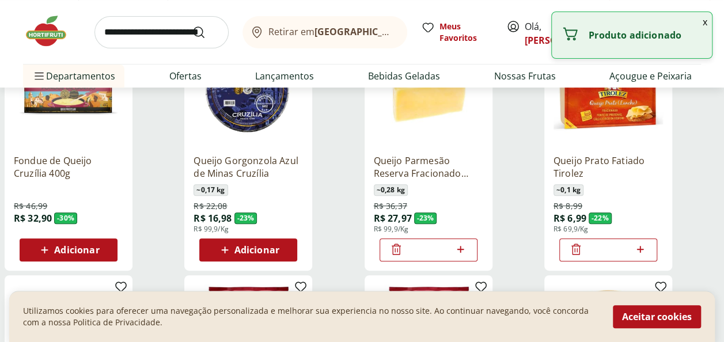
click at [640, 249] on icon at bounding box center [640, 249] width 7 height 7
type input "*"
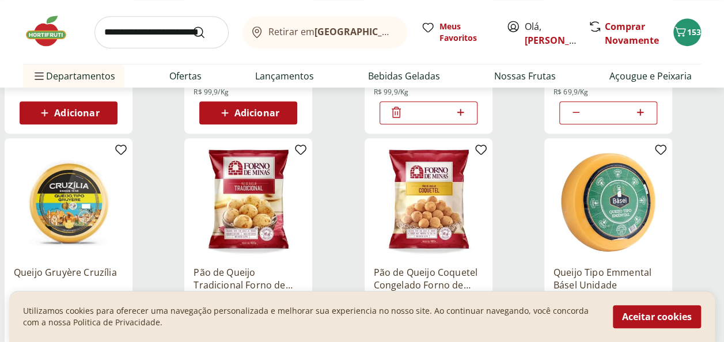
scroll to position [0, 0]
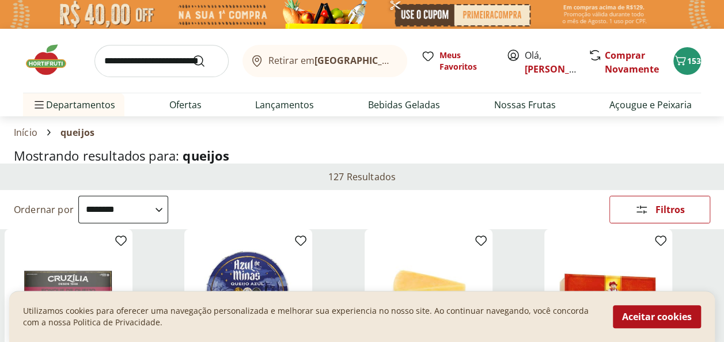
click at [146, 60] on input "search" at bounding box center [161, 61] width 134 height 32
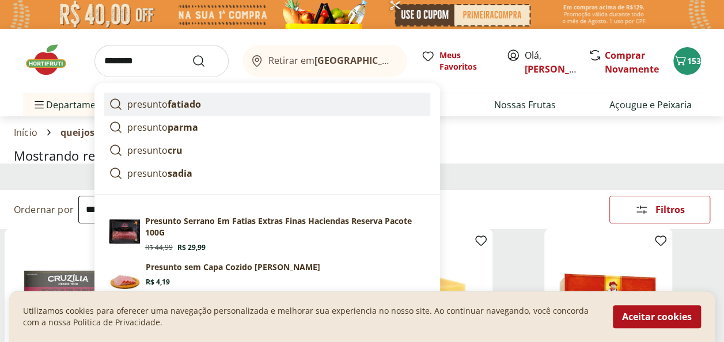
click at [162, 107] on p "presunto fatiado" at bounding box center [164, 104] width 74 height 14
type input "**********"
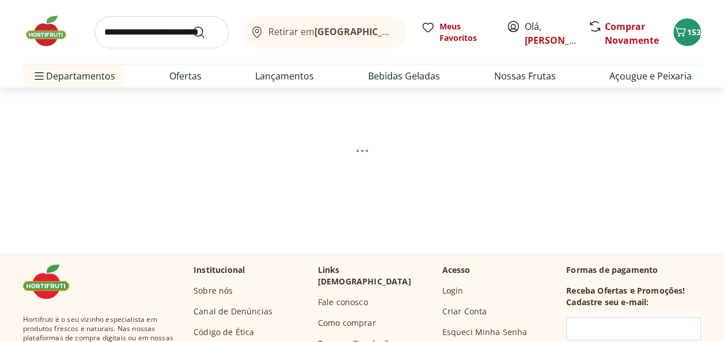
select select "**********"
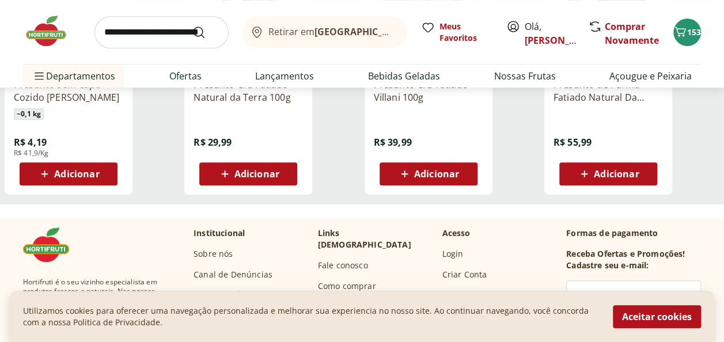
scroll to position [230, 0]
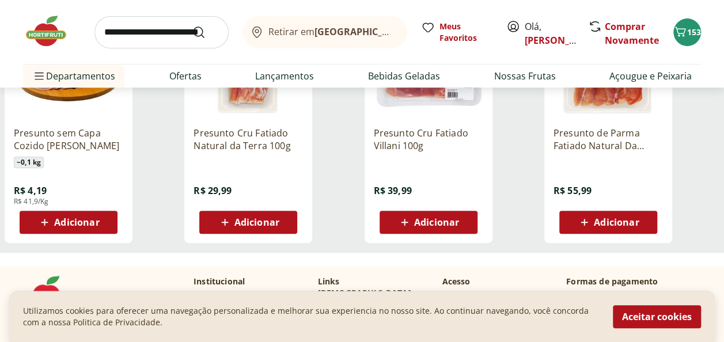
click at [78, 218] on span "Adicionar" at bounding box center [76, 222] width 45 height 9
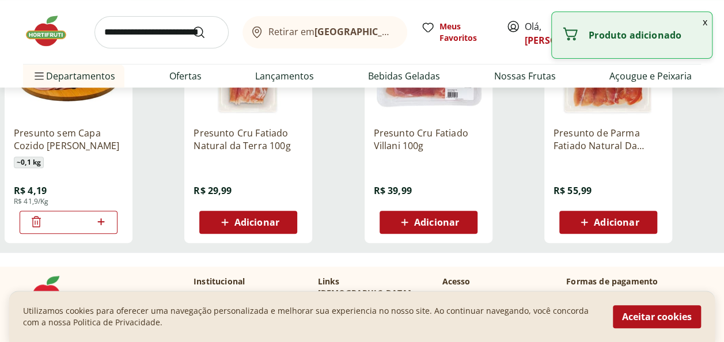
click at [103, 218] on icon at bounding box center [101, 222] width 14 height 14
type input "*"
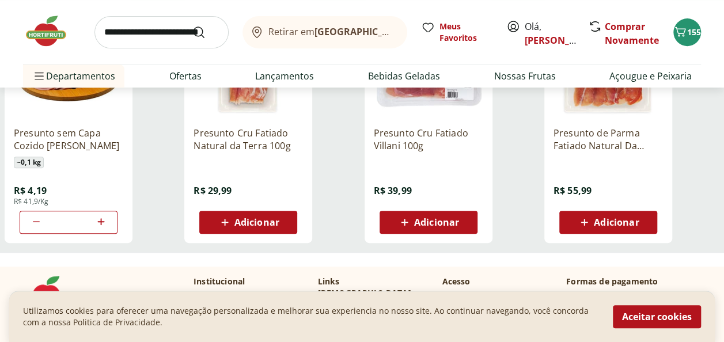
click at [188, 36] on input "search" at bounding box center [161, 32] width 134 height 32
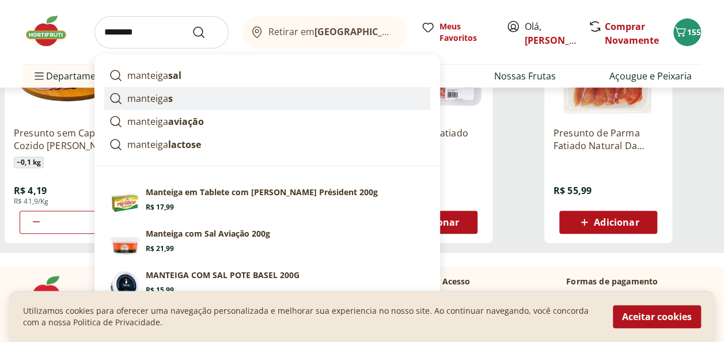
click at [158, 97] on p "manteiga s" at bounding box center [149, 99] width 45 height 14
type input "*********"
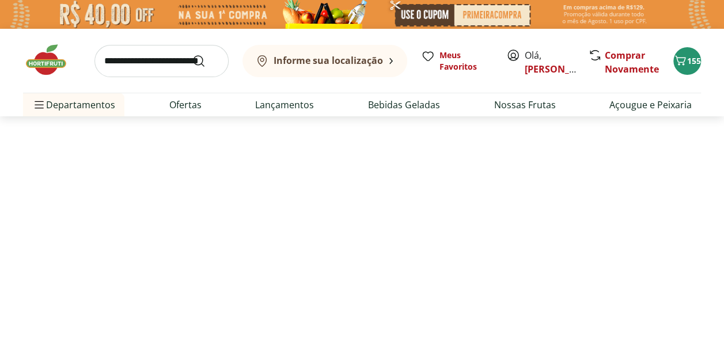
select select "**********"
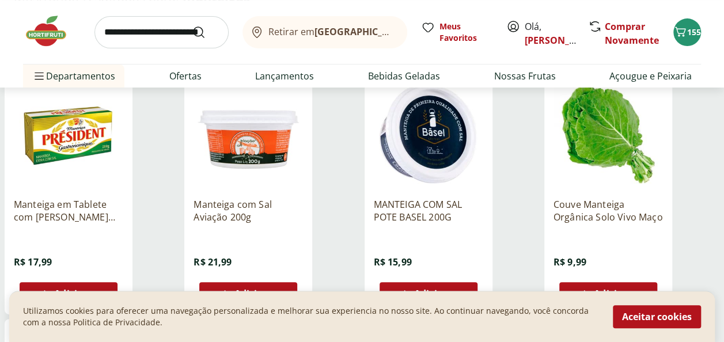
scroll to position [183, 0]
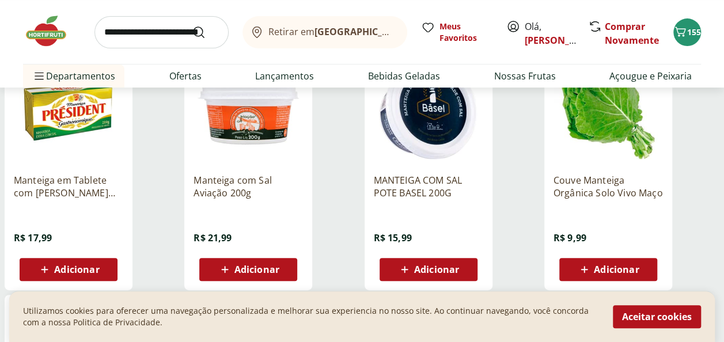
click at [75, 268] on span "Adicionar" at bounding box center [76, 269] width 45 height 9
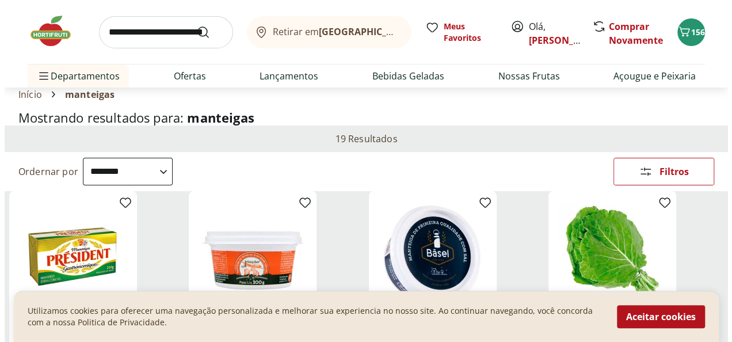
scroll to position [0, 0]
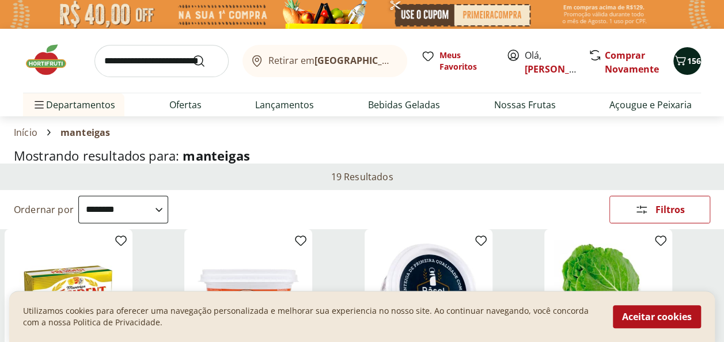
click at [685, 59] on icon "Carrinho" at bounding box center [680, 61] width 14 height 14
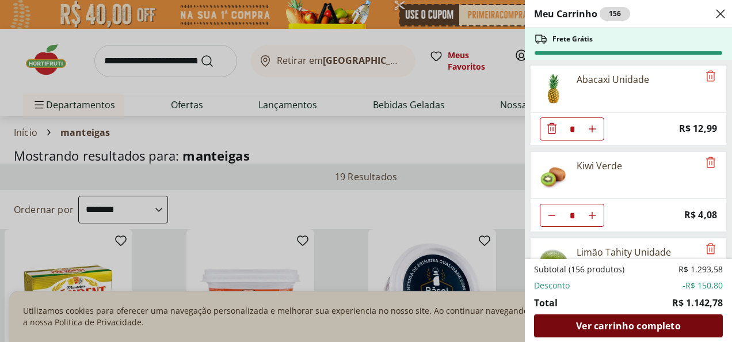
click at [620, 326] on span "Ver carrinho completo" at bounding box center [628, 325] width 104 height 9
